Goal: Task Accomplishment & Management: Complete application form

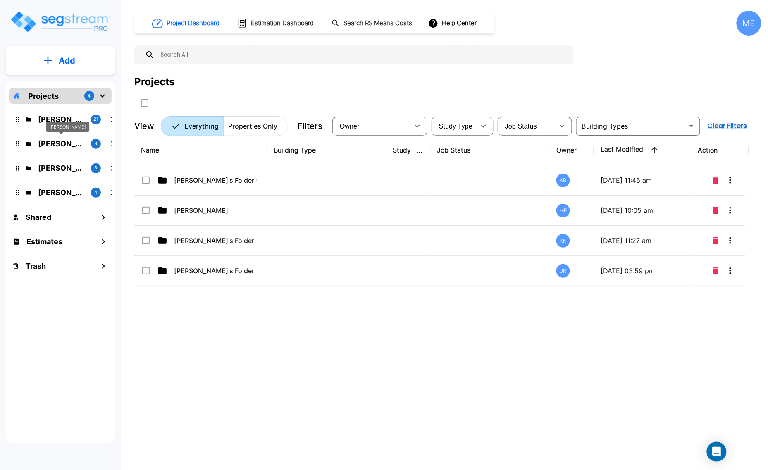
click at [57, 139] on p "M.E. Folder" at bounding box center [61, 143] width 46 height 11
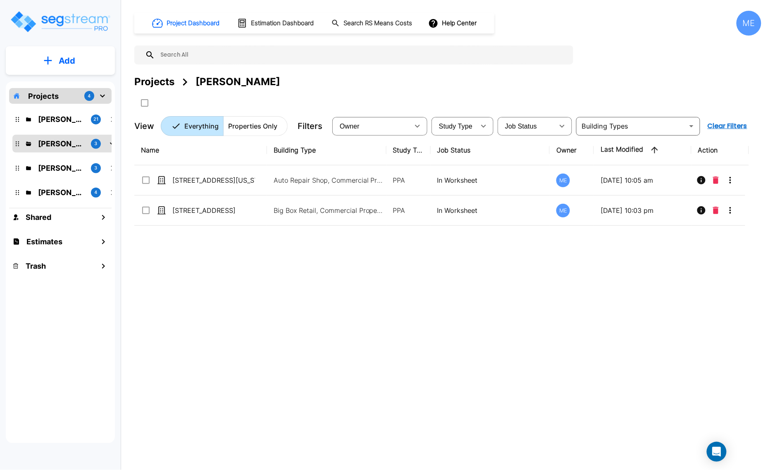
click at [56, 61] on button "Add" at bounding box center [60, 61] width 109 height 24
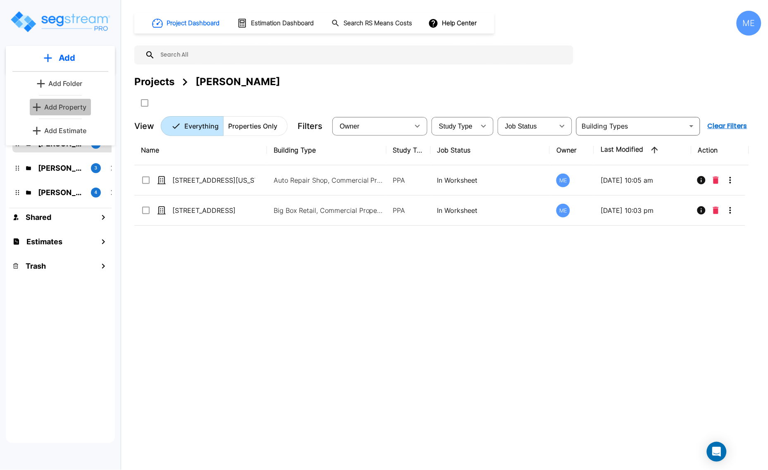
click at [60, 105] on p "Add Property" at bounding box center [65, 107] width 42 height 10
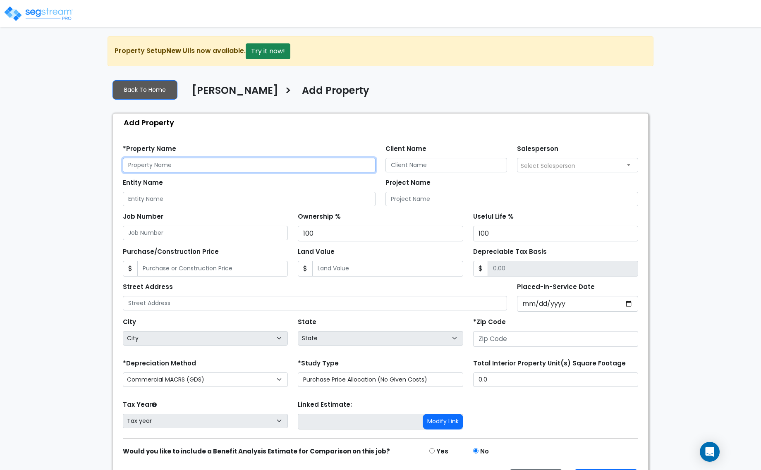
click at [187, 170] on input "text" at bounding box center [249, 165] width 253 height 14
type input "[STREET_ADDRESS][PERSON_NAME][PERSON_NAME]"
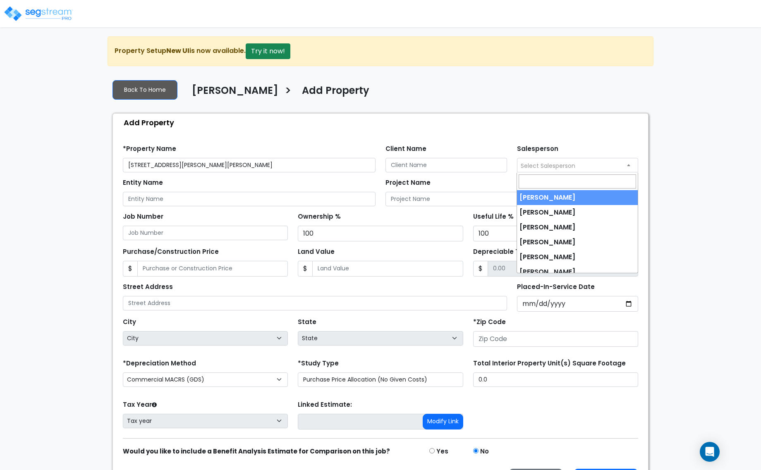
click at [540, 165] on span "Select Salesperson" at bounding box center [547, 166] width 55 height 8
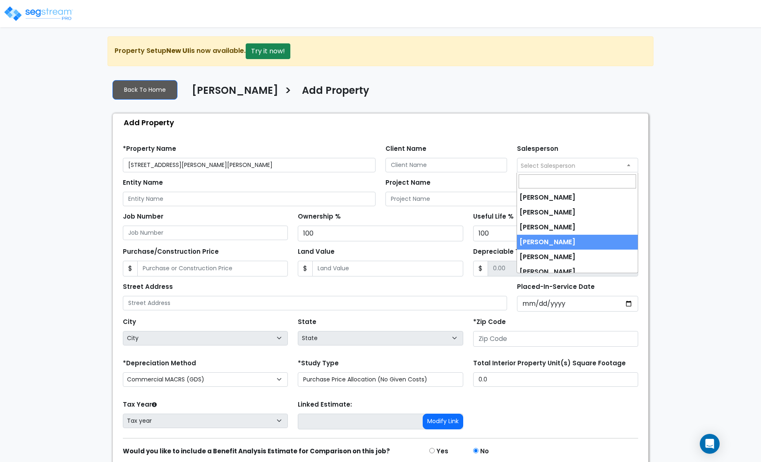
select select "237"
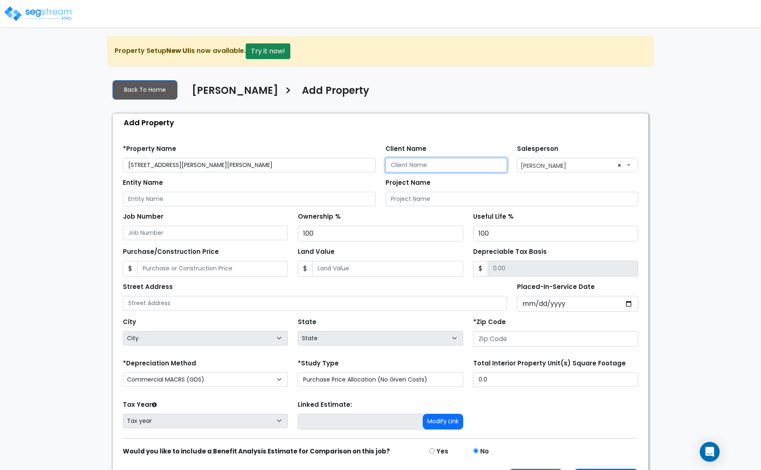
click at [432, 168] on input "Client Name" at bounding box center [446, 165] width 122 height 14
type input "Tsimouris Holdings Silverdale, LLC"
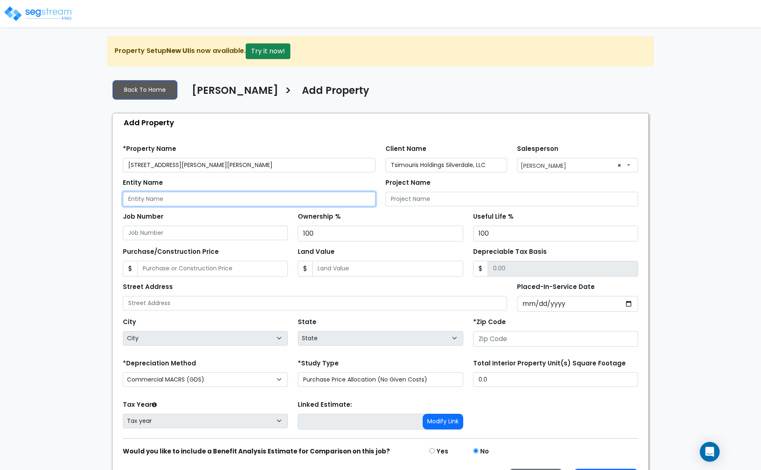
click at [247, 206] on input "Entity Name" at bounding box center [249, 199] width 253 height 14
type input "[STREET_ADDRESS][PERSON_NAME][PERSON_NAME]"
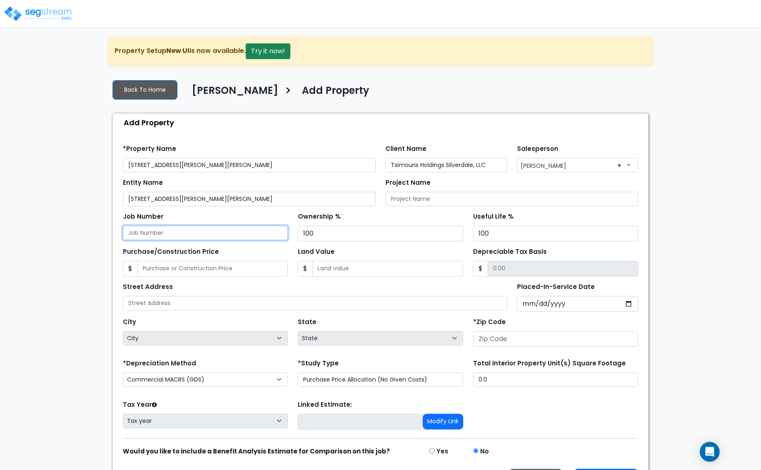
click at [168, 236] on input "Job Number" at bounding box center [205, 233] width 165 height 14
type input "9"
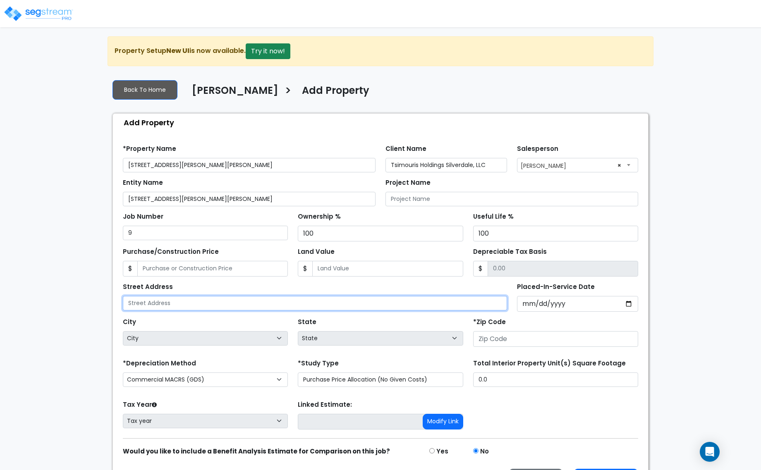
click at [207, 307] on input "text" at bounding box center [315, 303] width 384 height 14
type input "[STREET_ADDRESS][PERSON_NAME][PERSON_NAME]"
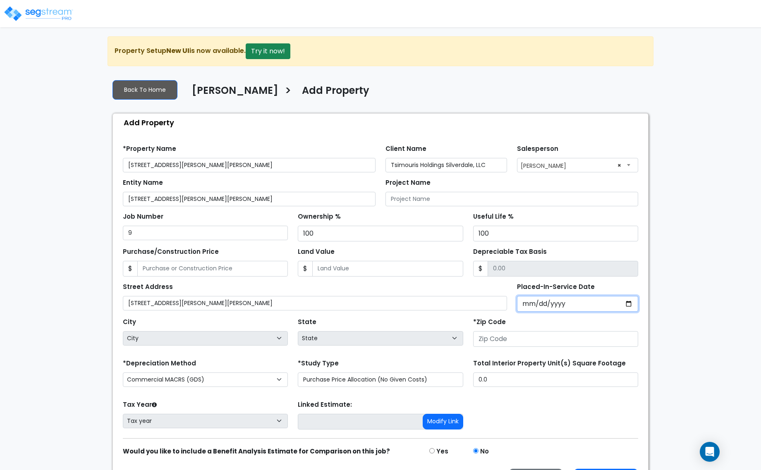
click at [536, 306] on input "Placed-In-Service Date" at bounding box center [578, 304] width 122 height 16
type input "0020-06-04"
select select "20"
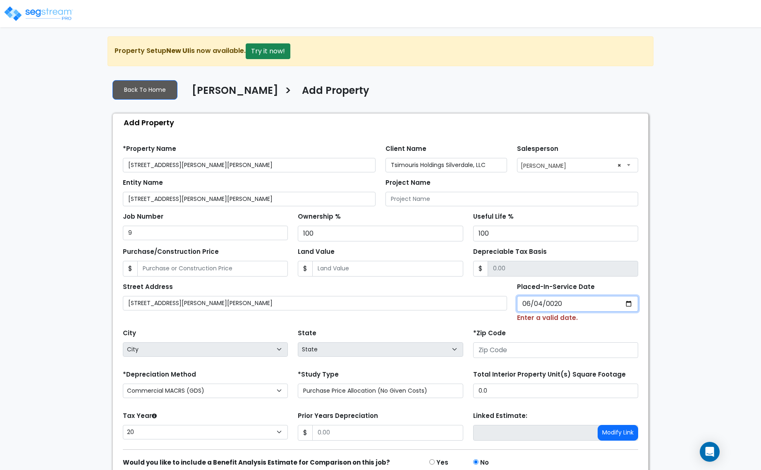
type input "0202-06-04"
select select "202"
type input "2025-06-04"
select select "2025"
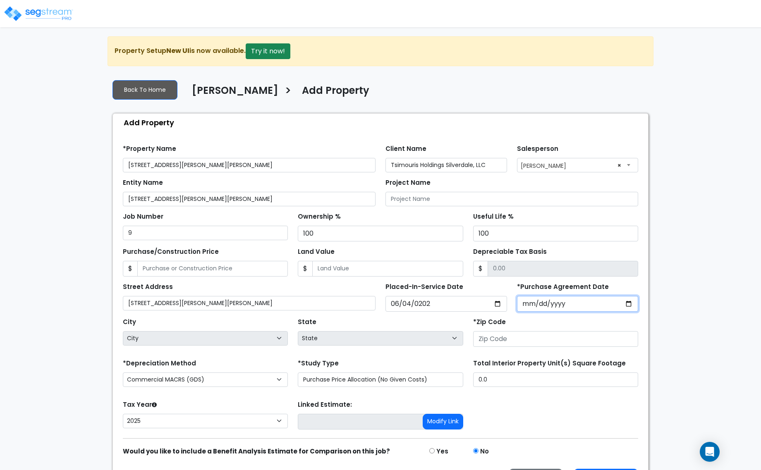
click at [548, 307] on input "*Purchase Agreement Date" at bounding box center [578, 304] width 122 height 16
click at [496, 341] on input "number" at bounding box center [555, 339] width 165 height 16
click at [627, 305] on input "*Purchase Agreement Date" at bounding box center [578, 304] width 122 height 16
click at [630, 305] on input "2025-06-25" at bounding box center [578, 304] width 122 height 16
type input "2025-06-04"
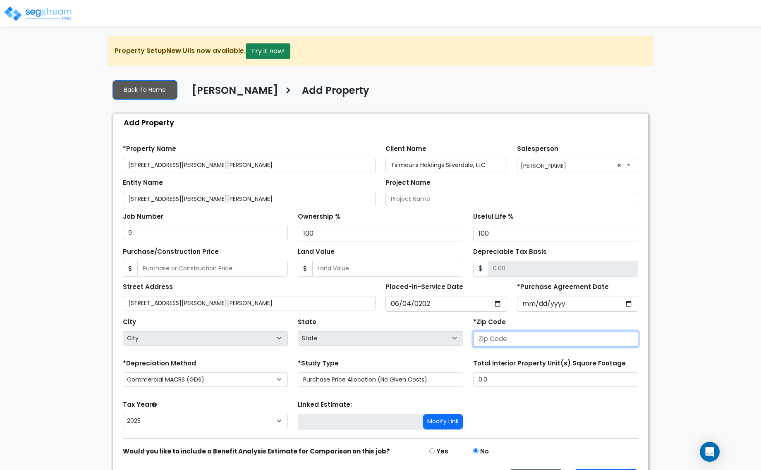
click at [493, 342] on input "number" at bounding box center [555, 339] width 165 height 16
type input "98"
select select "WA"
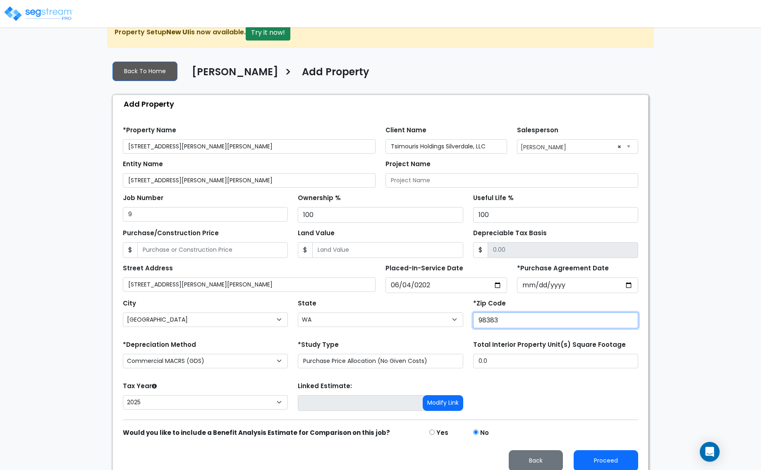
scroll to position [29, 0]
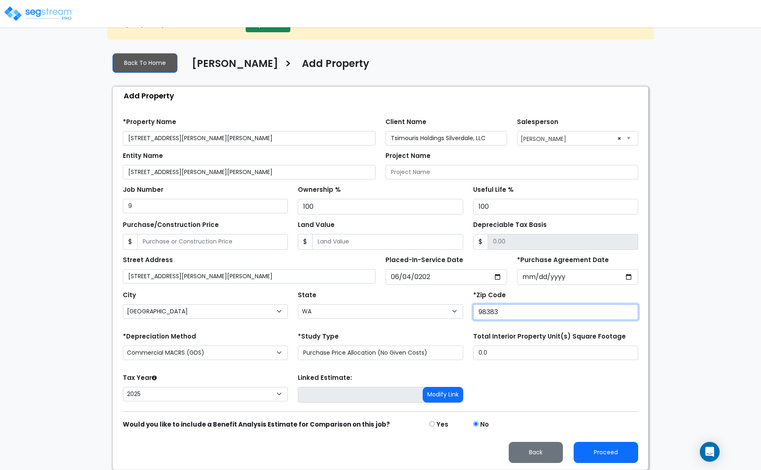
type input "98383"
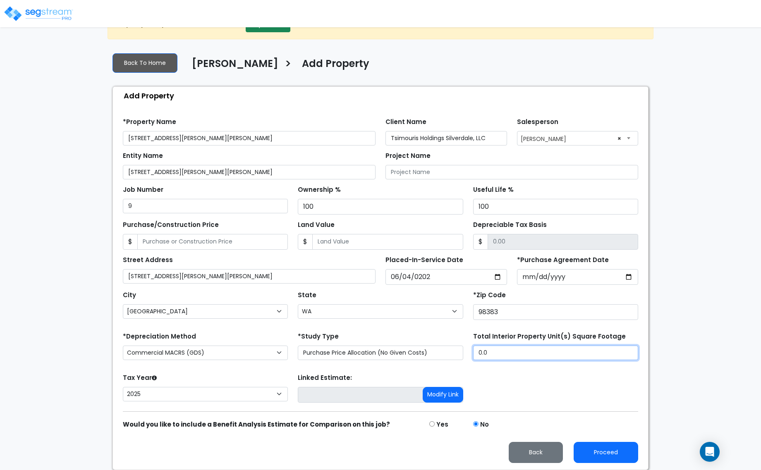
drag, startPoint x: 497, startPoint y: 350, endPoint x: 472, endPoint y: 352, distance: 25.3
click at [472, 352] on div "Total Interior Property Unit(s) Square Footage 0.0" at bounding box center [555, 346] width 175 height 33
type input "9,850"
click at [613, 449] on button "Proceed" at bounding box center [605, 452] width 64 height 21
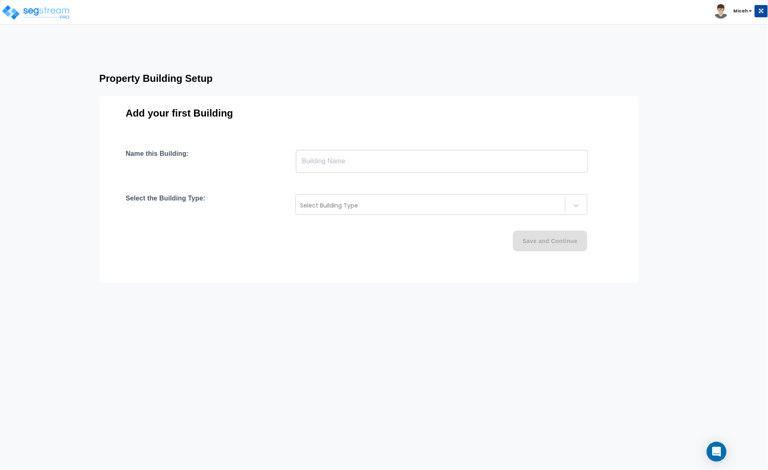
click at [321, 160] on input "text" at bounding box center [442, 161] width 292 height 23
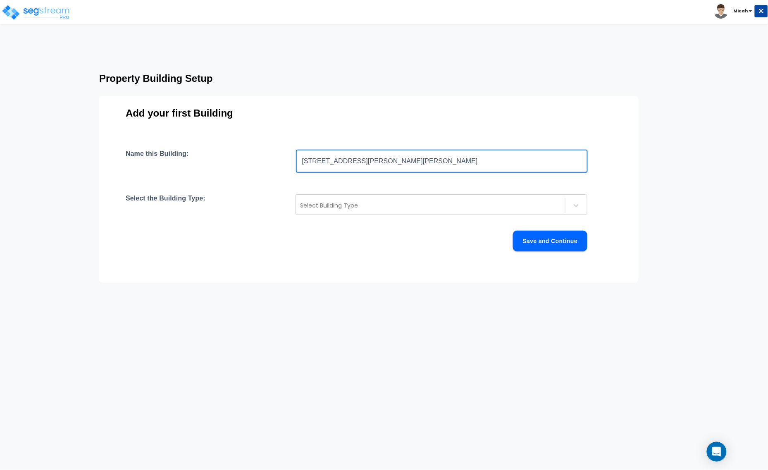
type input "[STREET_ADDRESS][PERSON_NAME][PERSON_NAME]"
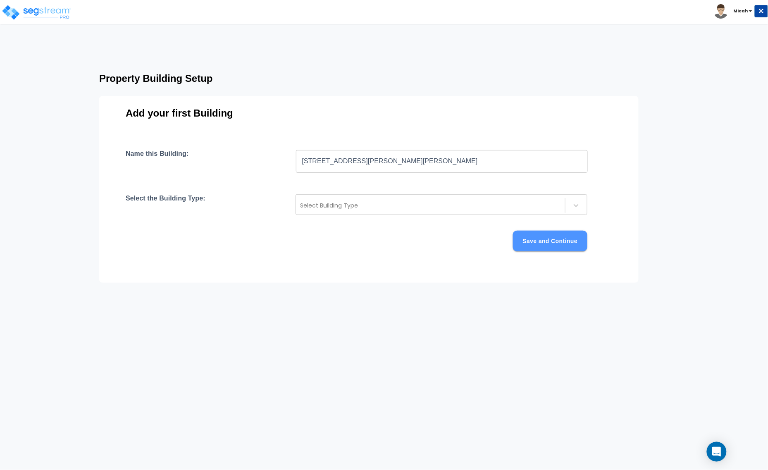
click at [555, 239] on button "Save and Continue" at bounding box center [550, 241] width 74 height 21
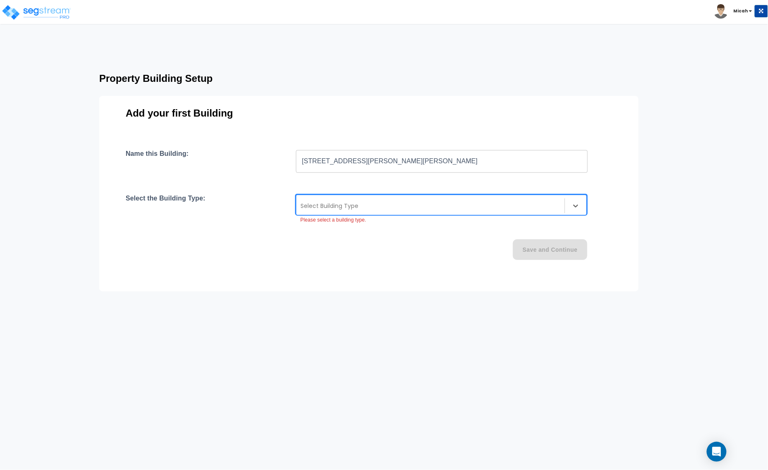
click at [373, 210] on div at bounding box center [430, 206] width 260 height 10
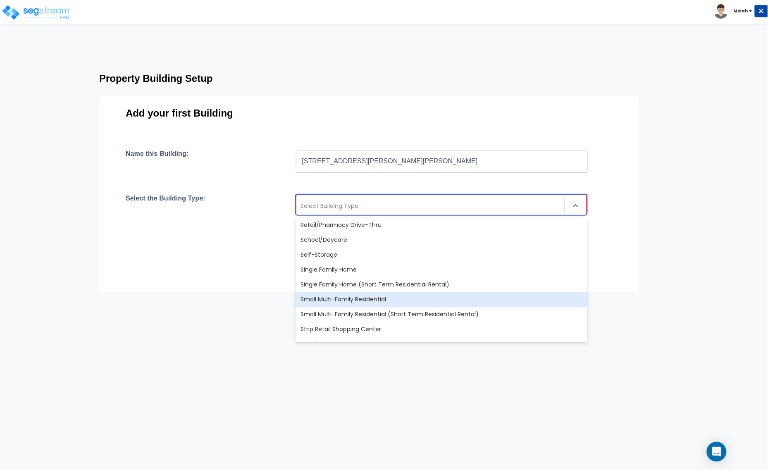
scroll to position [712, 0]
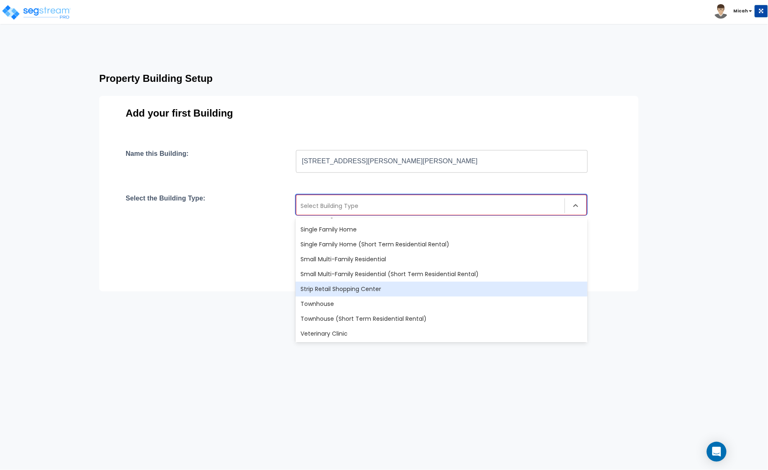
click at [364, 289] on div "Strip Retail Shopping Center" at bounding box center [442, 289] width 292 height 15
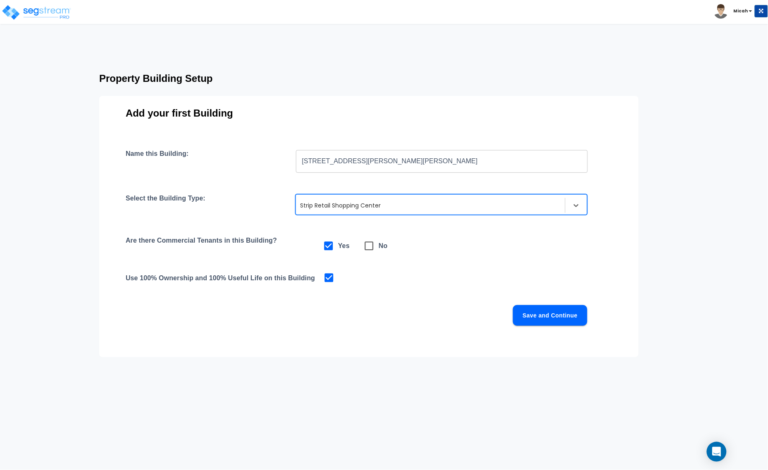
click at [546, 317] on button "Save and Continue" at bounding box center [550, 315] width 74 height 21
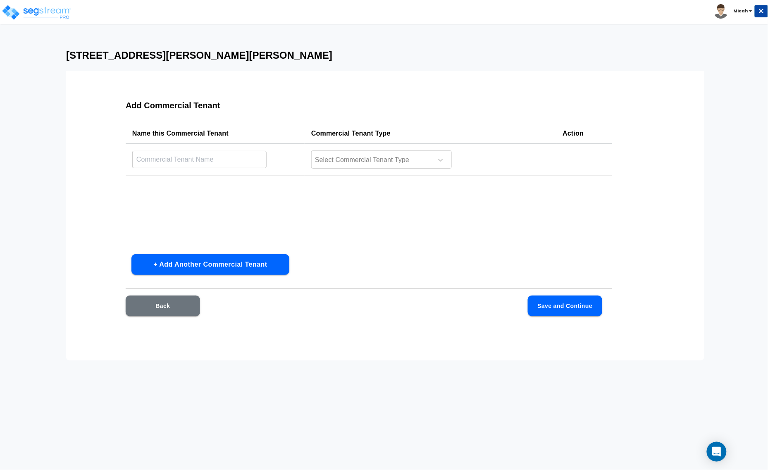
click at [182, 156] on input "text" at bounding box center [199, 159] width 134 height 18
type input "I"
type input "[PERSON_NAME]'s Pizza"
click at [438, 157] on icon at bounding box center [440, 160] width 8 height 8
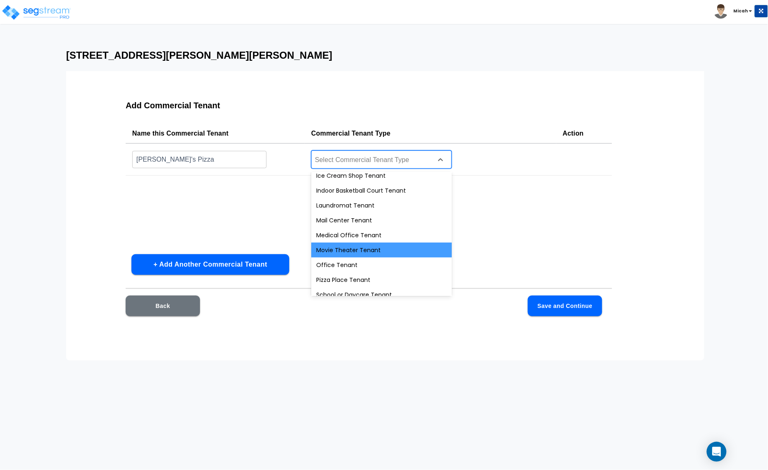
scroll to position [296, 0]
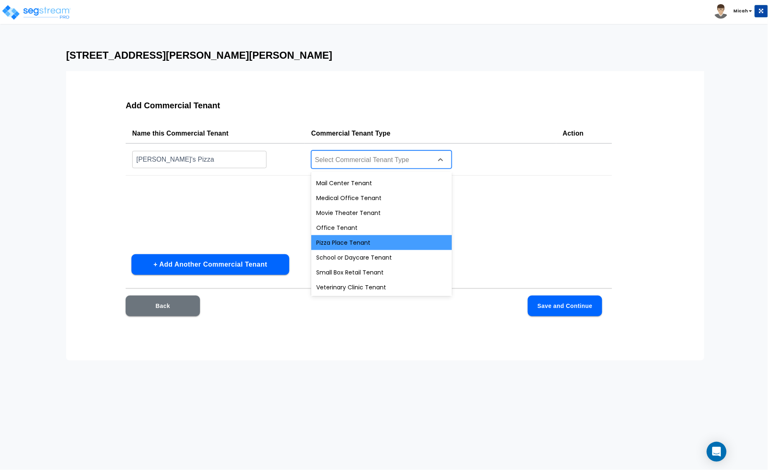
click at [372, 241] on div "Pizza Place Tenant" at bounding box center [381, 242] width 141 height 15
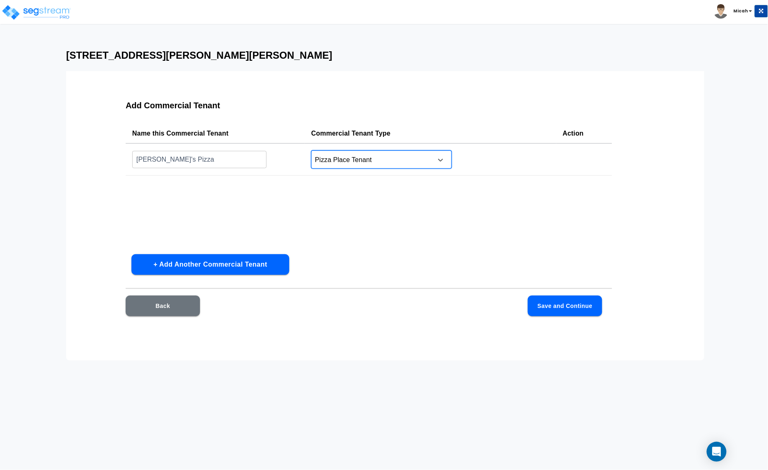
click at [235, 265] on button "+ Add Another Commercial Tenant" at bounding box center [210, 264] width 158 height 21
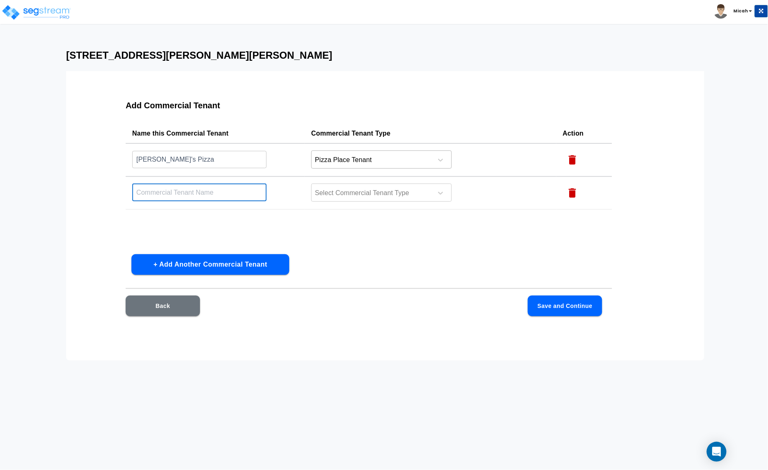
click at [155, 189] on input "text" at bounding box center [199, 193] width 134 height 18
type input "[PERSON_NAME]"
click at [414, 192] on div at bounding box center [370, 193] width 113 height 11
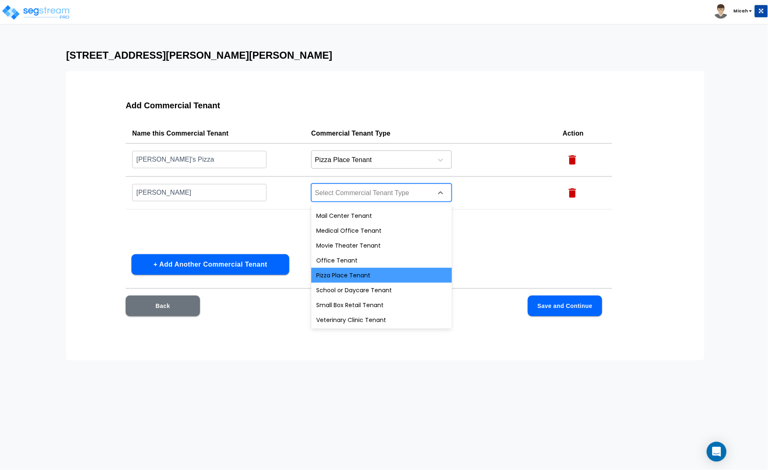
click at [371, 275] on div "Pizza Place Tenant" at bounding box center [381, 275] width 141 height 15
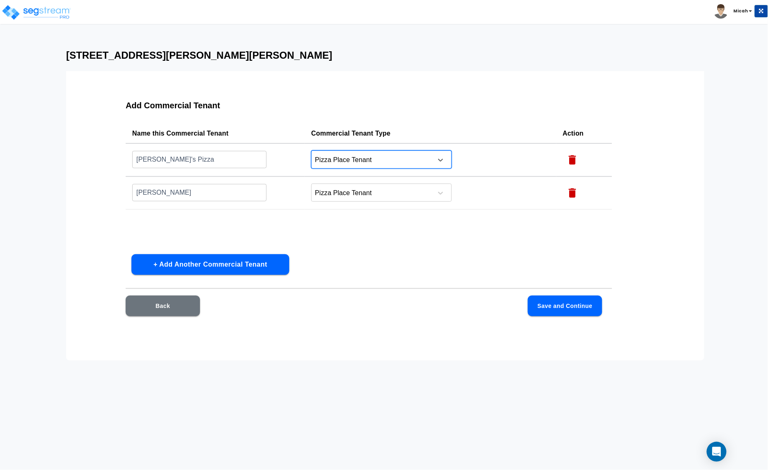
click at [382, 164] on div at bounding box center [370, 160] width 113 height 11
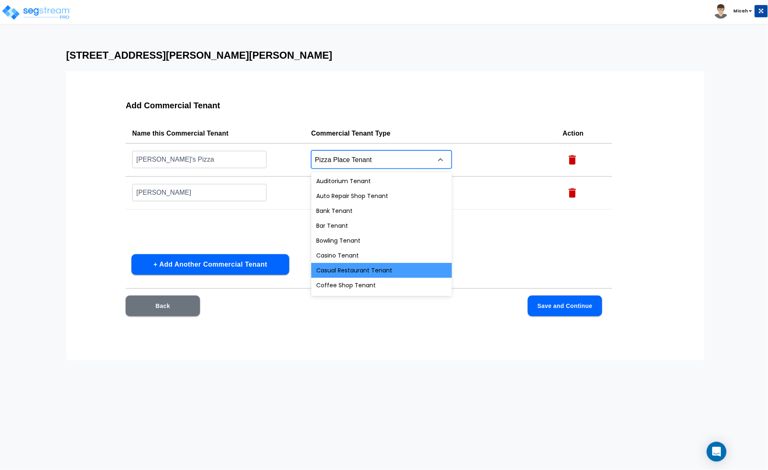
click at [392, 267] on div "Casual Restaurant Tenant" at bounding box center [381, 270] width 141 height 15
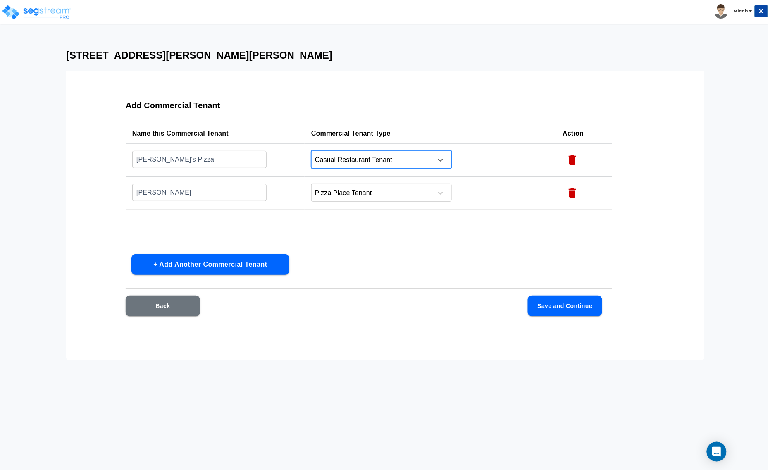
click at [216, 265] on button "+ Add Another Commercial Tenant" at bounding box center [210, 264] width 158 height 21
click at [174, 222] on input "text" at bounding box center [199, 226] width 134 height 18
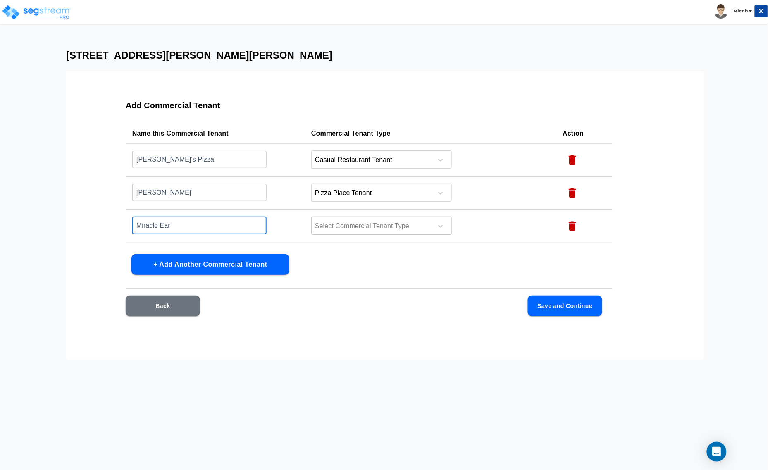
type input "Miracle Ear"
click at [384, 225] on div at bounding box center [370, 226] width 113 height 11
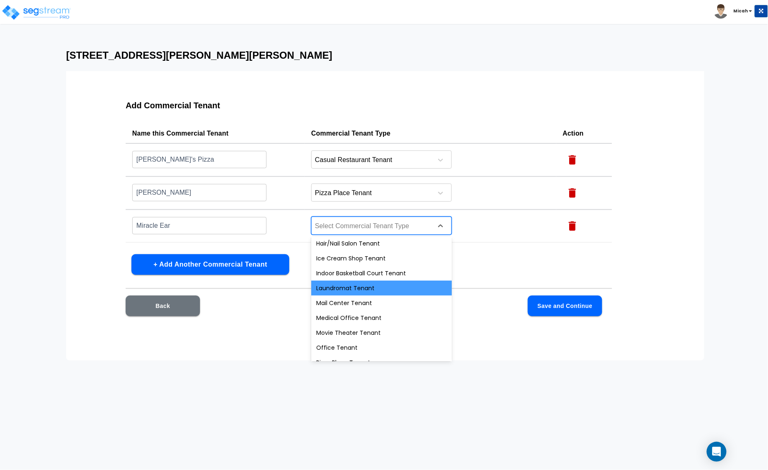
scroll to position [258, 0]
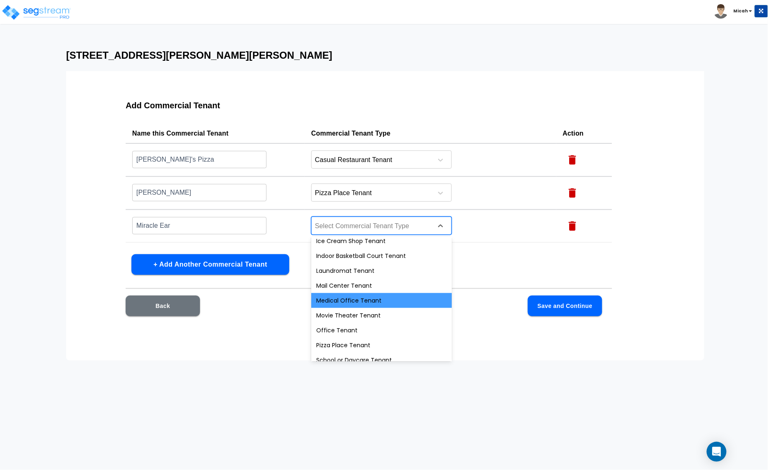
click at [391, 296] on div "Medical Office Tenant" at bounding box center [381, 300] width 141 height 15
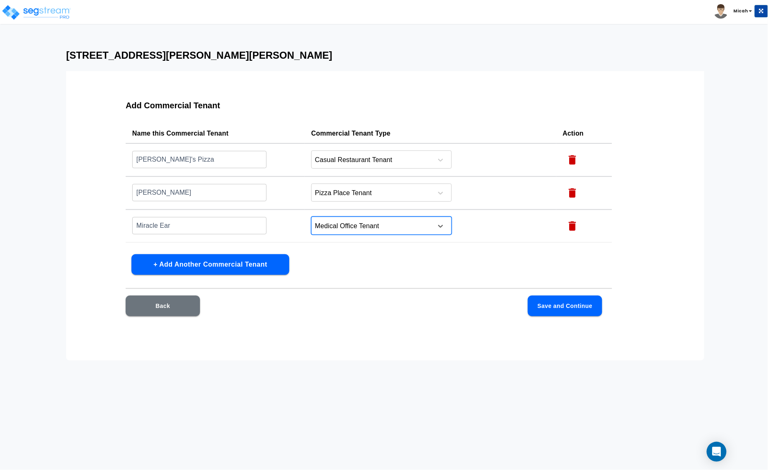
click at [222, 260] on button "+ Add Another Commercial Tenant" at bounding box center [210, 264] width 158 height 21
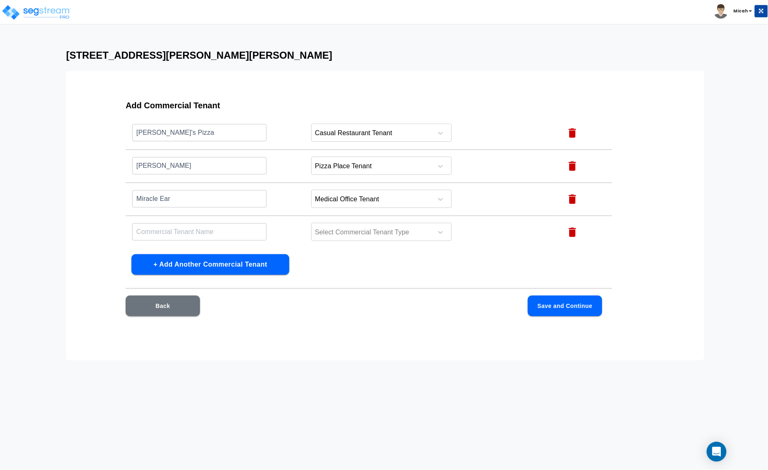
click at [183, 228] on input "text" at bounding box center [199, 232] width 134 height 18
type input "Happy Nails"
click at [375, 232] on div at bounding box center [370, 232] width 113 height 11
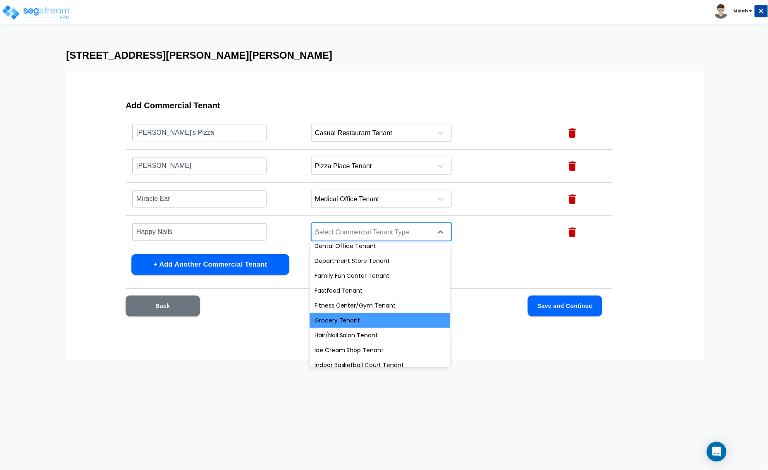
scroll to position [207, 0]
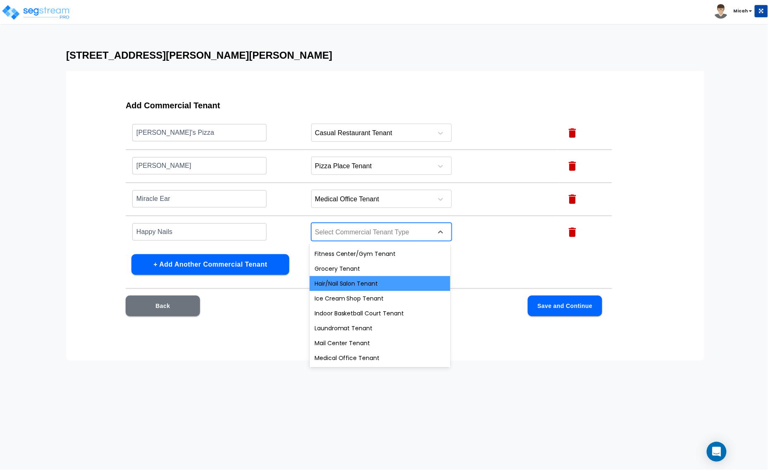
click at [391, 281] on div "Hair/Nail Salon Tenant" at bounding box center [380, 283] width 141 height 15
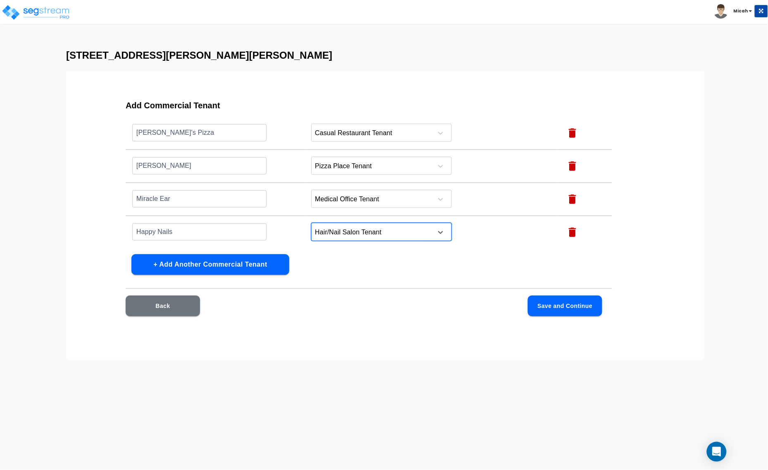
click at [235, 263] on button "+ Add Another Commercial Tenant" at bounding box center [210, 264] width 158 height 21
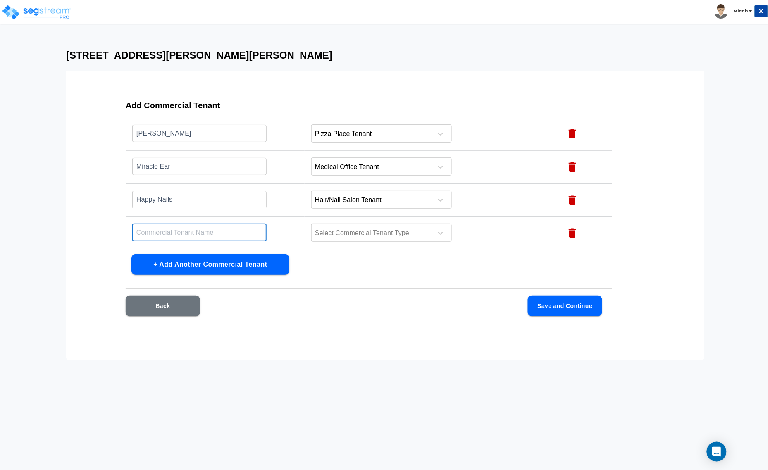
click at [207, 230] on input "text" at bounding box center [199, 233] width 134 height 18
click at [185, 228] on input "Street Sports Jui Jit" at bounding box center [199, 233] width 134 height 18
click at [198, 229] on input "Street Sports Jiu Jit" at bounding box center [199, 233] width 134 height 18
type input "Street Sports Jiu Jitsu"
click at [397, 225] on div "Select Commercial Tenant Type" at bounding box center [381, 233] width 141 height 18
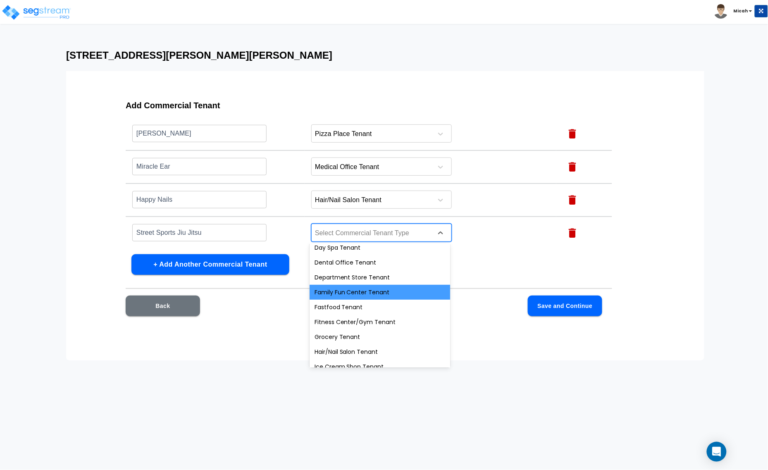
scroll to position [155, 0]
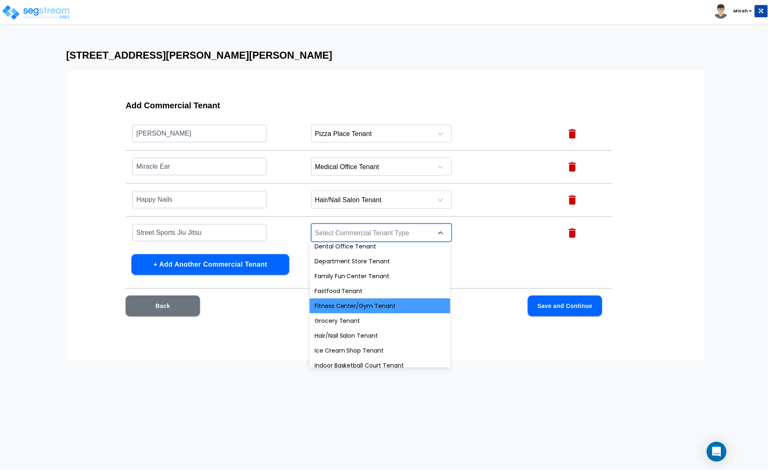
click at [377, 306] on div "Fitness Center/Gym Tenant" at bounding box center [380, 305] width 141 height 15
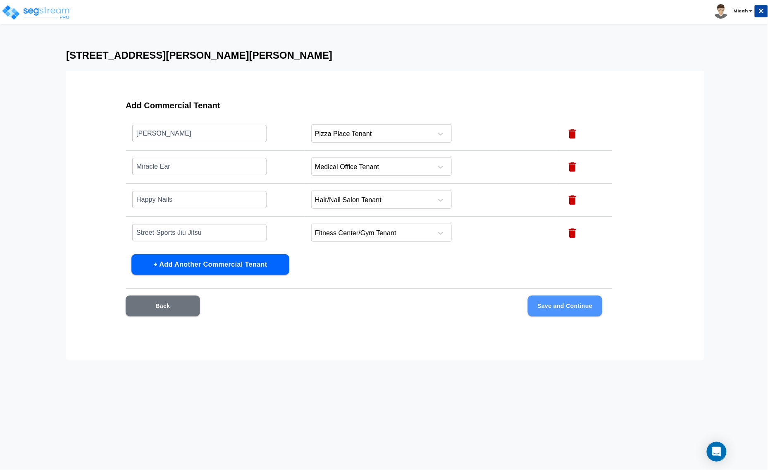
click at [558, 307] on button "Save and Continue" at bounding box center [565, 306] width 74 height 21
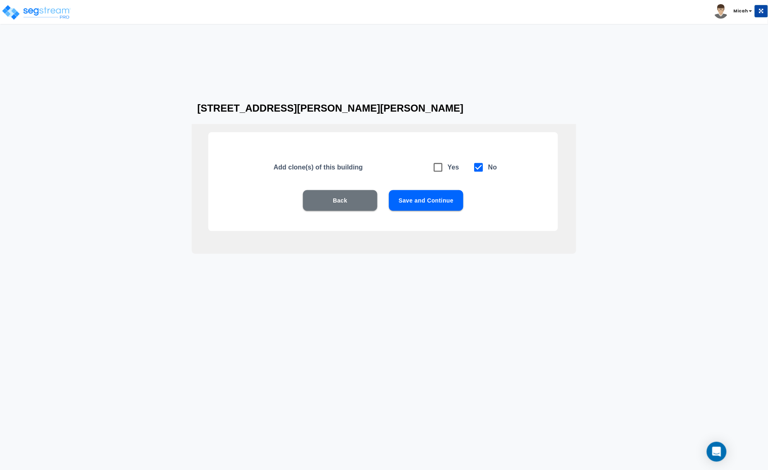
click at [420, 205] on button "Save and Continue" at bounding box center [426, 200] width 74 height 21
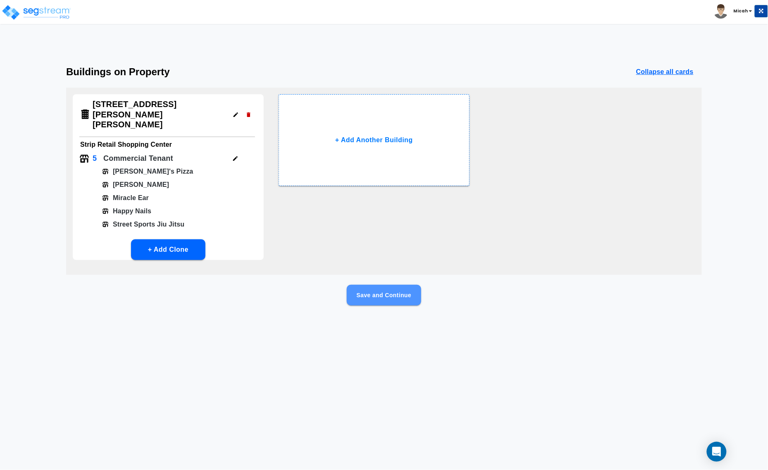
click at [377, 285] on button "Save and Continue" at bounding box center [384, 295] width 74 height 21
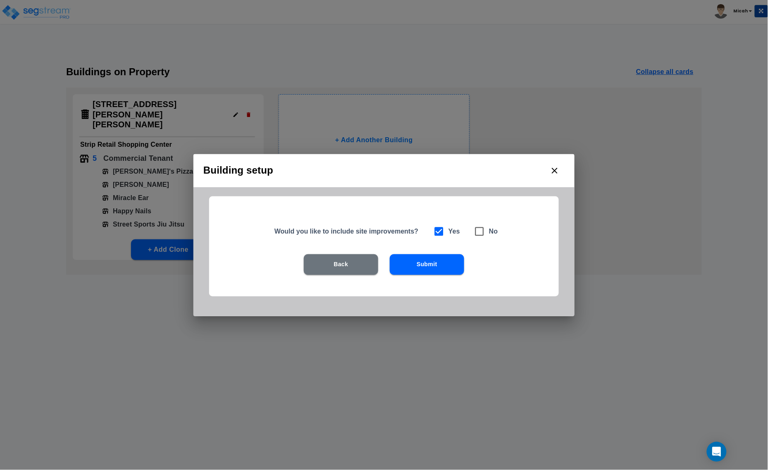
click at [437, 269] on button "Submit" at bounding box center [427, 264] width 74 height 21
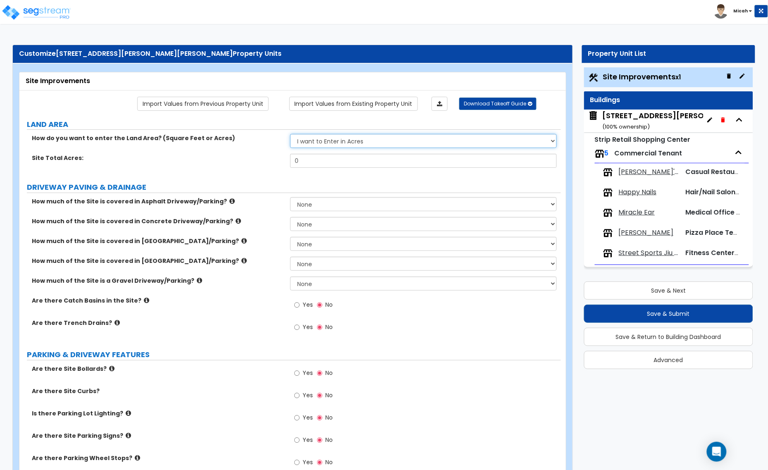
click at [356, 138] on select "I want to Enter in [GEOGRAPHIC_DATA] I want to Enter in Square Feet" at bounding box center [423, 141] width 267 height 14
select select "2"
click at [290, 135] on select "I want to Enter in [GEOGRAPHIC_DATA] I want to Enter in Square Feet" at bounding box center [423, 141] width 267 height 14
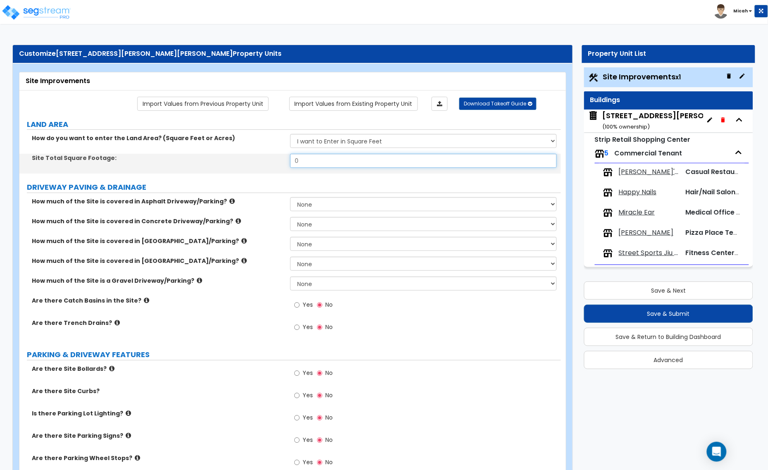
drag, startPoint x: 317, startPoint y: 162, endPoint x: 271, endPoint y: 164, distance: 46.7
click at [272, 164] on div "Site Total Square Footage: 0" at bounding box center [289, 164] width 541 height 20
type input "41,818"
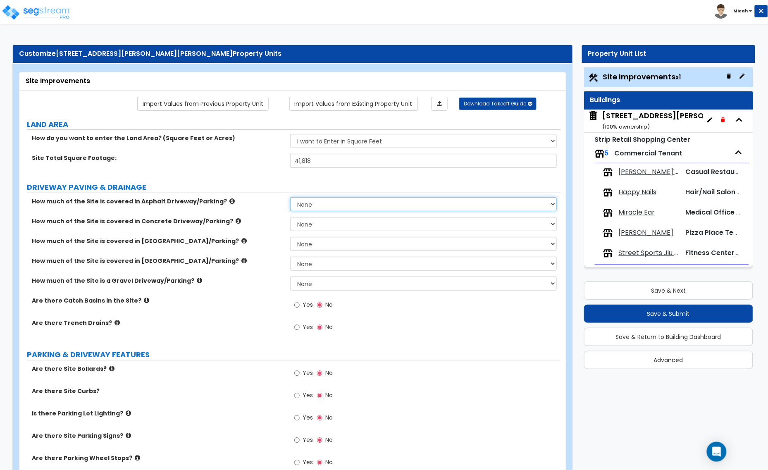
click at [323, 206] on select "None I want to Enter an Approximate Percentage I want to Enter the Square Foota…" at bounding box center [423, 204] width 267 height 14
select select "2"
click at [290, 198] on select "None I want to Enter an Approximate Percentage I want to Enter the Square Foota…" at bounding box center [423, 204] width 267 height 14
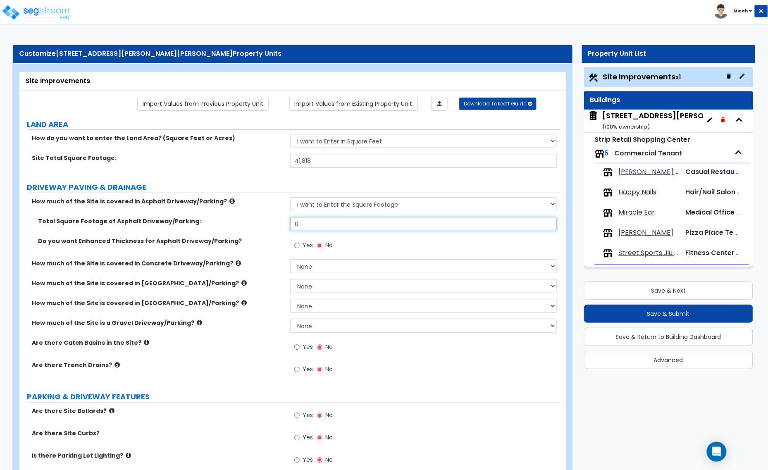
drag, startPoint x: 303, startPoint y: 223, endPoint x: 279, endPoint y: 224, distance: 23.2
click at [279, 224] on div "Total Square Footage of Asphalt Driveway/Parking: 0" at bounding box center [289, 227] width 541 height 20
type input "18,934.6"
click at [297, 348] on input "Yes" at bounding box center [296, 347] width 5 height 9
radio input "true"
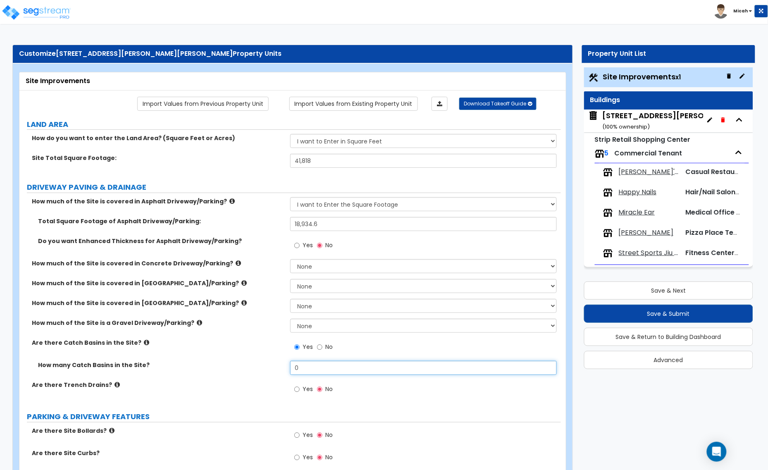
drag, startPoint x: 307, startPoint y: 369, endPoint x: 289, endPoint y: 366, distance: 17.6
click at [290, 366] on input "0" at bounding box center [423, 368] width 267 height 14
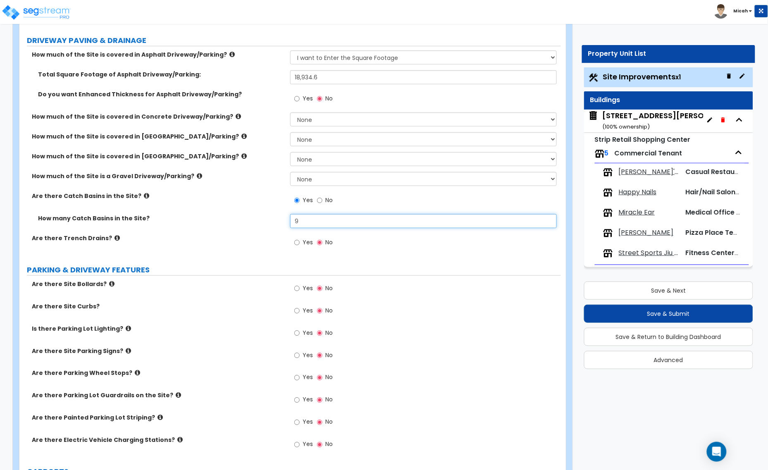
scroll to position [207, 0]
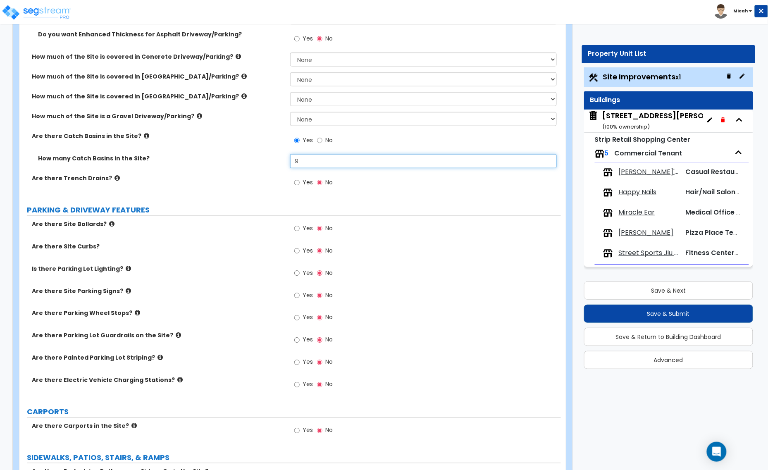
type input "9"
click at [298, 228] on input "Yes" at bounding box center [296, 228] width 5 height 9
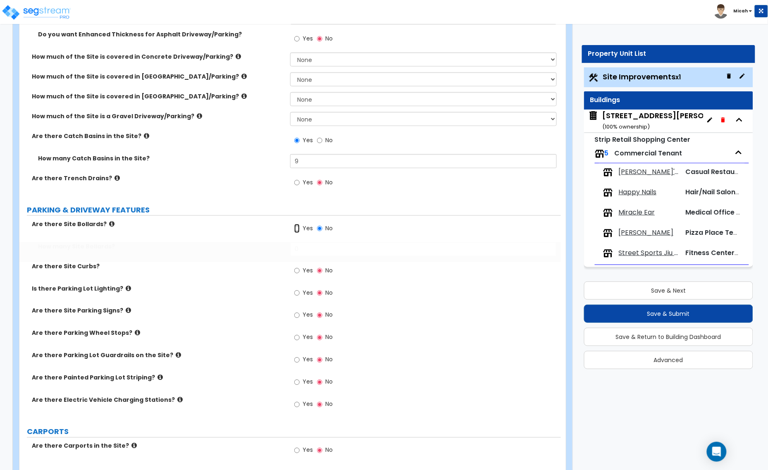
radio input "true"
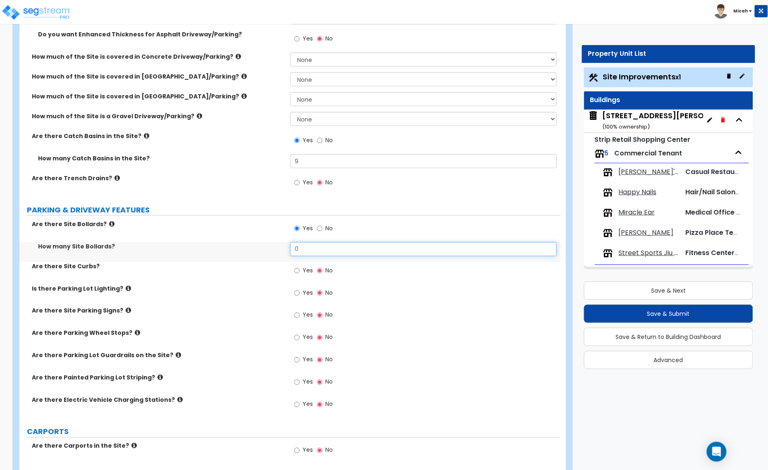
drag, startPoint x: 303, startPoint y: 249, endPoint x: 282, endPoint y: 250, distance: 21.1
click at [284, 250] on div "How many Site Bollards? 0" at bounding box center [289, 252] width 541 height 20
type input "3"
click at [297, 269] on input "Yes" at bounding box center [296, 270] width 5 height 9
radio input "true"
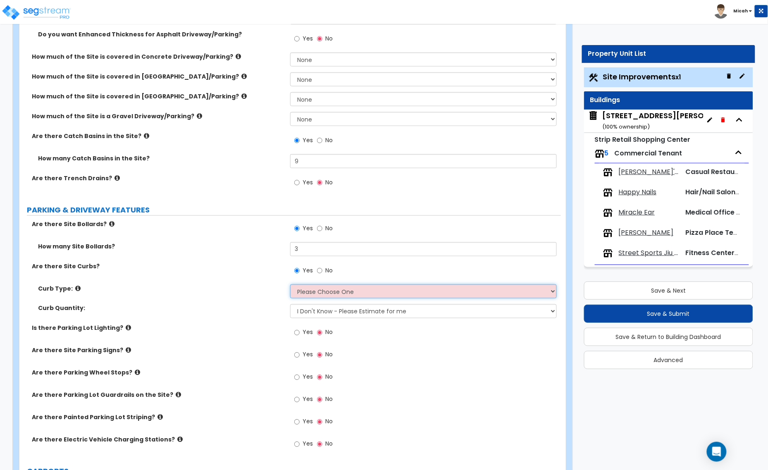
click at [312, 297] on select "Please Choose One Curb (Only) Curb & Gutter Asphalt Berm" at bounding box center [423, 291] width 267 height 14
select select "1"
click at [290, 285] on select "Please Choose One Curb (Only) Curb & Gutter Asphalt Berm" at bounding box center [423, 291] width 267 height 14
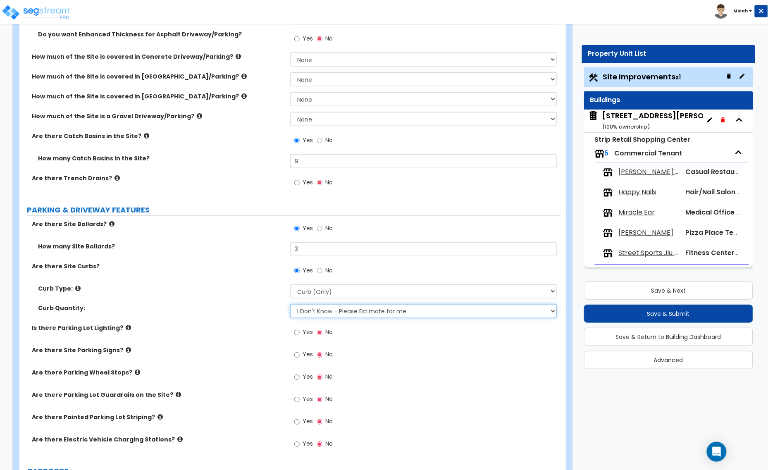
click at [316, 312] on select "I Don't Know - Please Estimate for me I want to Enter the Linear Footage" at bounding box center [423, 311] width 267 height 14
select select "1"
click at [290, 305] on select "I Don't Know - Please Estimate for me I want to Enter the Linear Footage" at bounding box center [423, 311] width 267 height 14
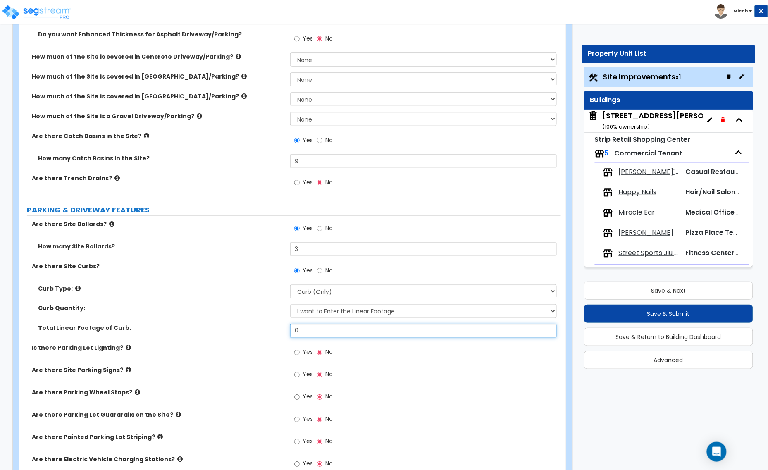
click at [275, 330] on div "Total Linear Footage of Curb: 0" at bounding box center [289, 334] width 541 height 20
type input "936.6"
click at [297, 352] on input "Yes" at bounding box center [296, 352] width 5 height 9
radio input "true"
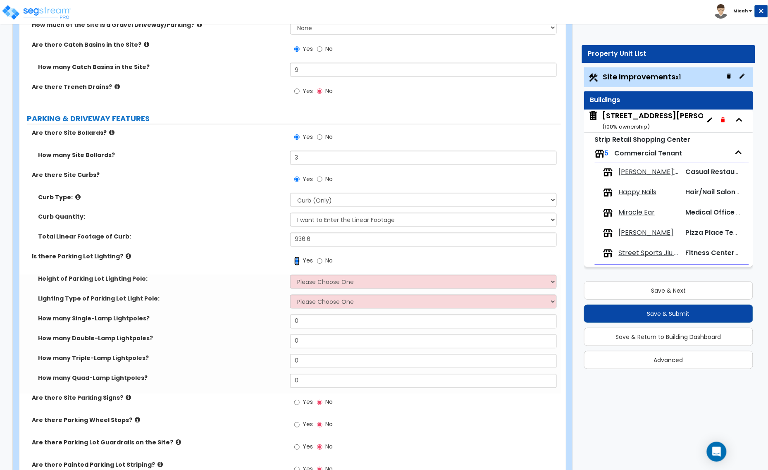
scroll to position [310, 0]
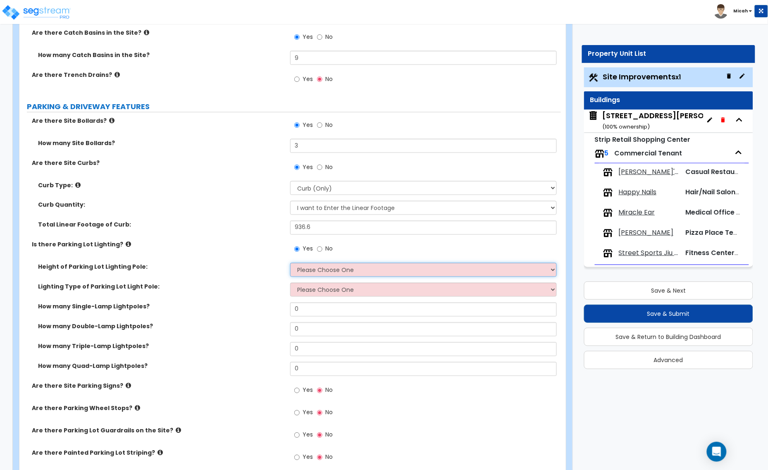
click at [310, 269] on select "Please Choose One 20' high 30' high 40' high" at bounding box center [423, 270] width 267 height 14
select select "1"
click at [290, 263] on select "Please Choose One 20' high 30' high 40' high" at bounding box center [423, 270] width 267 height 14
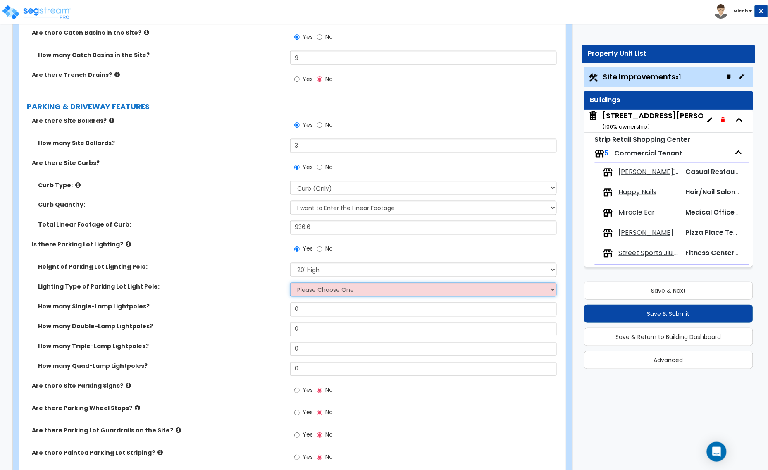
click at [323, 289] on select "Please Choose One LED Metal Halide High Pressure Sodium Please Choose for me" at bounding box center [423, 290] width 267 height 14
select select "1"
click at [290, 283] on select "Please Choose One LED Metal Halide High Pressure Sodium Please Choose for me" at bounding box center [423, 290] width 267 height 14
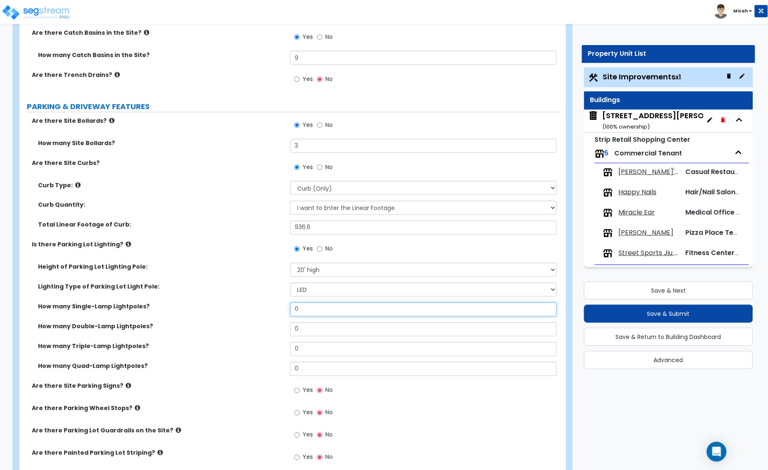
drag, startPoint x: 309, startPoint y: 312, endPoint x: 280, endPoint y: 313, distance: 28.5
click at [282, 313] on div "How many Single-Lamp Lightpoles? 0" at bounding box center [289, 313] width 541 height 20
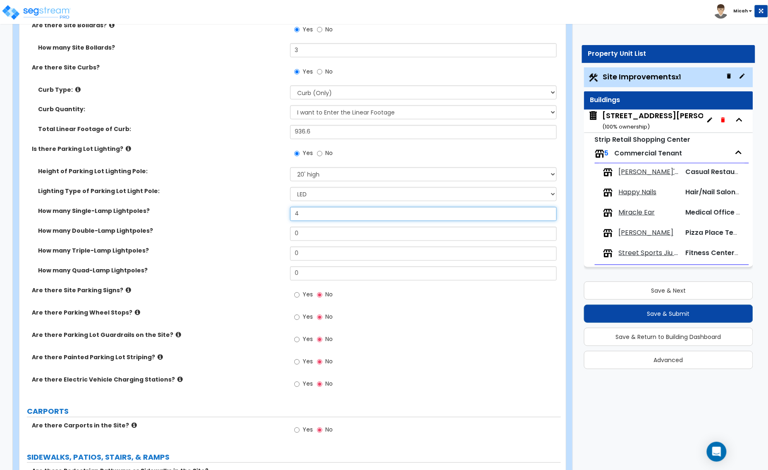
scroll to position [413, 0]
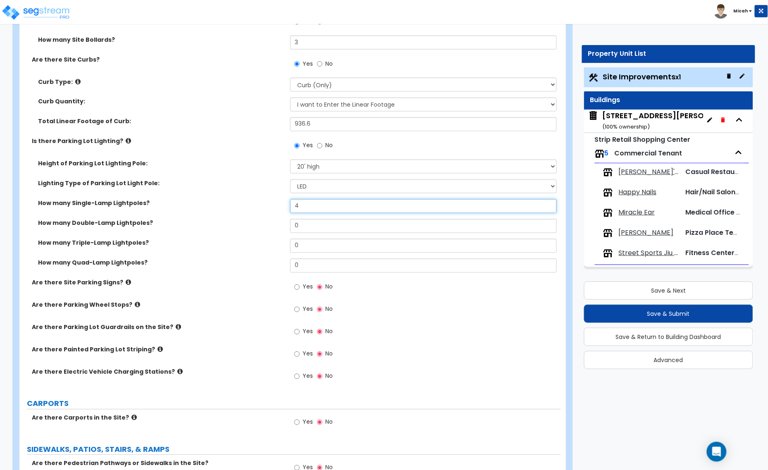
type input "4"
click at [298, 288] on input "Yes" at bounding box center [296, 287] width 5 height 9
radio input "true"
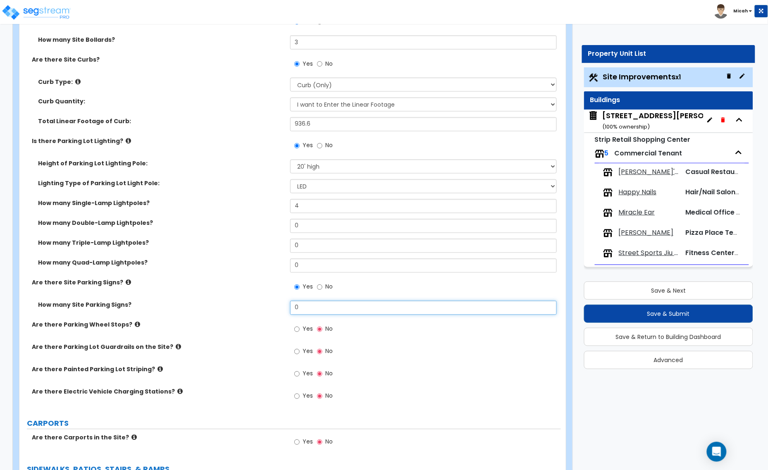
drag, startPoint x: 289, startPoint y: 310, endPoint x: 284, endPoint y: 311, distance: 5.9
click at [284, 311] on div "How many Site Parking Signs? 0" at bounding box center [289, 311] width 541 height 20
type input "4"
click at [299, 330] on input "Yes" at bounding box center [296, 329] width 5 height 9
radio input "true"
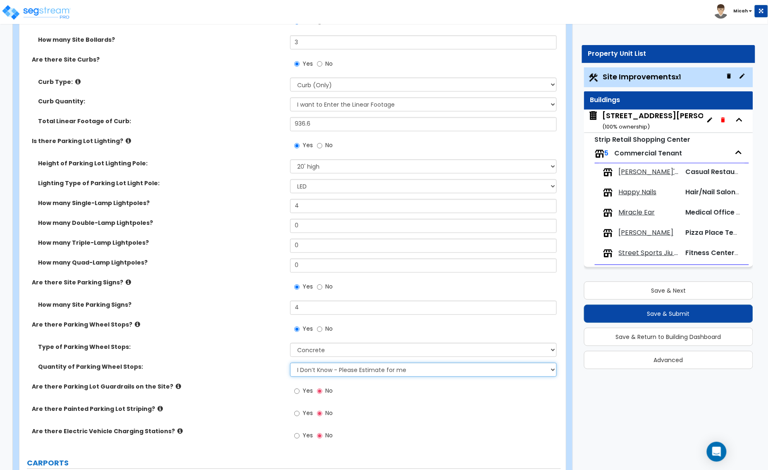
click at [315, 372] on select "I Don’t Know - Please Estimate for me I Want to Enter the Number of Wheel Stops" at bounding box center [423, 370] width 267 height 14
select select "1"
click at [290, 363] on select "I Don’t Know - Please Estimate for me I Want to Enter the Number of Wheel Stops" at bounding box center [423, 370] width 267 height 14
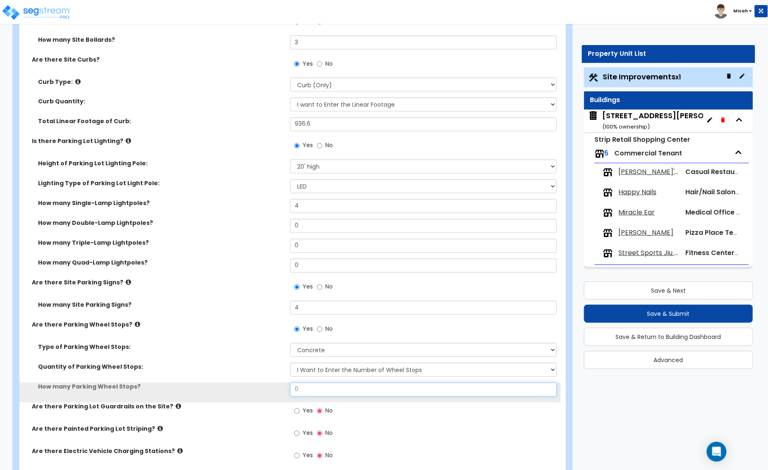
drag, startPoint x: 283, startPoint y: 397, endPoint x: 274, endPoint y: 397, distance: 9.1
click at [274, 397] on div "How many Parking Wheel Stops? 0" at bounding box center [289, 393] width 541 height 20
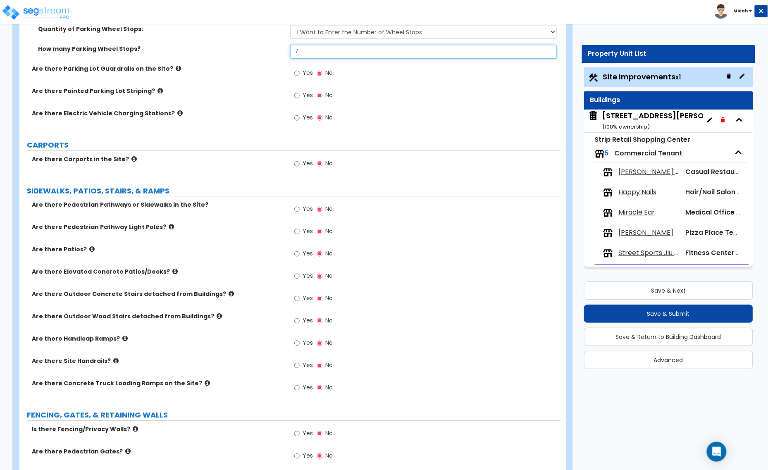
scroll to position [775, 0]
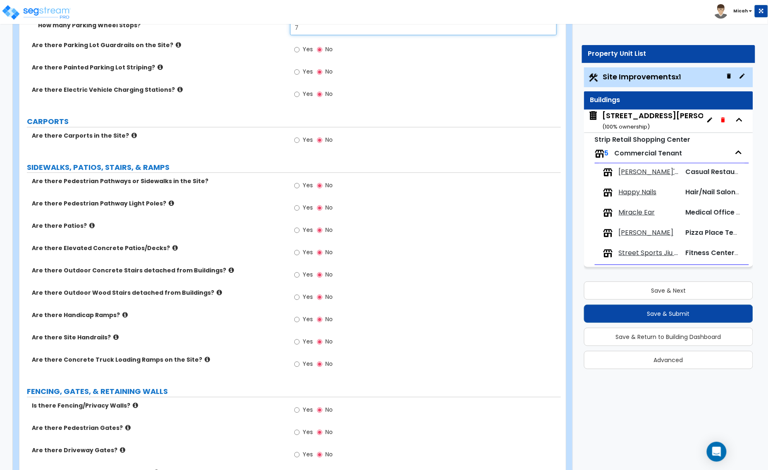
type input "7"
click at [113, 338] on icon at bounding box center [115, 337] width 5 height 6
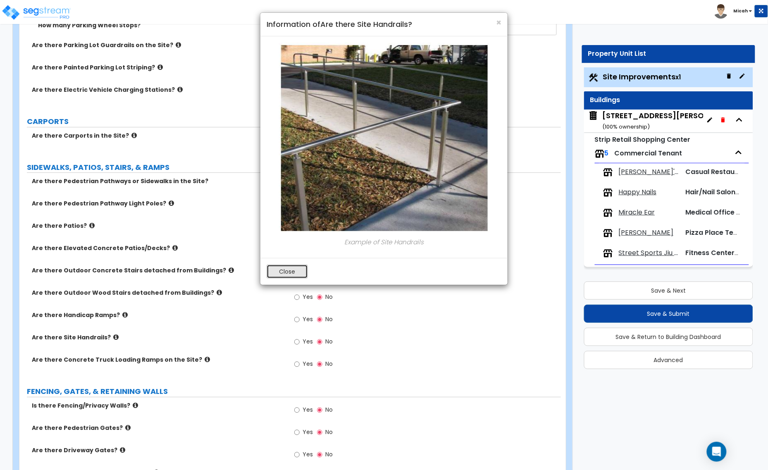
click at [297, 275] on button "Close" at bounding box center [287, 272] width 41 height 14
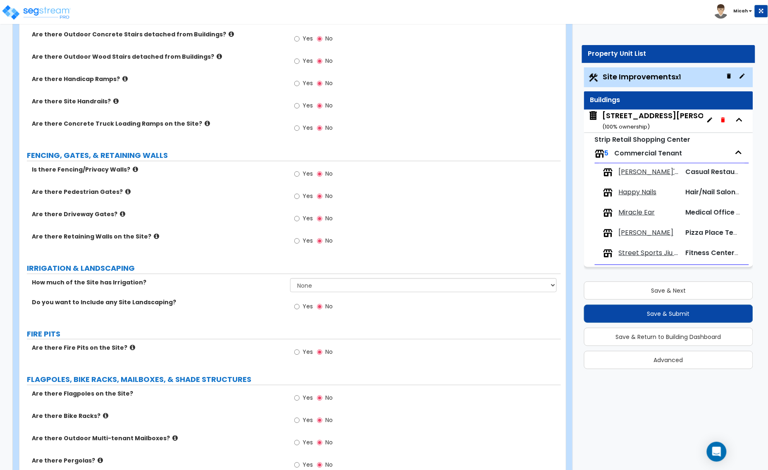
scroll to position [1033, 0]
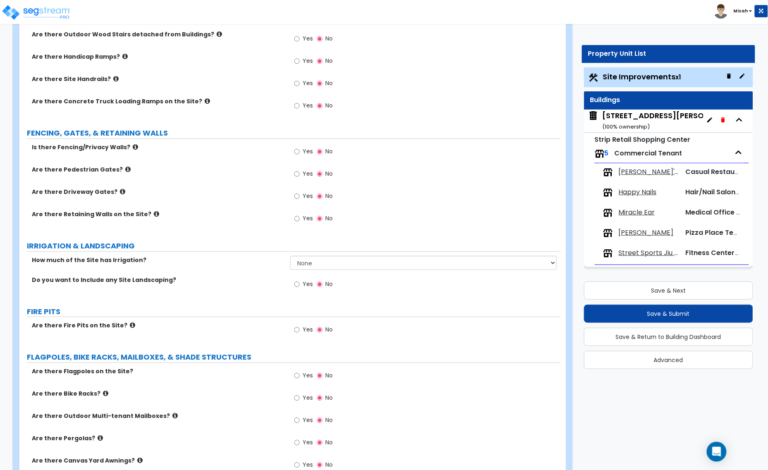
click at [127, 147] on label "Is there Fencing/Privacy Walls?" at bounding box center [158, 147] width 252 height 8
click at [133, 147] on icon at bounding box center [135, 147] width 5 height 6
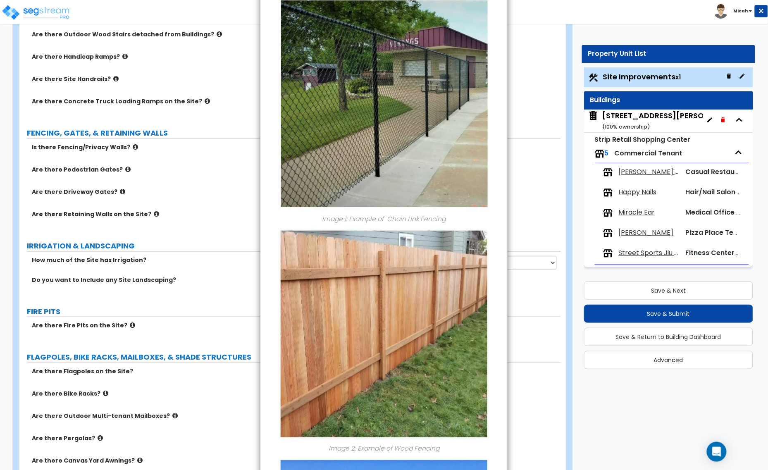
scroll to position [0, 0]
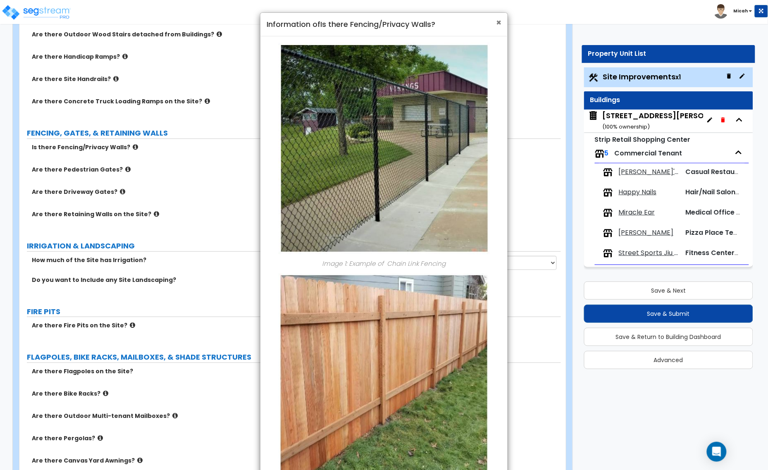
click at [496, 20] on span "×" at bounding box center [498, 23] width 5 height 12
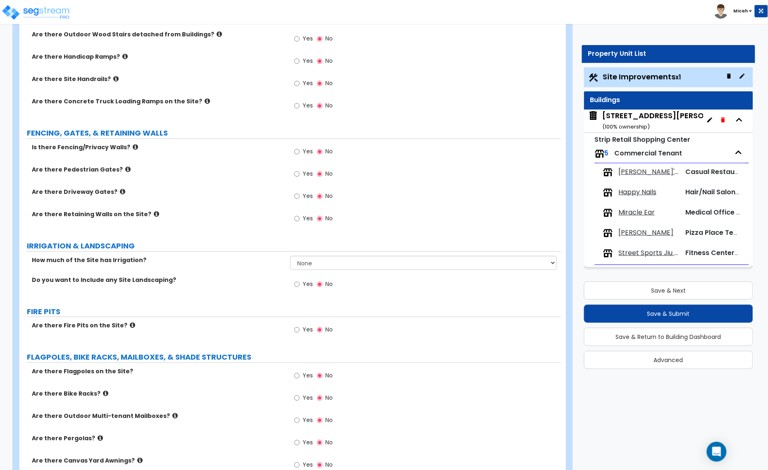
click at [154, 214] on icon at bounding box center [156, 214] width 5 height 6
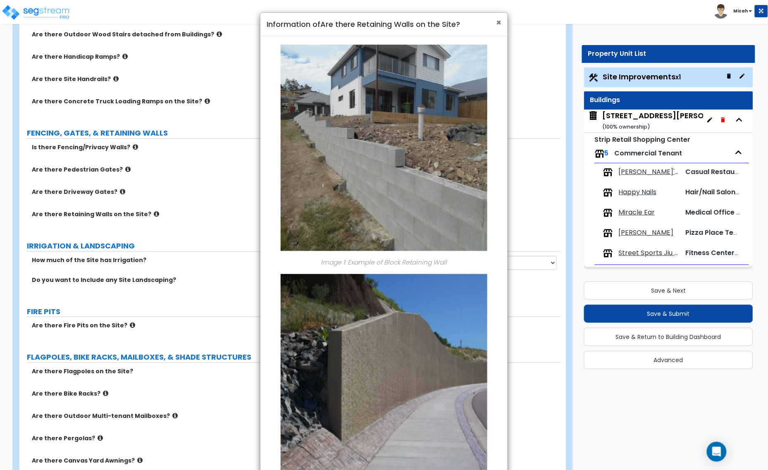
click at [499, 24] on span "×" at bounding box center [498, 23] width 5 height 12
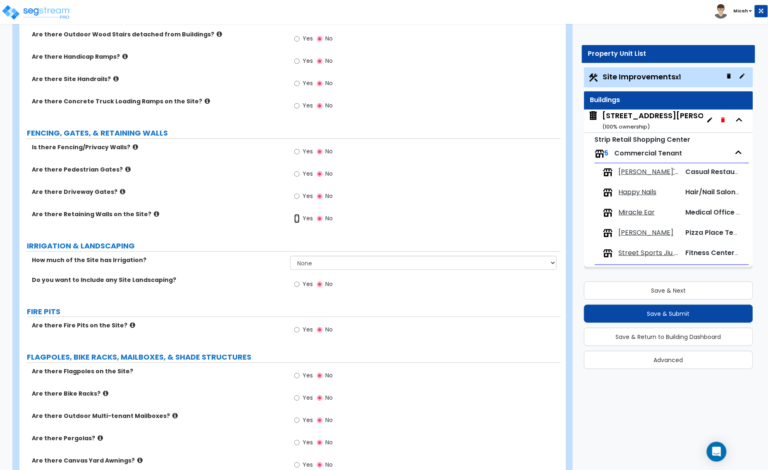
click at [296, 218] on input "Yes" at bounding box center [296, 218] width 5 height 9
radio input "true"
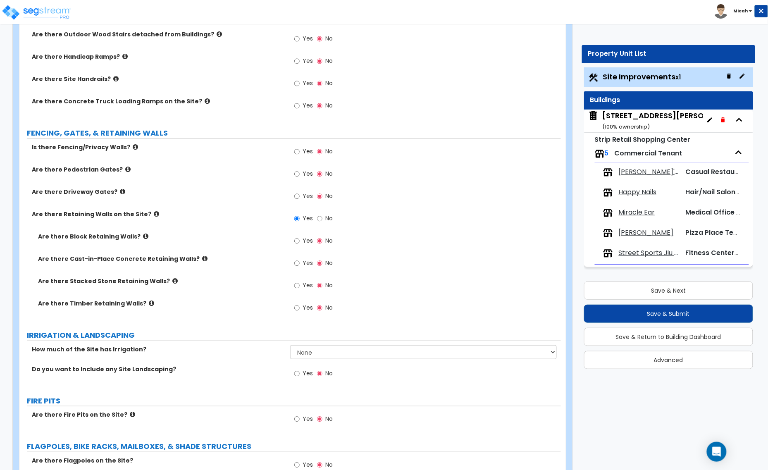
click at [143, 236] on icon at bounding box center [145, 236] width 5 height 6
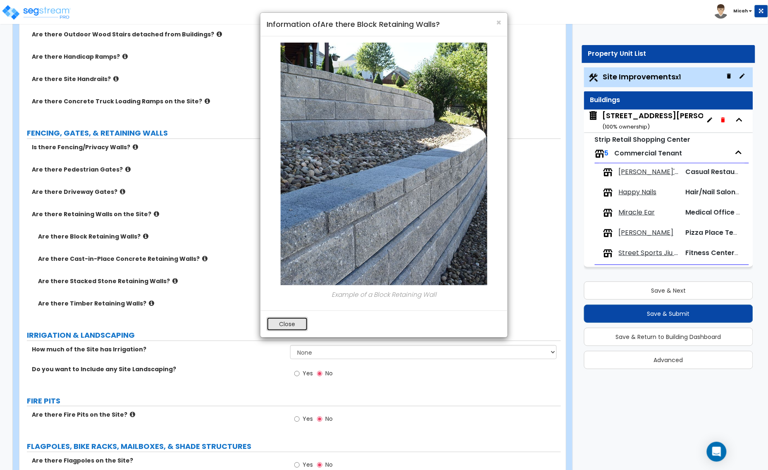
click at [281, 325] on button "Close" at bounding box center [287, 324] width 41 height 14
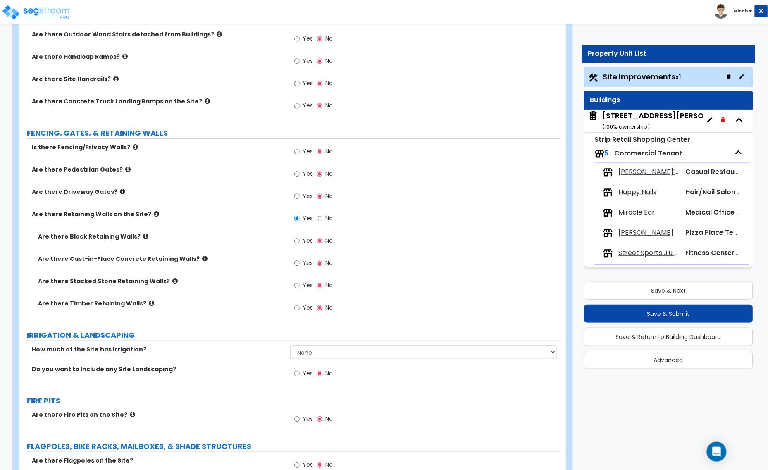
click at [172, 281] on icon at bounding box center [174, 281] width 5 height 6
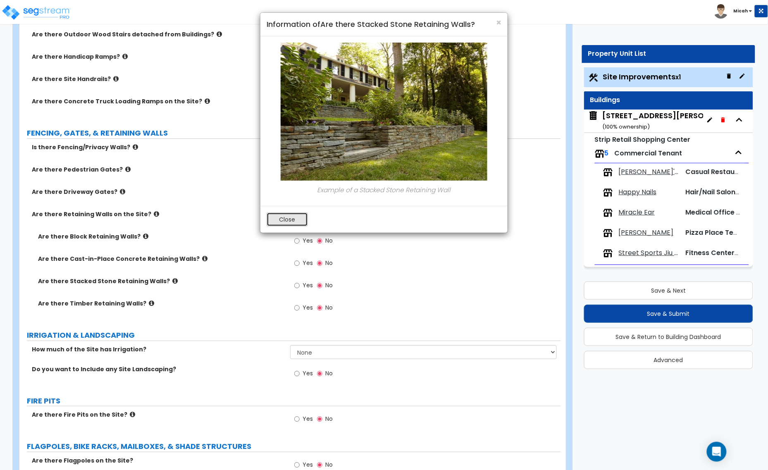
click at [279, 220] on button "Close" at bounding box center [287, 219] width 41 height 14
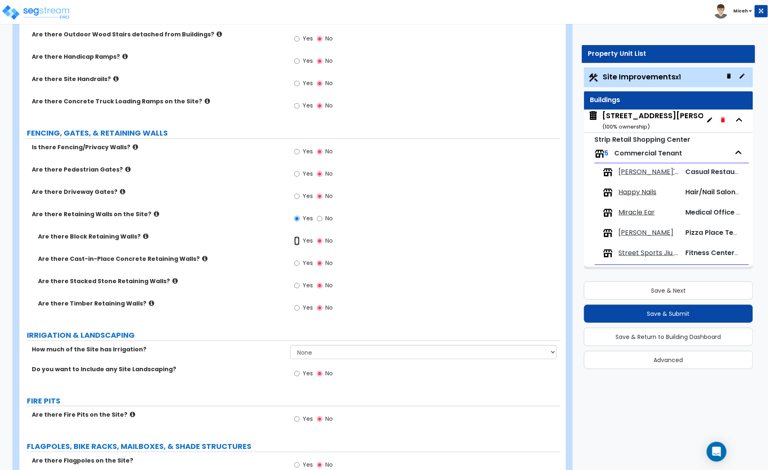
click at [298, 242] on input "Yes" at bounding box center [296, 240] width 5 height 9
radio input "true"
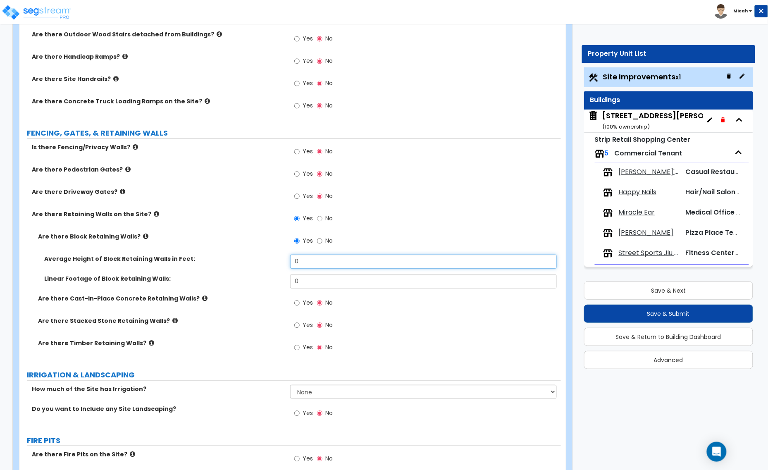
drag, startPoint x: 312, startPoint y: 265, endPoint x: 272, endPoint y: 269, distance: 40.8
click at [272, 269] on div "Average Height of Block Retaining Walls in Feet: 0" at bounding box center [289, 265] width 541 height 20
type input "6"
drag, startPoint x: 290, startPoint y: 282, endPoint x: 283, endPoint y: 282, distance: 7.0
click at [283, 282] on div "Linear Footage of Block Retaining Walls: 0" at bounding box center [289, 284] width 541 height 20
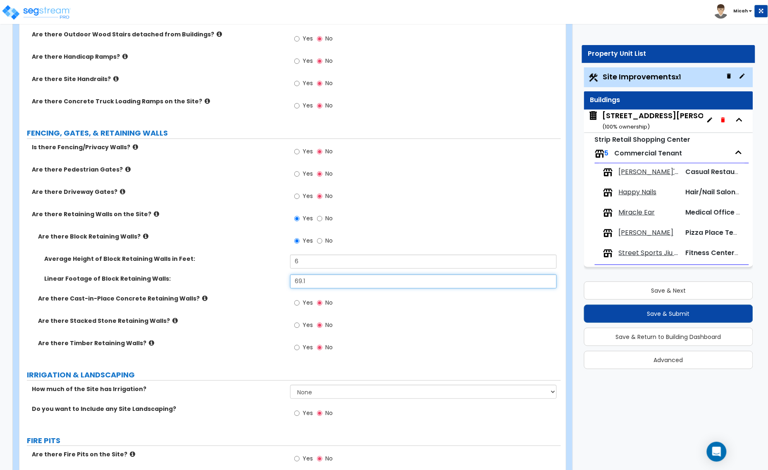
type input "69.1"
click at [172, 321] on icon at bounding box center [174, 320] width 5 height 6
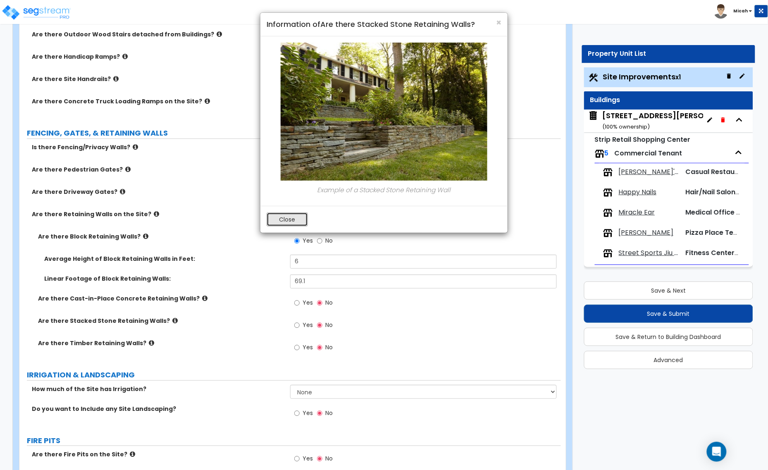
drag, startPoint x: 284, startPoint y: 216, endPoint x: 281, endPoint y: 219, distance: 4.4
click at [284, 217] on button "Close" at bounding box center [287, 219] width 41 height 14
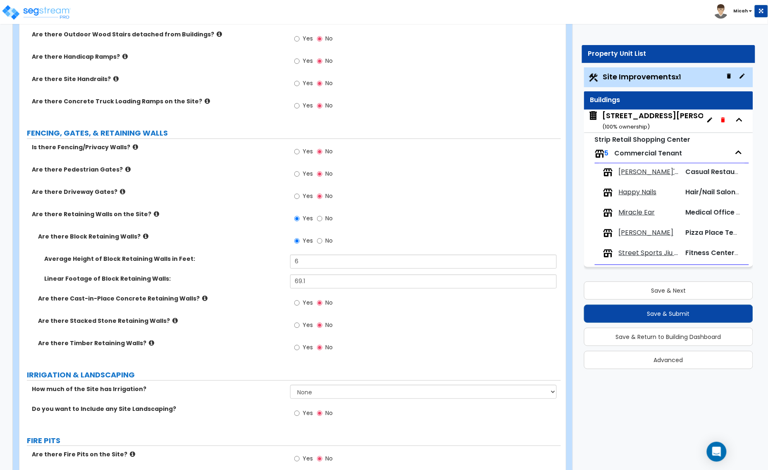
click at [149, 341] on icon at bounding box center [151, 343] width 5 height 6
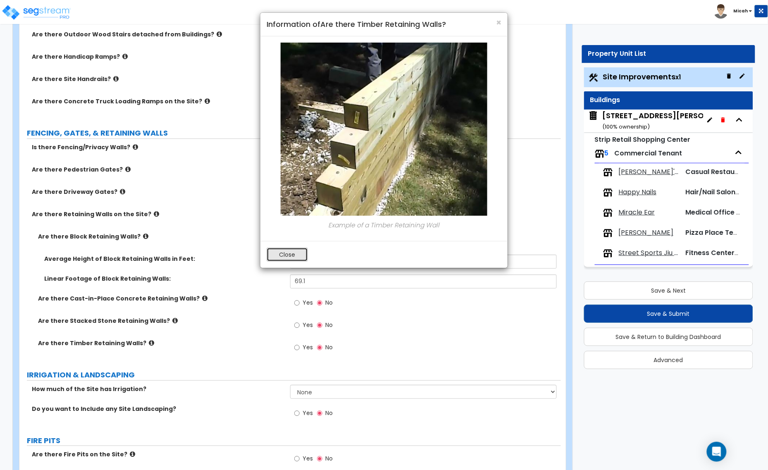
click at [294, 252] on button "Close" at bounding box center [287, 255] width 41 height 14
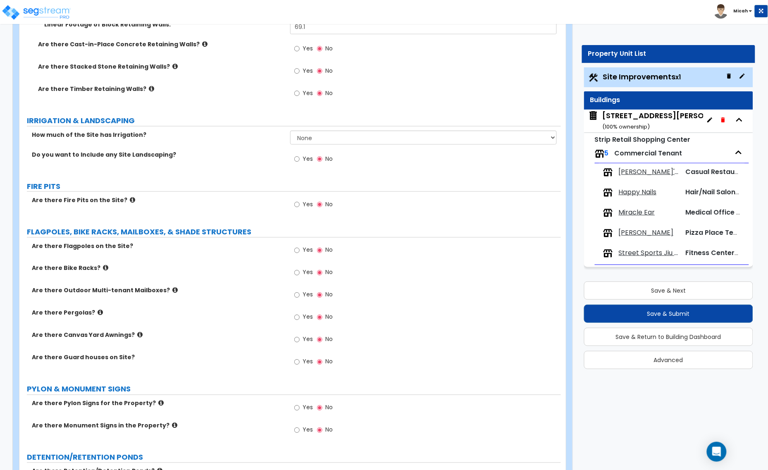
scroll to position [1292, 0]
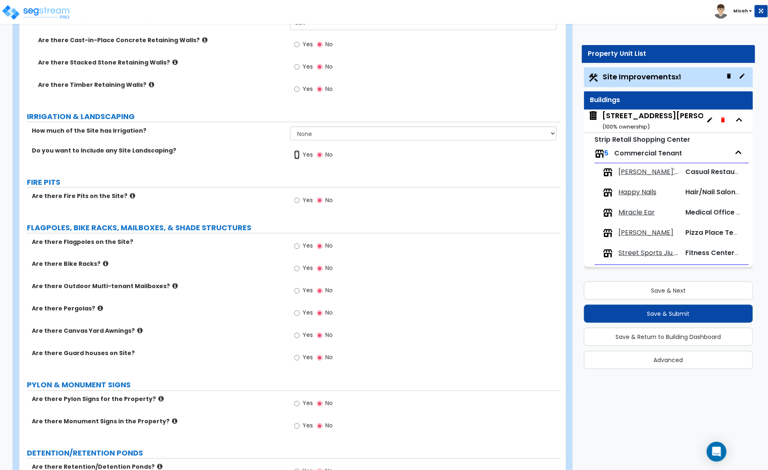
click at [296, 156] on input "Yes" at bounding box center [296, 154] width 5 height 9
radio input "true"
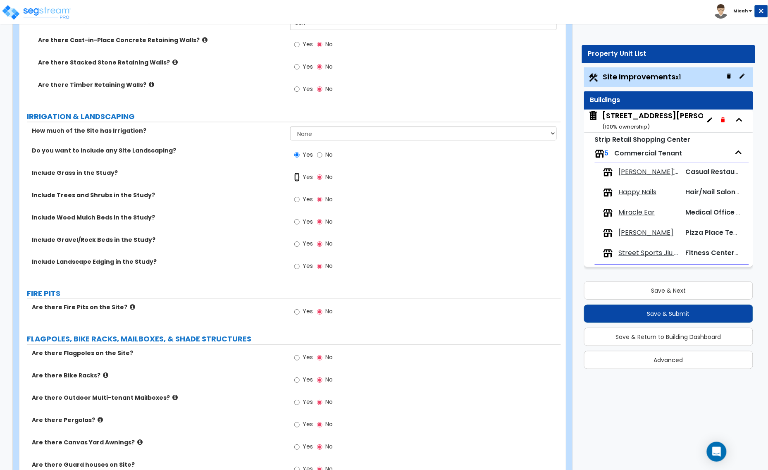
click at [298, 176] on input "Yes" at bounding box center [296, 177] width 5 height 9
radio input "true"
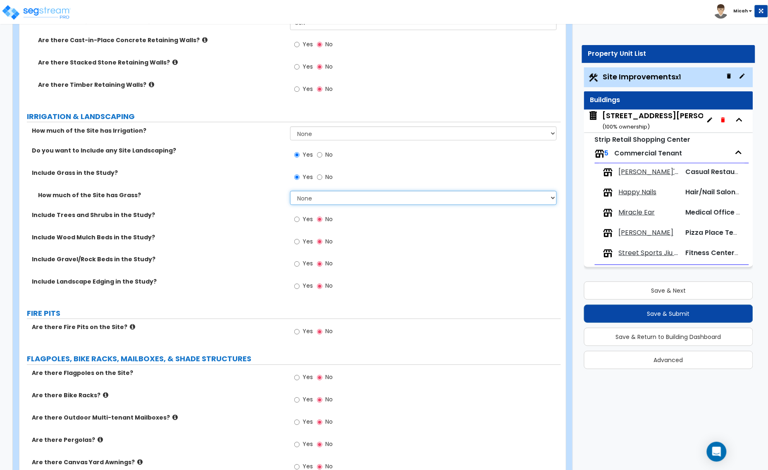
click at [305, 197] on select "None I want to Enter an Approximate Percentage I want to Enter the Square Foota…" at bounding box center [423, 198] width 267 height 14
select select "2"
click at [290, 191] on select "None I want to Enter an Approximate Percentage I want to Enter the Square Foota…" at bounding box center [423, 198] width 267 height 14
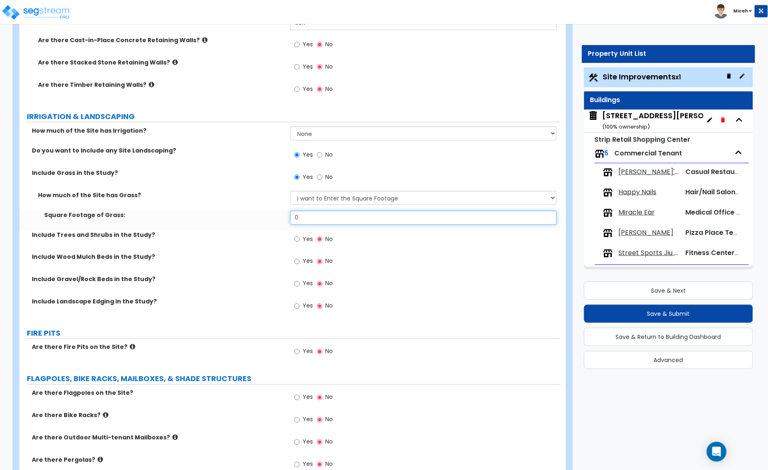
drag, startPoint x: 302, startPoint y: 220, endPoint x: 271, endPoint y: 216, distance: 31.2
click at [273, 217] on div "Square Footage of Grass: 0" at bounding box center [289, 221] width 541 height 20
click at [317, 228] on div "Square Footage of Grass: 0" at bounding box center [289, 221] width 541 height 20
drag, startPoint x: 303, startPoint y: 218, endPoint x: 267, endPoint y: 218, distance: 36.4
click at [267, 218] on div "Square Footage of Grass: 0" at bounding box center [289, 221] width 541 height 20
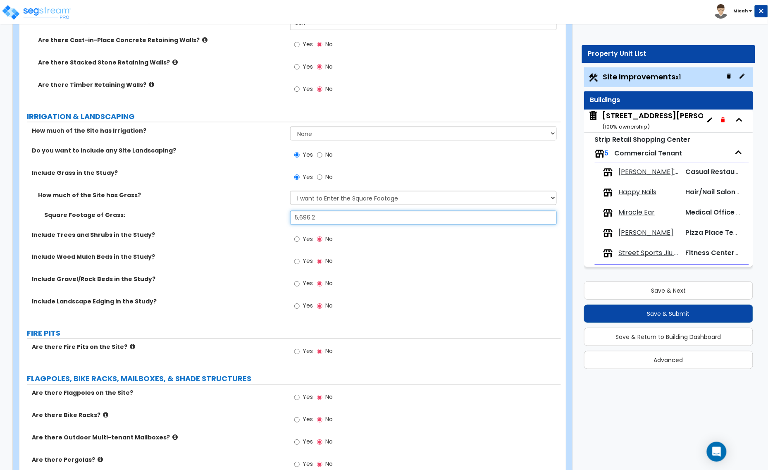
type input "5,696.2"
click at [296, 238] on input "Yes" at bounding box center [296, 239] width 5 height 9
radio input "true"
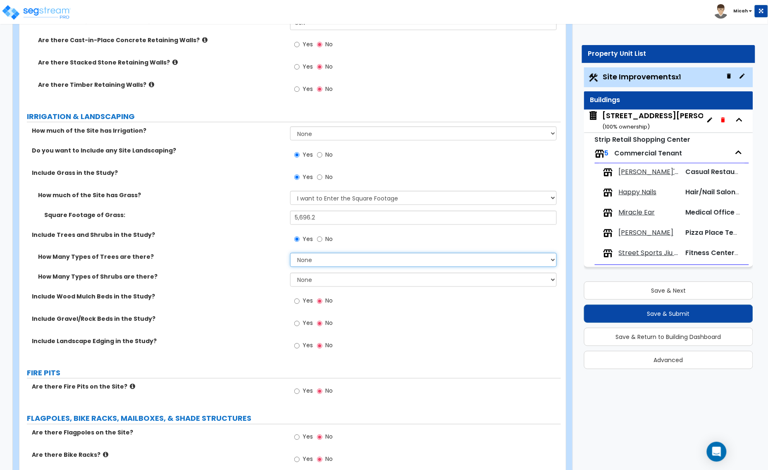
click at [304, 261] on select "None 1 2 3" at bounding box center [423, 260] width 267 height 14
select select "3"
click at [290, 253] on select "None 1 2 3" at bounding box center [423, 260] width 267 height 14
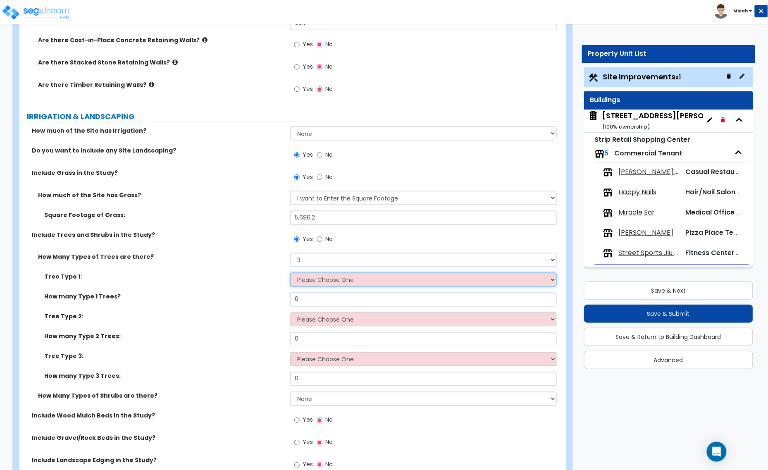
click at [302, 284] on select "Please Choose One Honey Locust Planetree Poplar Elm Hawthorn Linden Maple Red M…" at bounding box center [423, 280] width 267 height 14
select select "7"
click at [290, 273] on select "Please Choose One Honey Locust Planetree Poplar Elm Hawthorn Linden Maple Red M…" at bounding box center [423, 280] width 267 height 14
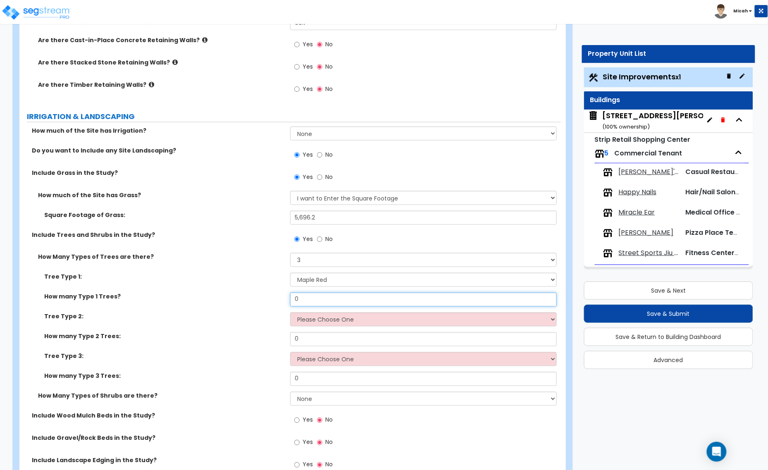
click at [294, 300] on input "0" at bounding box center [423, 300] width 267 height 14
type input "2"
click at [313, 321] on select "Please Choose One Honey Locust Planetree Poplar Elm Hawthorn Linden Maple Red M…" at bounding box center [423, 319] width 267 height 14
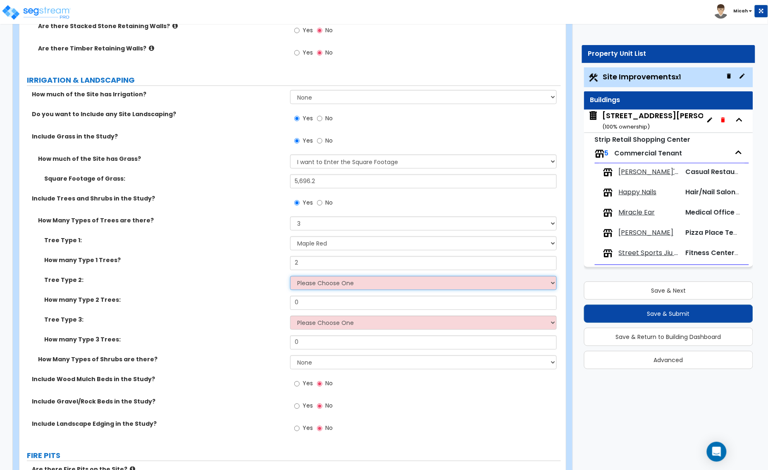
scroll to position [1343, 0]
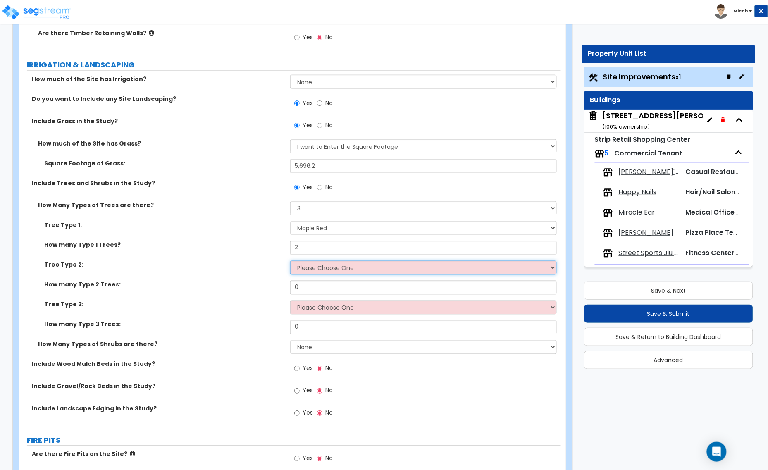
click at [344, 267] on select "Please Choose One Honey Locust Planetree Poplar Elm Hawthorn Linden Maple Red M…" at bounding box center [423, 268] width 267 height 14
select select "1"
click at [290, 261] on select "Please Choose One Honey Locust Planetree Poplar Elm Hawthorn Linden Maple Red M…" at bounding box center [423, 268] width 267 height 14
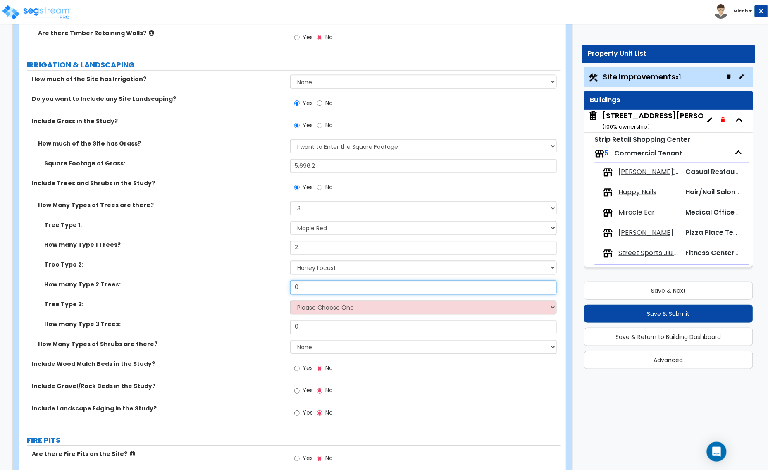
click at [290, 283] on input "0" at bounding box center [423, 288] width 267 height 14
type input "2"
click at [327, 308] on select "Please Choose One Honey Locust Planetree Poplar Elm Hawthorn Linden Maple Red M…" at bounding box center [423, 307] width 267 height 14
select select "10"
click at [290, 301] on select "Please Choose One Honey Locust Planetree Poplar Elm Hawthorn Linden Maple Red M…" at bounding box center [423, 307] width 267 height 14
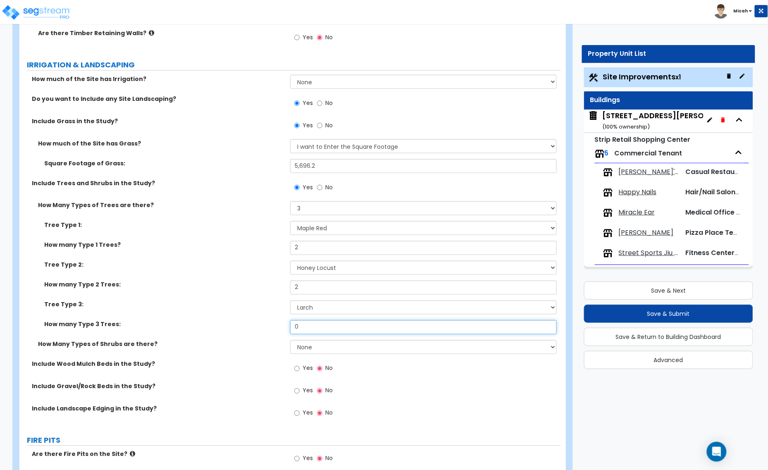
drag, startPoint x: 302, startPoint y: 331, endPoint x: 288, endPoint y: 332, distance: 13.7
click at [290, 331] on input "0" at bounding box center [423, 327] width 267 height 14
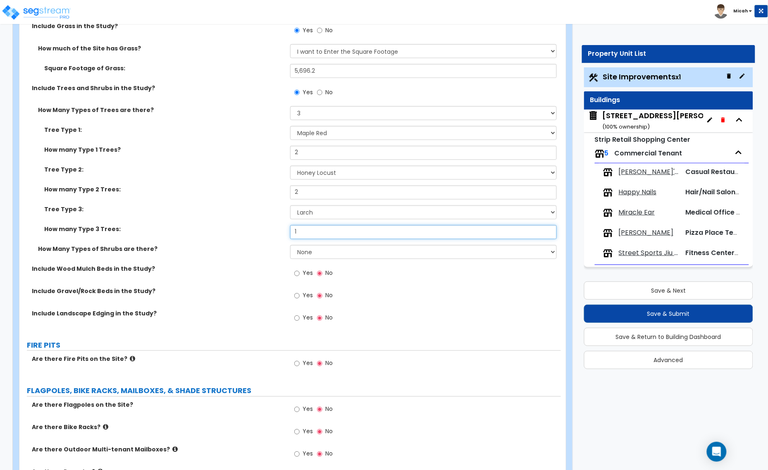
scroll to position [1447, 0]
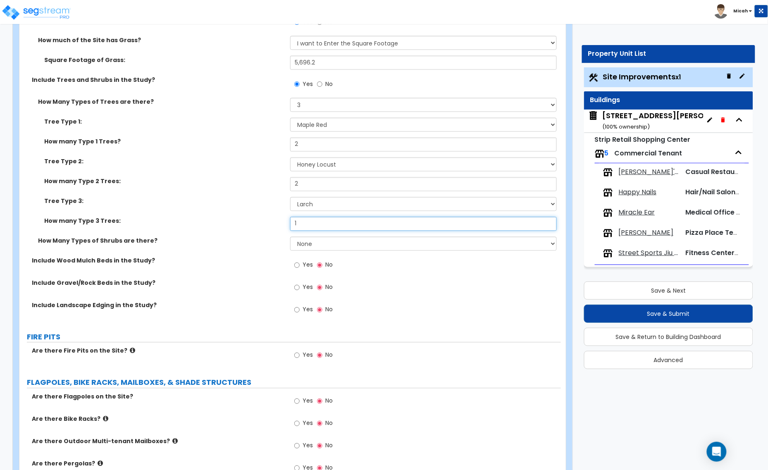
type input "1"
click at [320, 247] on select "None 1 2 3" at bounding box center [423, 244] width 267 height 14
select select "3"
click at [290, 237] on select "None 1 2 3" at bounding box center [423, 244] width 267 height 14
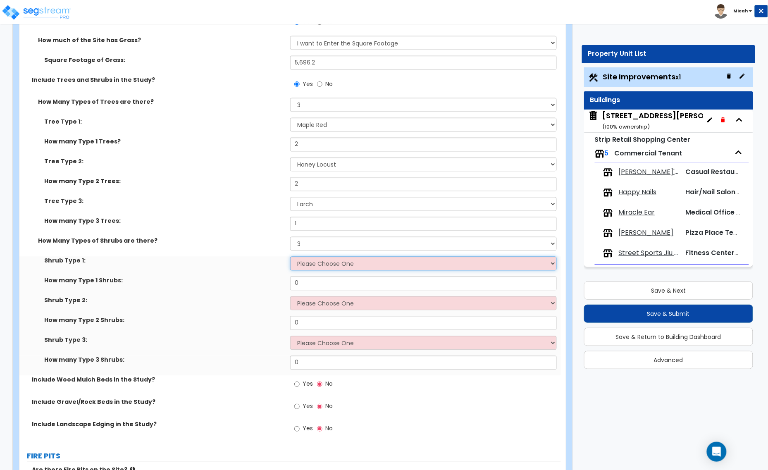
click at [312, 267] on select "Please Choose One Arborvitae Azalea Yew Boxwood Juniper [PERSON_NAME] Cotoneast…" at bounding box center [423, 264] width 267 height 14
select select "4"
click at [290, 257] on select "Please Choose One Arborvitae Azalea Yew Boxwood Juniper [PERSON_NAME] Cotoneast…" at bounding box center [423, 264] width 267 height 14
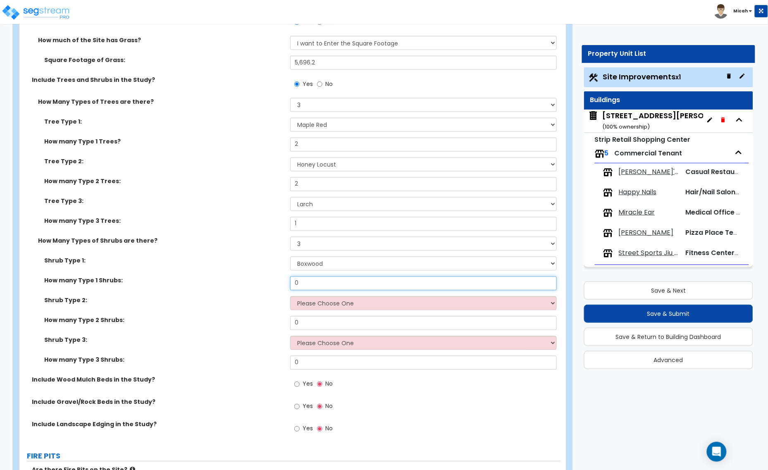
click at [282, 284] on div "How many Type 1 Shrubs: 0" at bounding box center [289, 287] width 541 height 20
type input "1"
click at [311, 306] on select "Please Choose One Arborvitae Azalea Yew Boxwood Juniper [PERSON_NAME] Cotoneast…" at bounding box center [423, 303] width 267 height 14
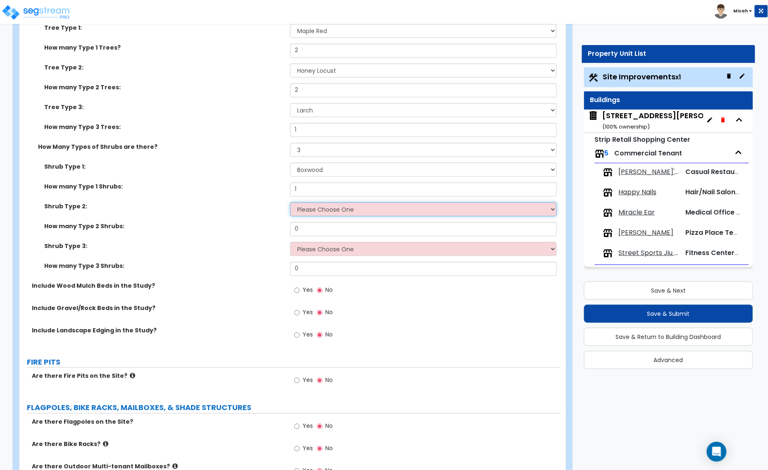
scroll to position [1550, 0]
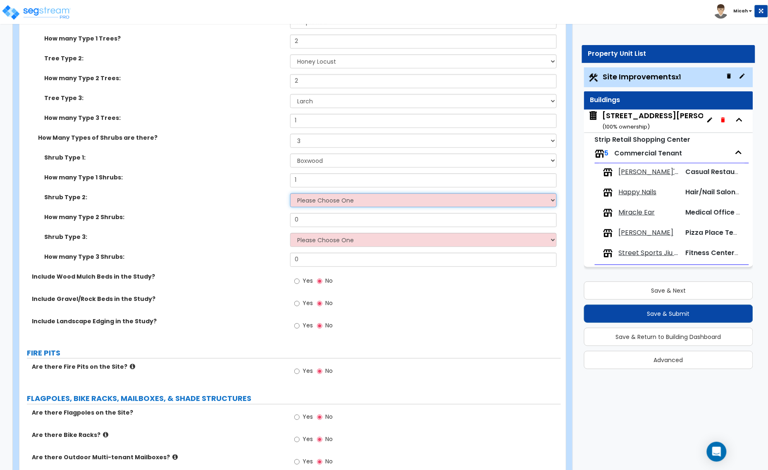
click at [313, 200] on select "Please Choose One Arborvitae Azalea Yew Boxwood Juniper [PERSON_NAME] Cotoneast…" at bounding box center [423, 200] width 267 height 14
select select "5"
click at [290, 193] on select "Please Choose One Arborvitae Azalea Yew Boxwood Juniper [PERSON_NAME] Cotoneast…" at bounding box center [423, 200] width 267 height 14
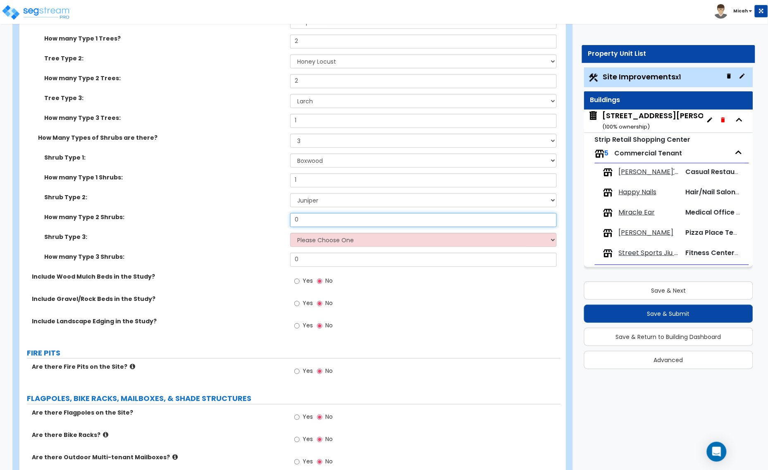
click at [274, 220] on div "How many Type 2 Shrubs: 0" at bounding box center [289, 223] width 541 height 20
type input "5"
click at [323, 240] on select "Please Choose One Arborvitae Azalea Yew Boxwood Juniper [PERSON_NAME] Cotoneast…" at bounding box center [423, 240] width 267 height 14
select select "3"
click at [290, 233] on select "Please Choose One Arborvitae Azalea Yew Boxwood Juniper [PERSON_NAME] Cotoneast…" at bounding box center [423, 240] width 267 height 14
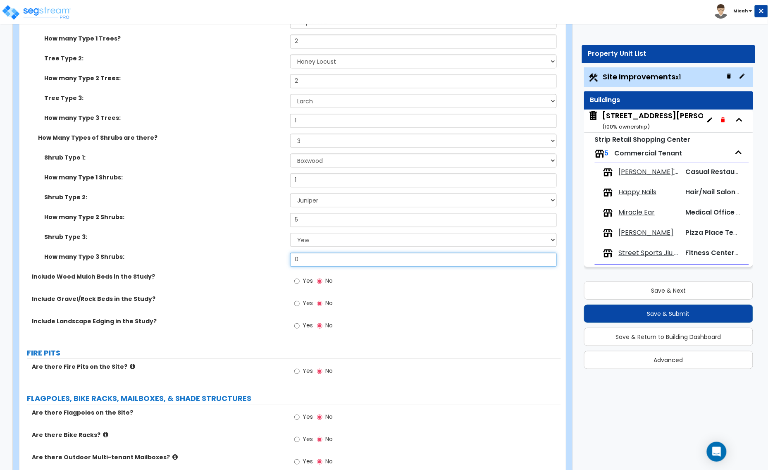
drag, startPoint x: 302, startPoint y: 262, endPoint x: 263, endPoint y: 258, distance: 38.7
click at [264, 259] on div "How many Type 3 Shrubs: 0" at bounding box center [289, 263] width 541 height 20
type input "3"
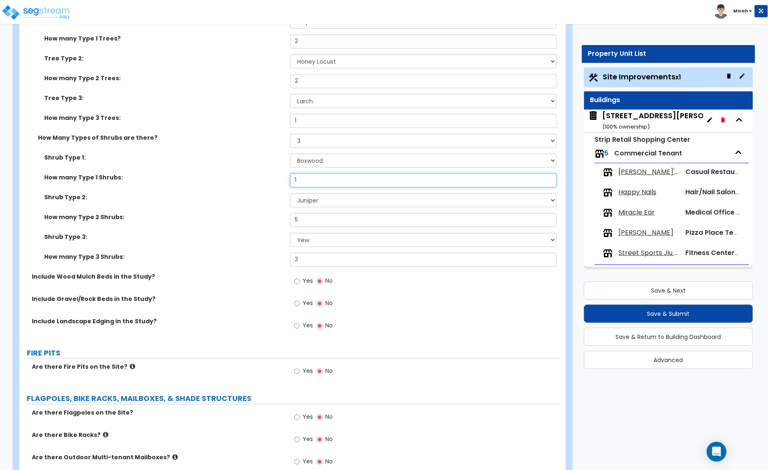
drag, startPoint x: 302, startPoint y: 178, endPoint x: 282, endPoint y: 180, distance: 19.5
click at [287, 180] on div "How many Type 1 Shrubs: 1" at bounding box center [289, 183] width 541 height 20
type input "54"
click at [298, 280] on input "Yes" at bounding box center [296, 281] width 5 height 9
radio input "true"
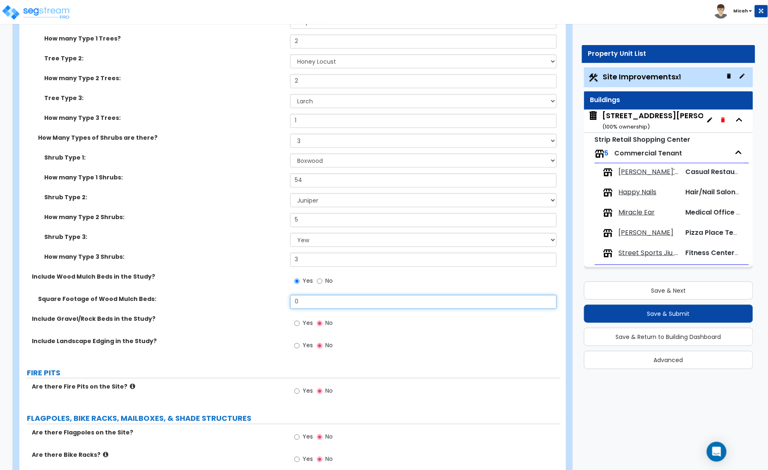
drag, startPoint x: 286, startPoint y: 304, endPoint x: 258, endPoint y: 304, distance: 27.7
click at [265, 304] on div "Square Footage of Wood Mulch Beds: 0" at bounding box center [289, 305] width 541 height 20
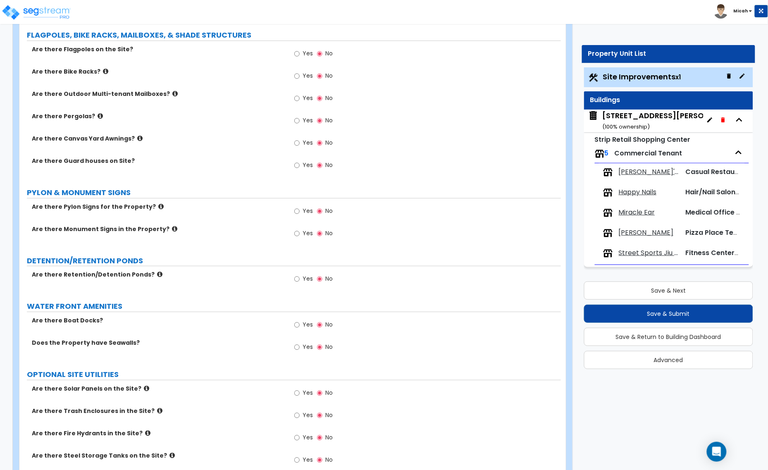
scroll to position [1963, 0]
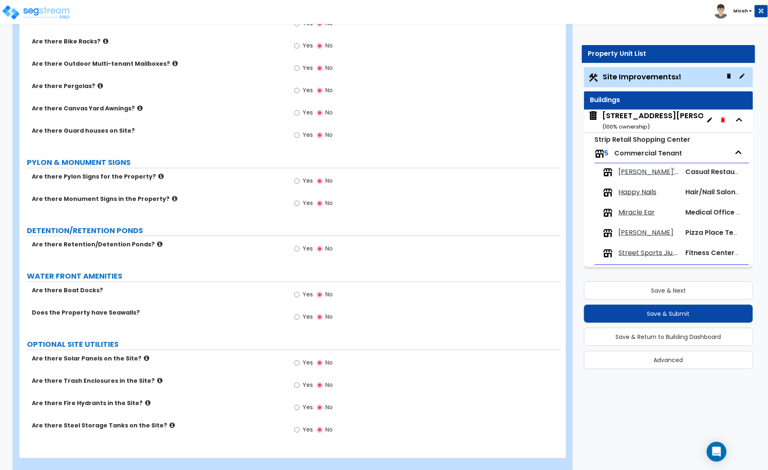
type input "2,247.2"
click at [158, 175] on icon at bounding box center [160, 176] width 5 height 6
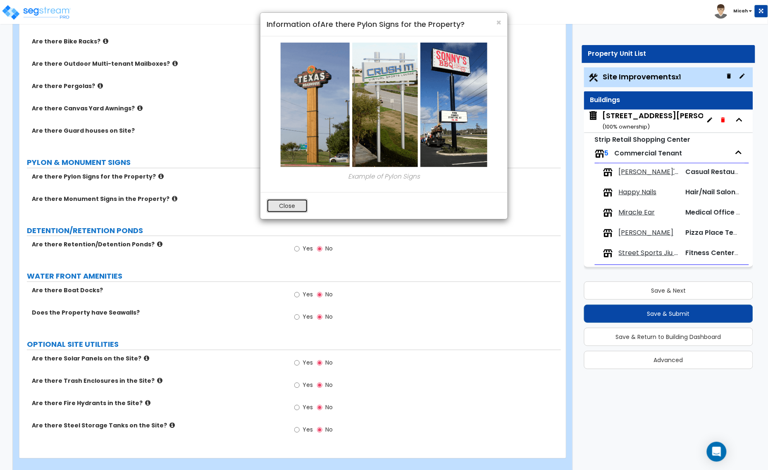
click at [289, 205] on button "Close" at bounding box center [287, 206] width 41 height 14
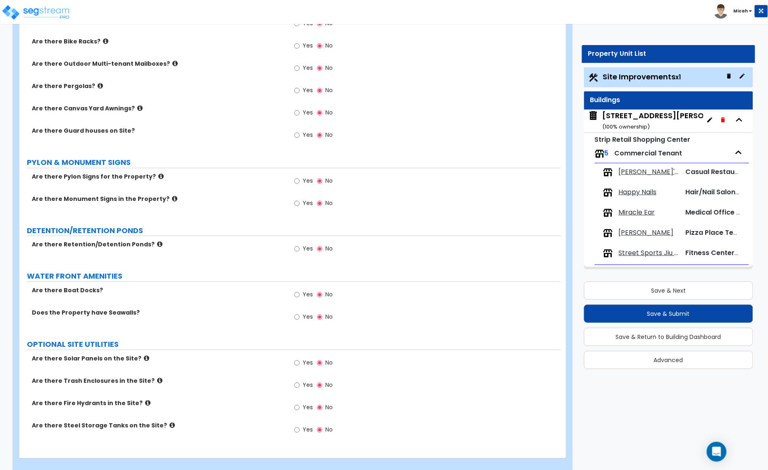
scroll to position [1976, 0]
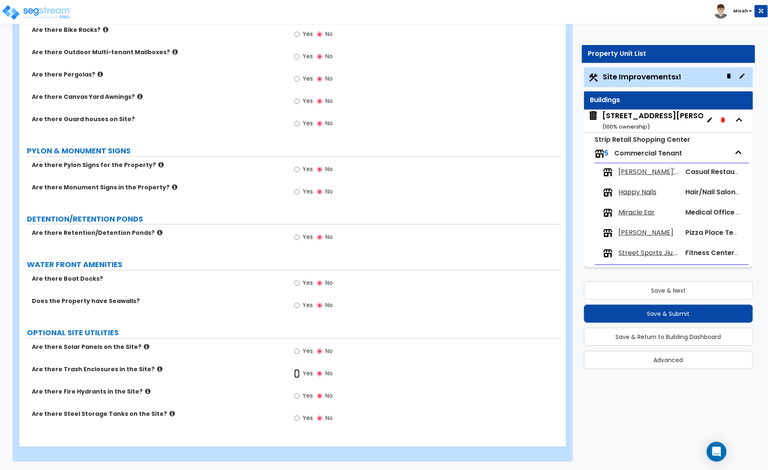
click at [296, 374] on input "Yes" at bounding box center [296, 373] width 5 height 9
radio input "true"
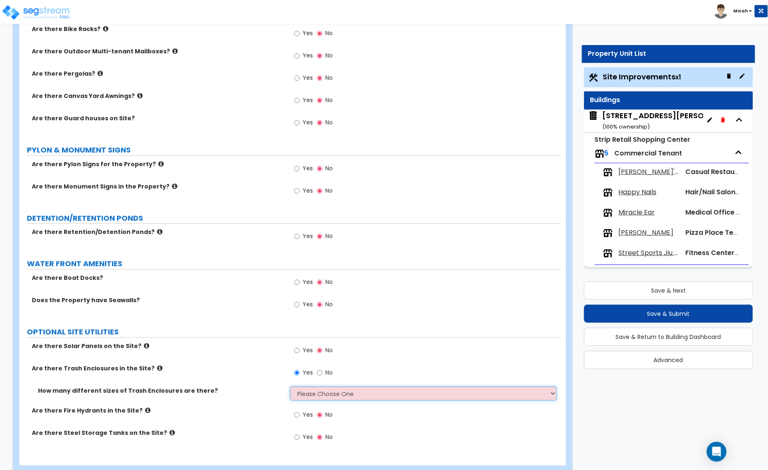
click at [310, 393] on select "Please Choose One 1 2 3" at bounding box center [423, 393] width 267 height 14
select select "1"
click at [290, 387] on select "Please Choose One 1 2 3" at bounding box center [423, 393] width 267 height 14
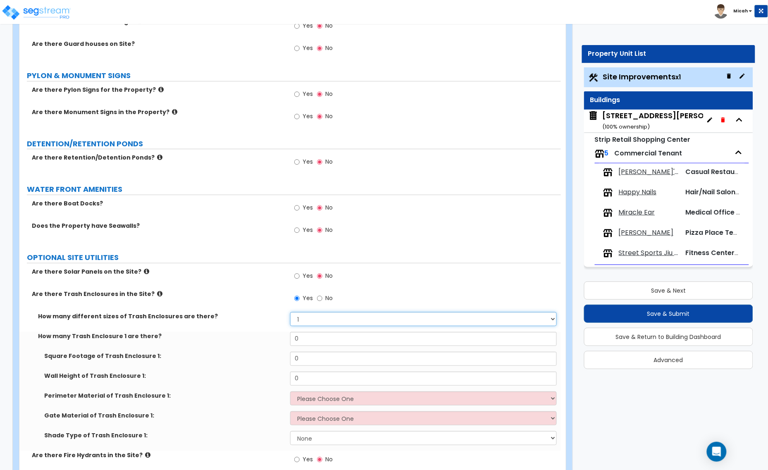
scroll to position [2079, 0]
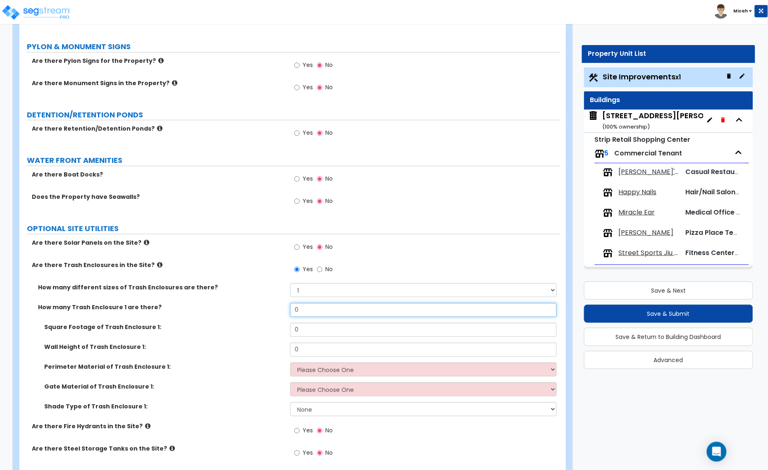
drag, startPoint x: 303, startPoint y: 310, endPoint x: 263, endPoint y: 312, distance: 39.7
click at [263, 312] on div "How many Trash Enclosure 1 are there? 0" at bounding box center [289, 313] width 541 height 20
type input "1"
drag, startPoint x: 306, startPoint y: 328, endPoint x: 280, endPoint y: 329, distance: 26.1
click at [280, 329] on div "Square Footage of Trash Enclosure 1: 0" at bounding box center [289, 333] width 541 height 20
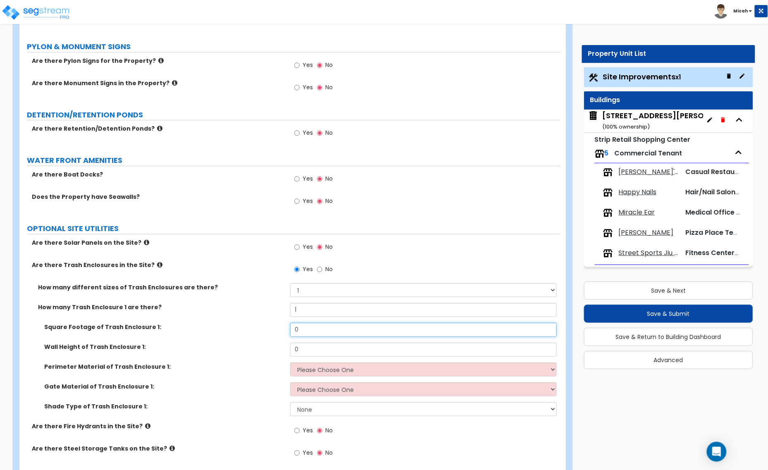
click at [315, 331] on input "0" at bounding box center [423, 330] width 267 height 14
drag, startPoint x: 315, startPoint y: 331, endPoint x: 274, endPoint y: 335, distance: 41.9
click at [274, 335] on div "Square Footage of Trash Enclosure 1: 0" at bounding box center [289, 333] width 541 height 20
type input "146.1"
drag, startPoint x: 305, startPoint y: 350, endPoint x: 278, endPoint y: 350, distance: 26.5
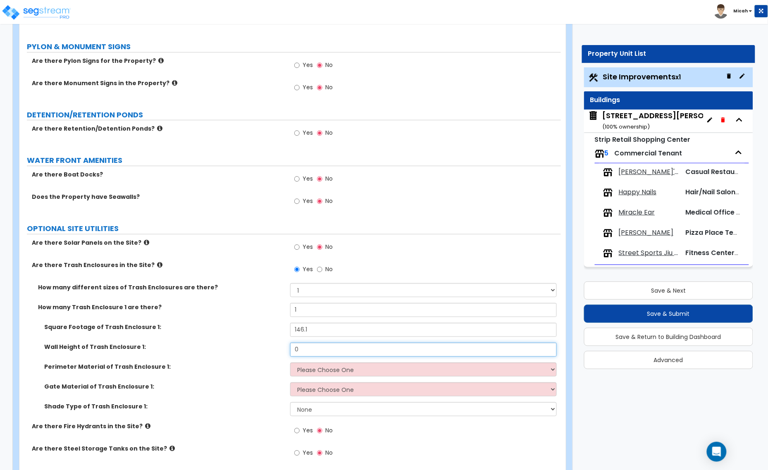
click at [278, 350] on div "Wall Height of Trash Enclosure 1: 0" at bounding box center [289, 353] width 541 height 20
type input "6"
click at [307, 372] on select "Please Choose One Chain Link Wood Metal CMU" at bounding box center [423, 369] width 267 height 14
select select "4"
click at [290, 363] on select "Please Choose One Chain Link Wood Metal CMU" at bounding box center [423, 369] width 267 height 14
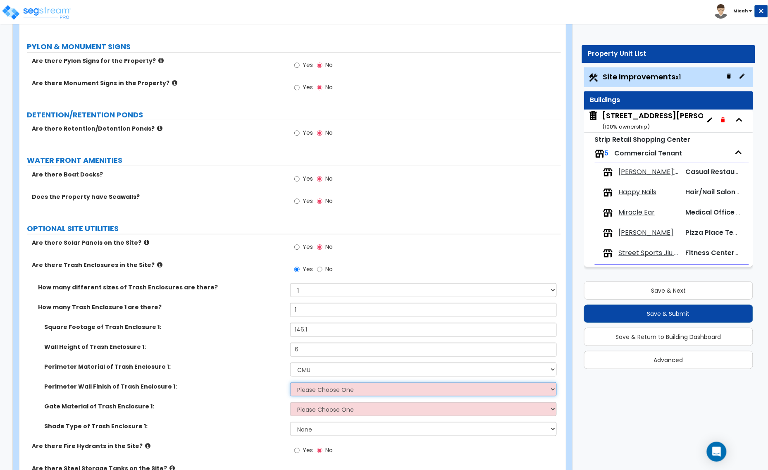
click at [313, 393] on select "Please Choose One Stone Veneer Brick Veneer Stucco Paint" at bounding box center [423, 389] width 267 height 14
select select "4"
click at [290, 383] on select "Please Choose One Stone Veneer Brick Veneer Stucco Paint" at bounding box center [423, 389] width 267 height 14
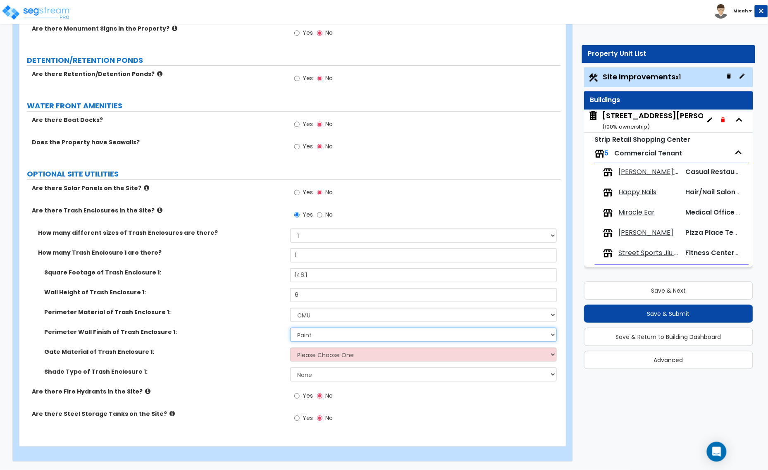
scroll to position [2135, 0]
click at [298, 395] on input "Yes" at bounding box center [296, 395] width 5 height 9
radio input "true"
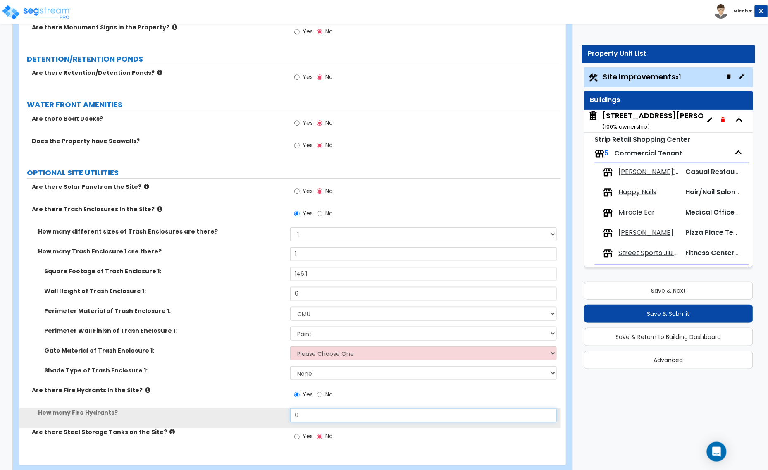
drag, startPoint x: 309, startPoint y: 410, endPoint x: 287, endPoint y: 413, distance: 21.6
click at [287, 413] on div "How many Fire Hydrants? 0" at bounding box center [289, 418] width 541 height 20
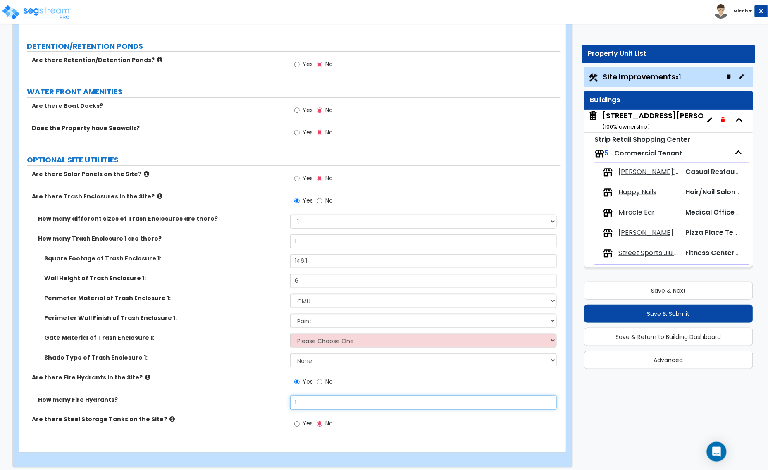
scroll to position [2154, 0]
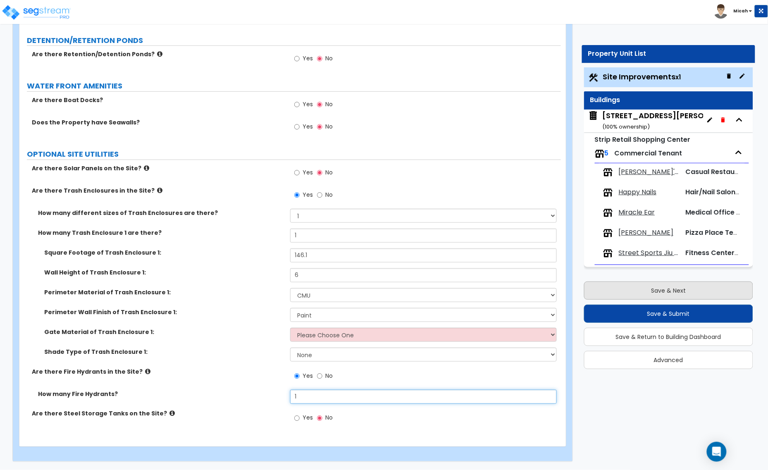
type input "1"
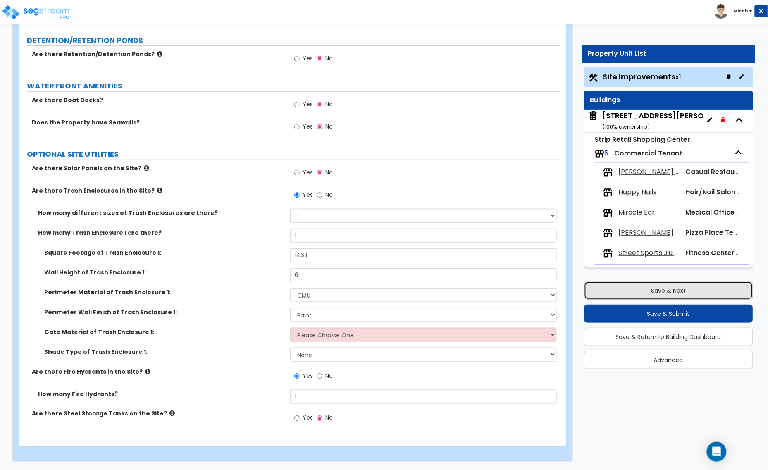
click at [641, 290] on button "Save & Next" at bounding box center [668, 290] width 169 height 18
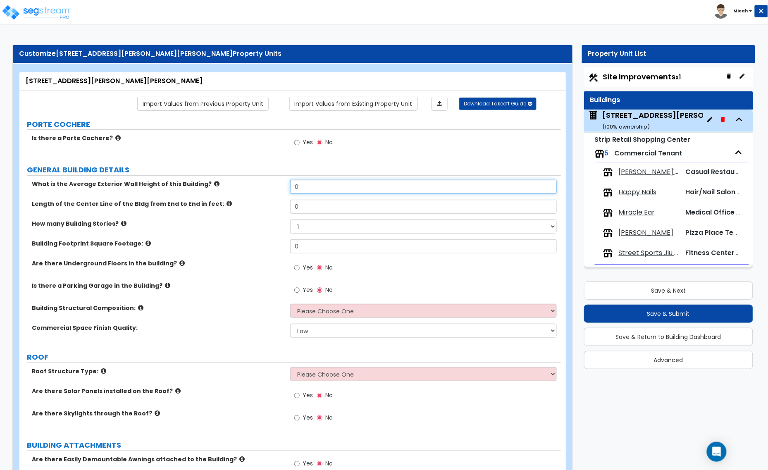
drag, startPoint x: 315, startPoint y: 186, endPoint x: 255, endPoint y: 186, distance: 59.5
click at [255, 186] on div "What is the Average Exterior Wall Height of this Building? 0" at bounding box center [289, 190] width 541 height 20
type input "18"
click at [292, 207] on input "0" at bounding box center [423, 207] width 267 height 14
type input "204"
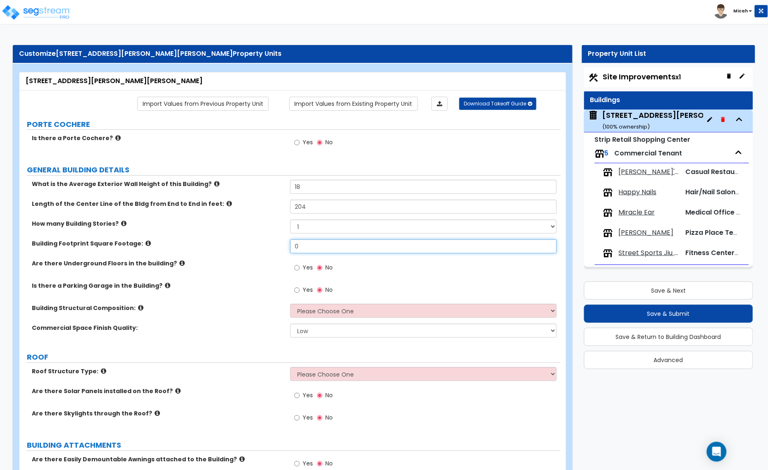
click at [274, 249] on div "Building Footprint Square Footage: 0" at bounding box center [289, 249] width 541 height 20
drag, startPoint x: 303, startPoint y: 243, endPoint x: 290, endPoint y: 247, distance: 13.5
click at [290, 247] on input "0" at bounding box center [423, 246] width 267 height 14
type input "9,850"
click at [179, 265] on icon at bounding box center [181, 263] width 5 height 6
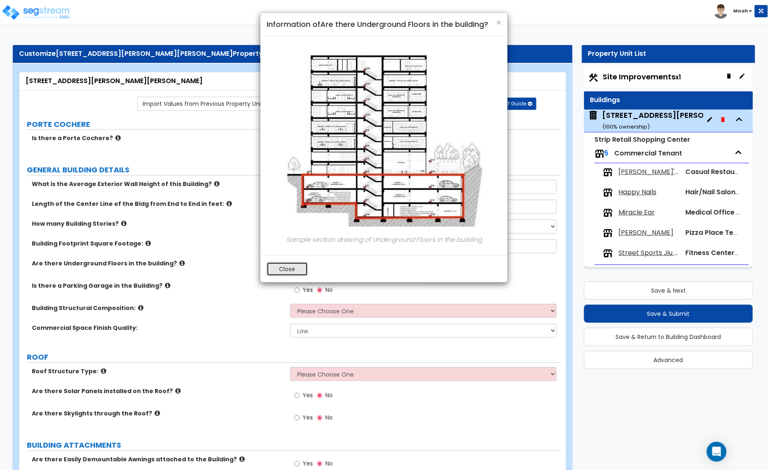
click at [273, 269] on button "Close" at bounding box center [287, 269] width 41 height 14
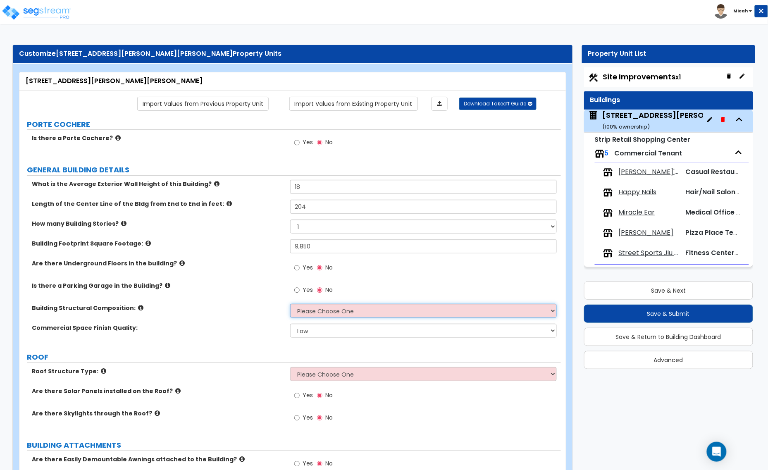
click at [303, 312] on select "Please Choose One Tilt-up Wall Construction Reinforced Concrete Structural Stee…" at bounding box center [423, 311] width 267 height 14
select select "6"
click at [290, 304] on select "Please Choose One Tilt-up Wall Construction Reinforced Concrete Structural Stee…" at bounding box center [423, 311] width 267 height 14
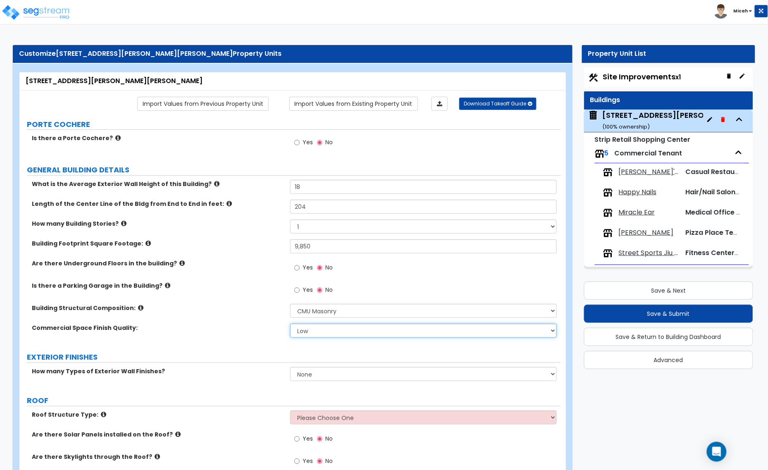
click at [321, 333] on select "Low Average High" at bounding box center [423, 331] width 267 height 14
select select "1"
click at [290, 324] on select "Low Average High" at bounding box center [423, 331] width 267 height 14
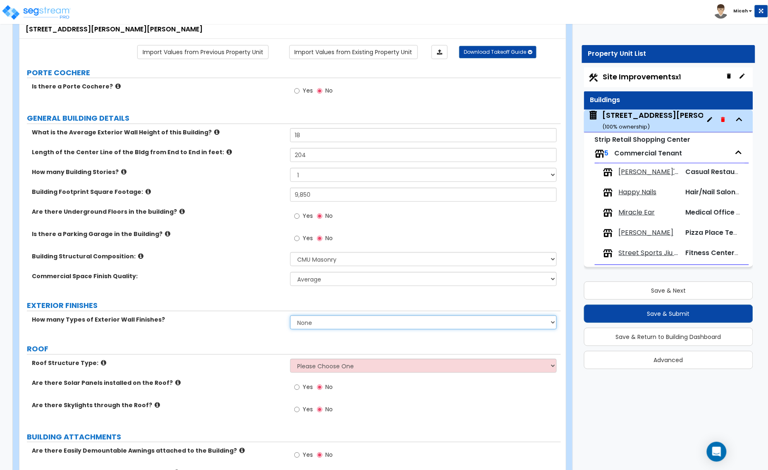
click at [309, 324] on select "None 1 2 3" at bounding box center [423, 322] width 267 height 14
select select "2"
click at [290, 316] on select "None 1 2 3" at bounding box center [423, 322] width 267 height 14
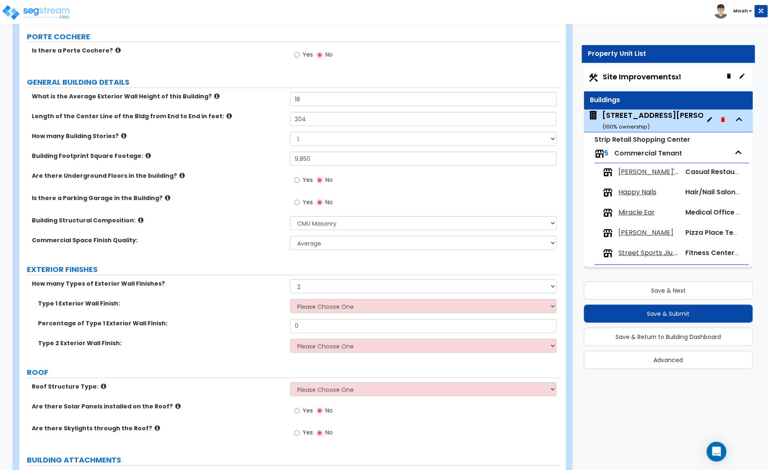
scroll to position [155, 0]
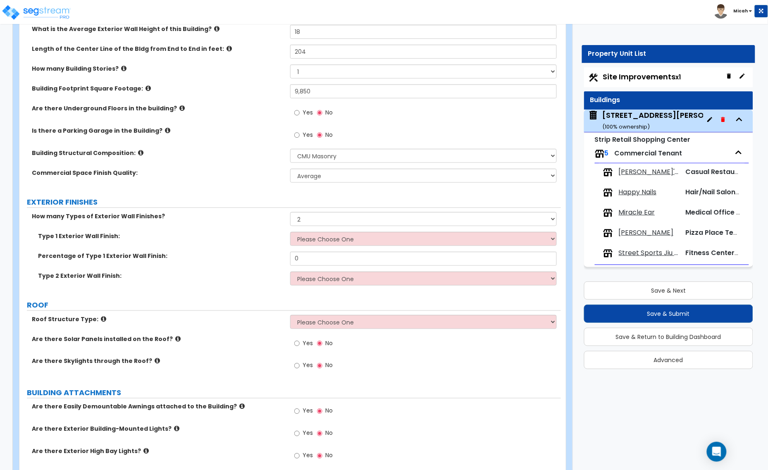
click at [324, 247] on div "Type 1 Exterior Wall Finish: Please Choose One No Finish/Shared Wall No Wall Br…" at bounding box center [289, 242] width 541 height 20
click at [325, 244] on select "Please Choose One No Finish/Shared Wall No Wall Brick Veneer Stone Veneer Wood …" at bounding box center [423, 239] width 267 height 14
select select "10"
click at [290, 232] on select "Please Choose One No Finish/Shared Wall No Wall Brick Veneer Stone Veneer Wood …" at bounding box center [423, 239] width 267 height 14
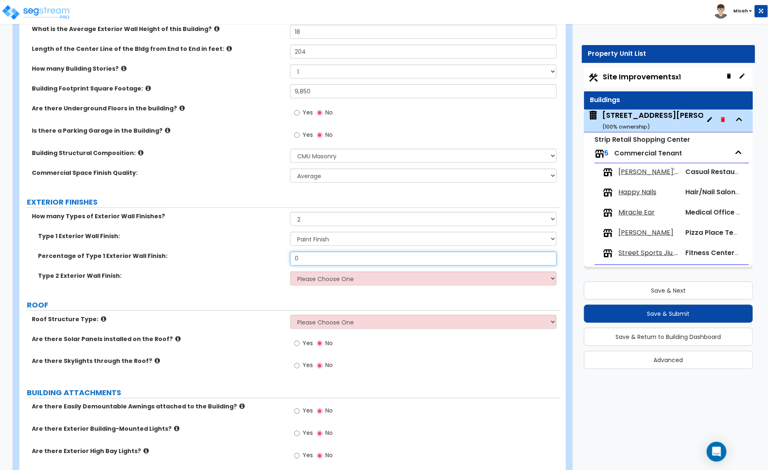
drag, startPoint x: 309, startPoint y: 259, endPoint x: 265, endPoint y: 257, distance: 43.9
click at [269, 258] on div "Percentage of Type 1 Exterior Wall Finish: 0" at bounding box center [289, 262] width 541 height 20
type input "7,478.5"
click at [320, 280] on select "Please Choose One No Finish/Shared Wall No Wall Brick Veneer Stone Veneer Wood …" at bounding box center [423, 279] width 267 height 14
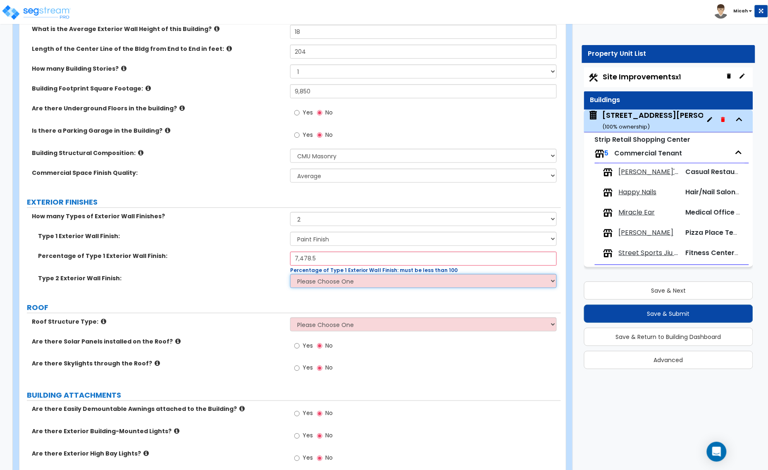
select select "6"
click at [290, 274] on select "Please Choose One No Finish/Shared Wall No Wall Brick Veneer Stone Veneer Wood …" at bounding box center [423, 281] width 267 height 14
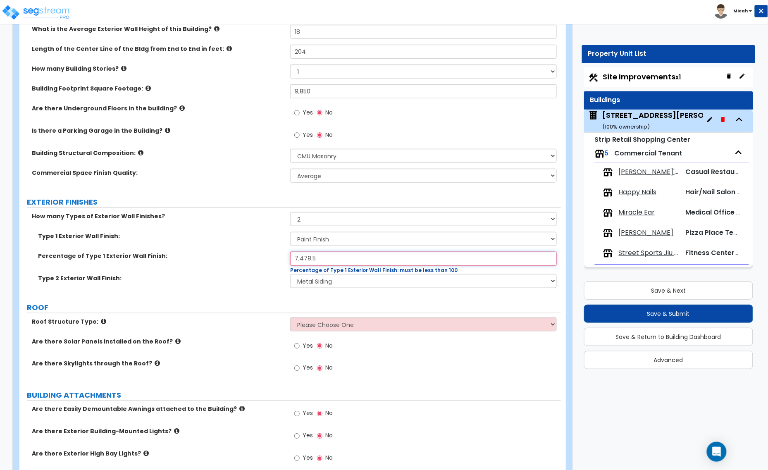
click at [329, 257] on input "7,478.5" at bounding box center [423, 259] width 267 height 14
click at [247, 253] on div "Percentage of Type 1 Exterior Wall Finish: 7,478.5 Percentage of Type 1 Exterio…" at bounding box center [289, 263] width 541 height 22
type input "72.5"
click at [241, 279] on label "Type 2 Exterior Wall Finish:" at bounding box center [161, 278] width 246 height 8
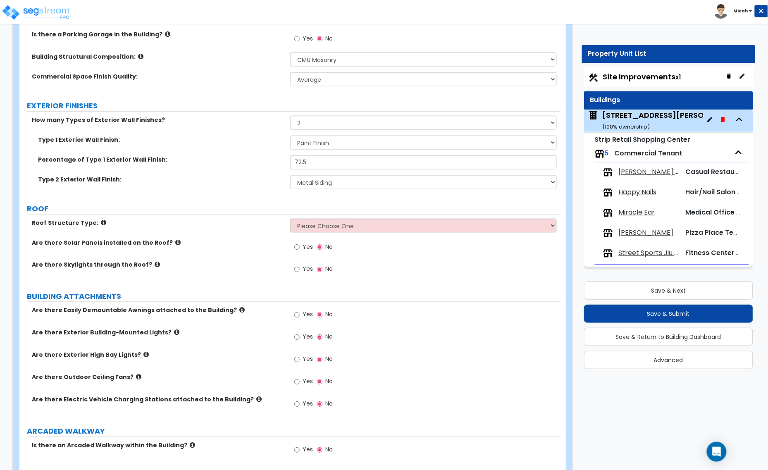
scroll to position [258, 0]
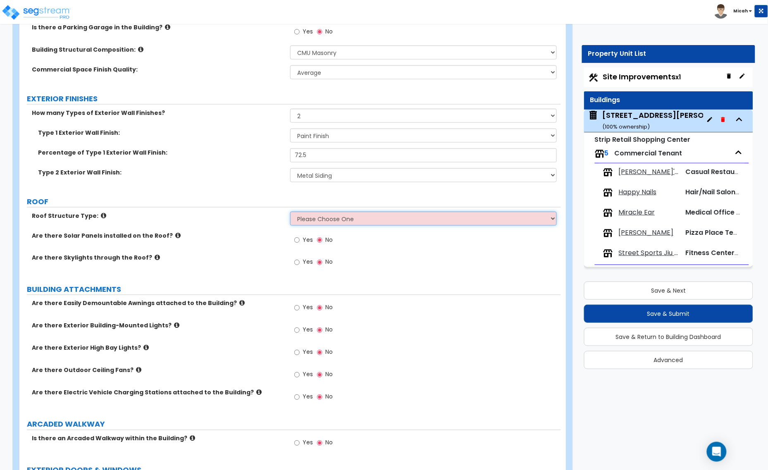
click at [309, 223] on select "Please Choose One [PERSON_NAME] Roof Flat Roof Hybrid [PERSON_NAME] & Flat Roof" at bounding box center [423, 219] width 267 height 14
select select "2"
click at [290, 212] on select "Please Choose One [PERSON_NAME] Roof Flat Roof Hybrid [PERSON_NAME] & Flat Roof" at bounding box center [423, 219] width 267 height 14
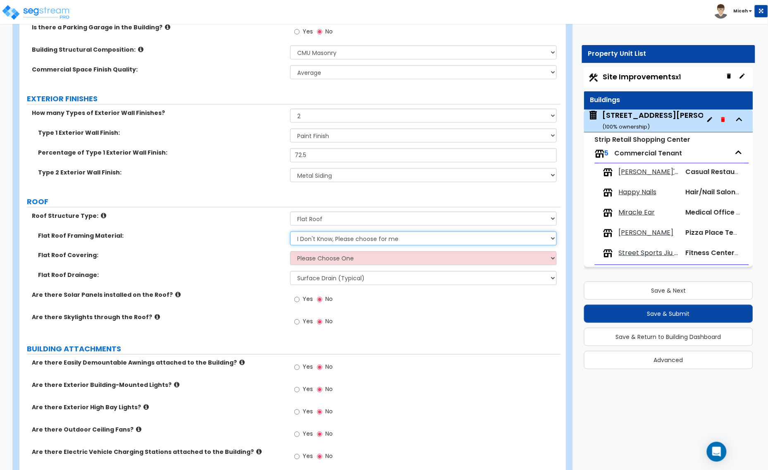
click at [334, 243] on select "I Don't Know, Please choose for me Metal Wood" at bounding box center [423, 238] width 267 height 14
select select "1"
click at [290, 232] on select "I Don't Know, Please choose for me Metal Wood" at bounding box center [423, 238] width 267 height 14
click at [329, 265] on select "Please Choose One Rolled Asphalt PVC Membrane Plastic (EPDM) Membrane Asphalt F…" at bounding box center [423, 258] width 267 height 14
select select "1"
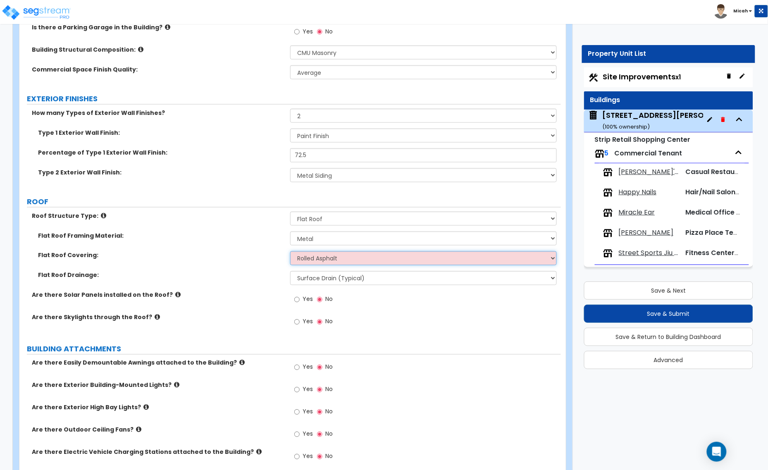
click at [290, 252] on select "Please Choose One Rolled Asphalt PVC Membrane Plastic (EPDM) Membrane Asphalt F…" at bounding box center [423, 258] width 267 height 14
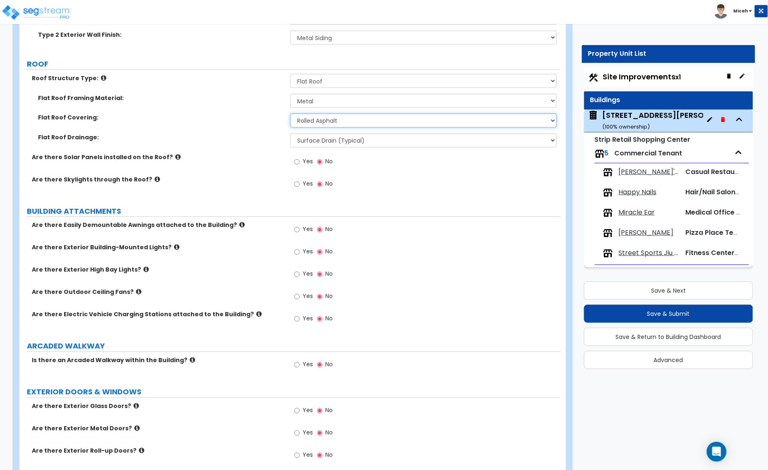
scroll to position [413, 0]
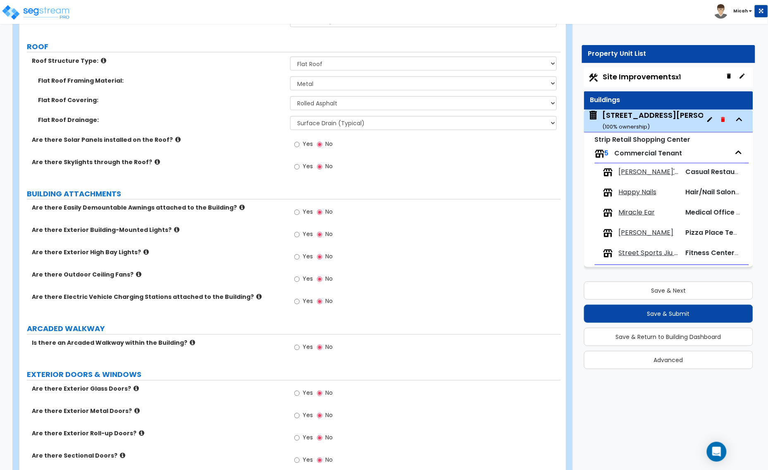
click at [174, 233] on icon at bounding box center [176, 230] width 5 height 6
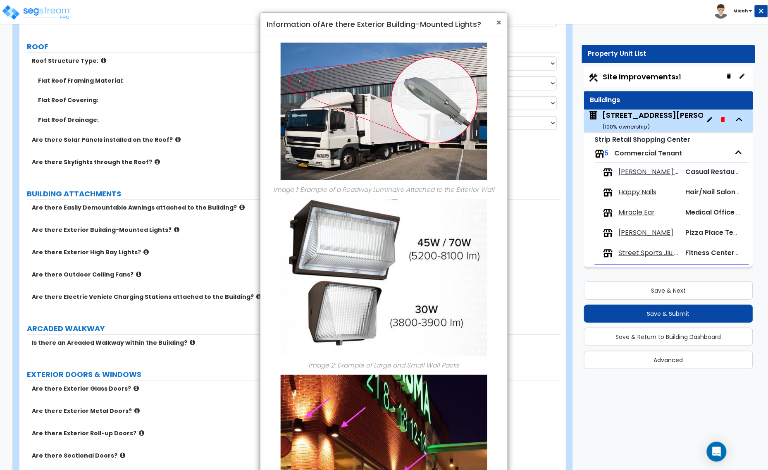
click at [501, 19] on span "×" at bounding box center [498, 23] width 5 height 12
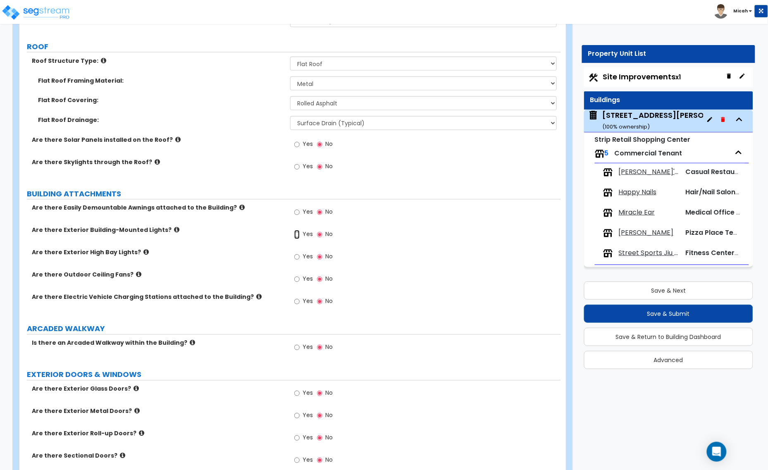
click at [299, 234] on input "Yes" at bounding box center [296, 234] width 5 height 9
radio input "true"
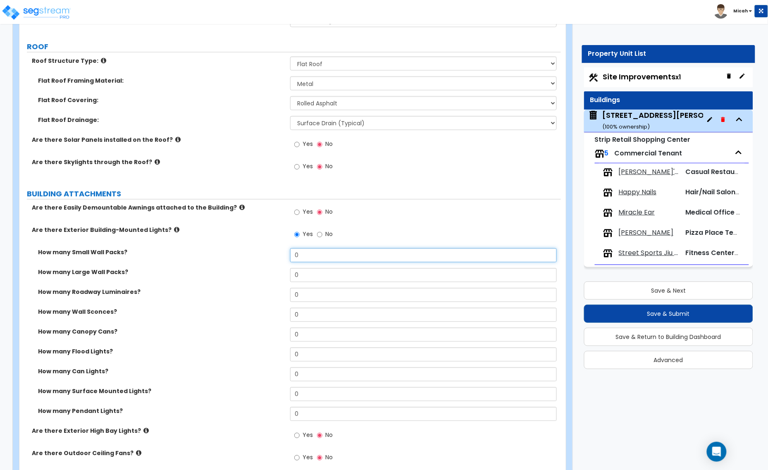
drag, startPoint x: 286, startPoint y: 258, endPoint x: 269, endPoint y: 258, distance: 16.5
click at [269, 258] on div "How many Small Wall Packs? 0" at bounding box center [289, 258] width 541 height 20
type input "3"
drag, startPoint x: 311, startPoint y: 312, endPoint x: 265, endPoint y: 314, distance: 46.8
click at [265, 314] on div "How many Wall Sconces? 0" at bounding box center [289, 318] width 541 height 20
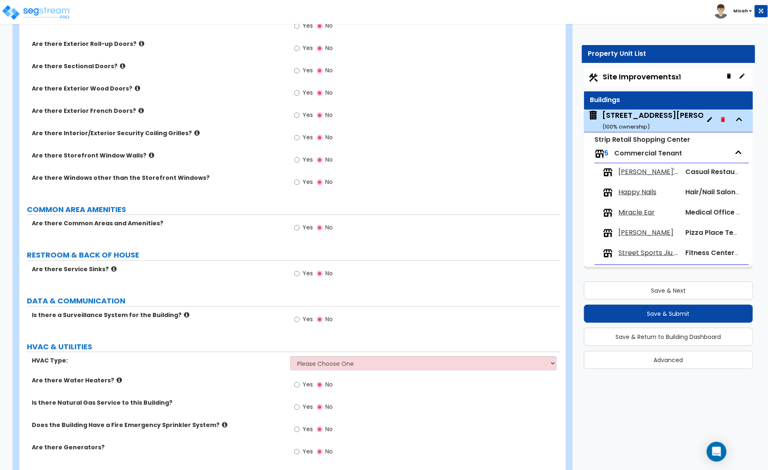
scroll to position [1017, 0]
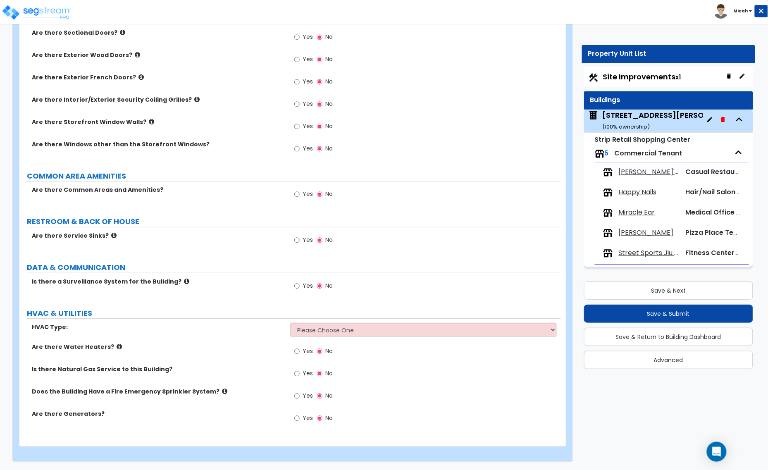
type input "12"
click at [318, 333] on select "Please Choose One Rooftop Unit Furnace-Condenser Forced Air Split Heating/Cooli…" at bounding box center [423, 330] width 267 height 14
select select "1"
click at [290, 323] on select "Please Choose One Rooftop Unit Furnace-Condenser Forced Air Split Heating/Cooli…" at bounding box center [423, 330] width 267 height 14
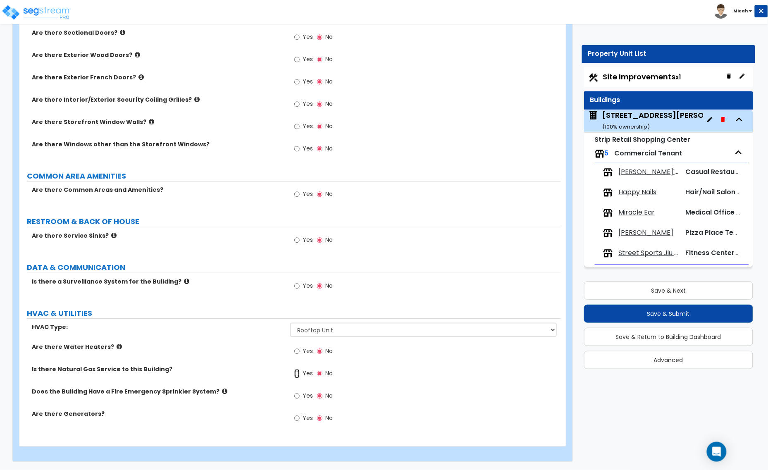
click at [294, 372] on input "Yes" at bounding box center [296, 373] width 5 height 9
radio input "true"
click at [602, 291] on button "Save & Next" at bounding box center [668, 290] width 169 height 18
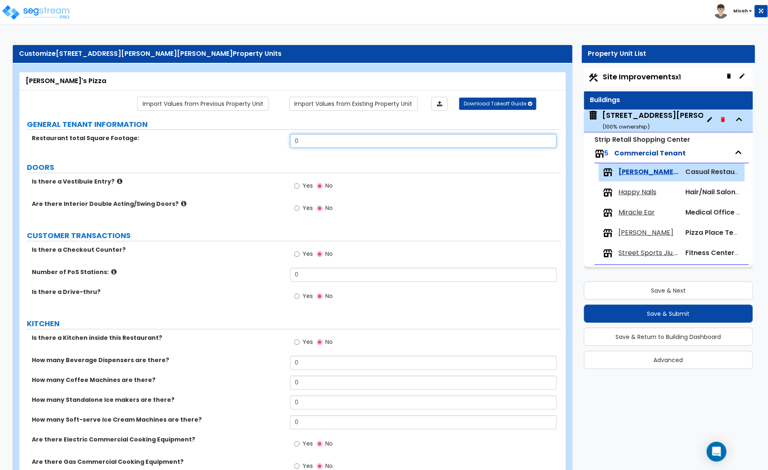
drag, startPoint x: 258, startPoint y: 141, endPoint x: 253, endPoint y: 141, distance: 5.0
click at [253, 141] on div "Restaurant total Square Footage: 0" at bounding box center [289, 144] width 541 height 20
type input "4,500"
click at [298, 207] on input "Yes" at bounding box center [296, 208] width 5 height 9
radio input "true"
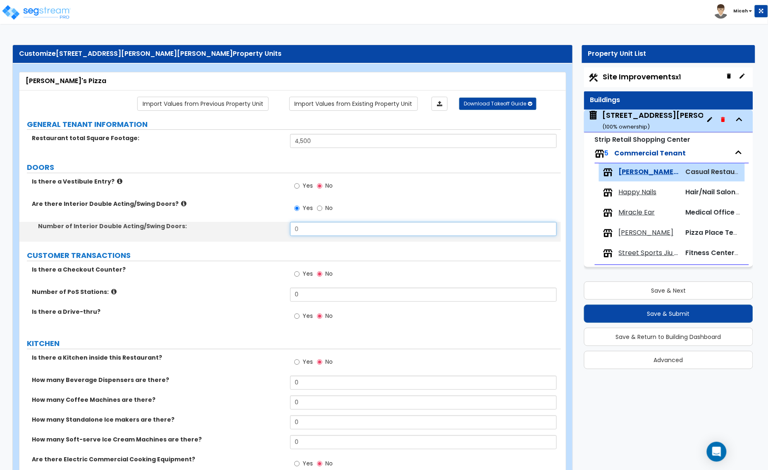
drag, startPoint x: 310, startPoint y: 230, endPoint x: 281, endPoint y: 231, distance: 29.0
click at [281, 231] on div "Number of Interior Double Acting/Swing Doors: 0" at bounding box center [289, 232] width 541 height 20
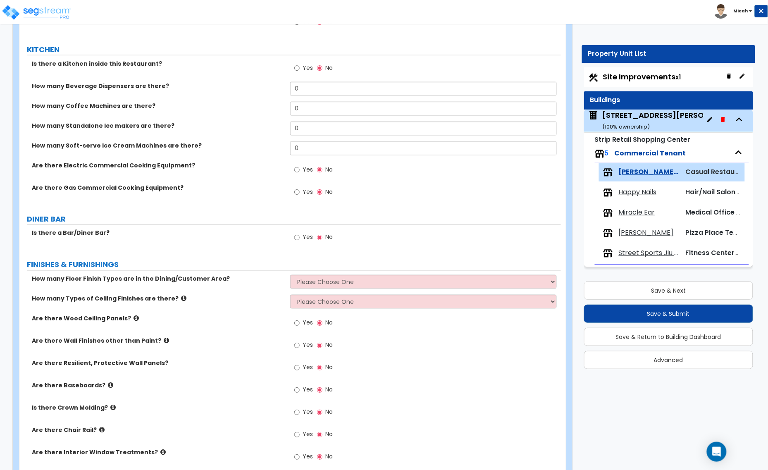
scroll to position [362, 0]
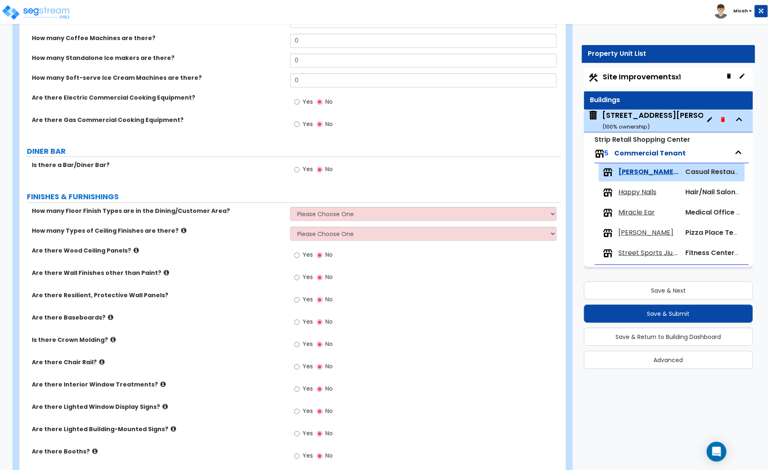
type input "1"
click at [296, 172] on input "Yes" at bounding box center [296, 169] width 5 height 9
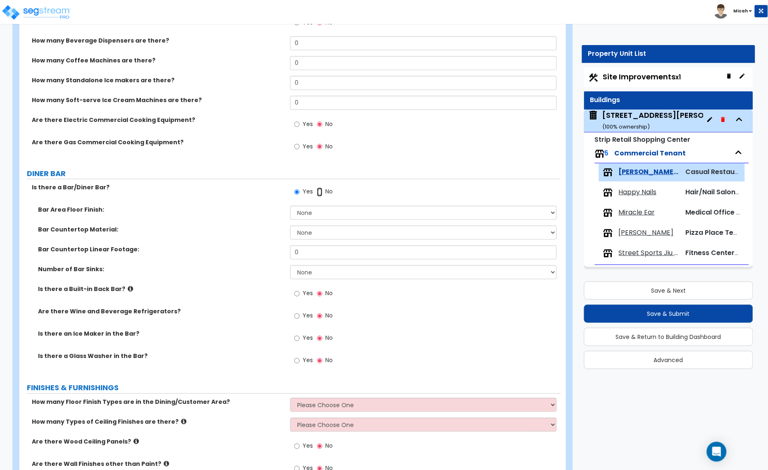
click at [317, 195] on input "No" at bounding box center [319, 192] width 5 height 9
radio input "false"
radio input "true"
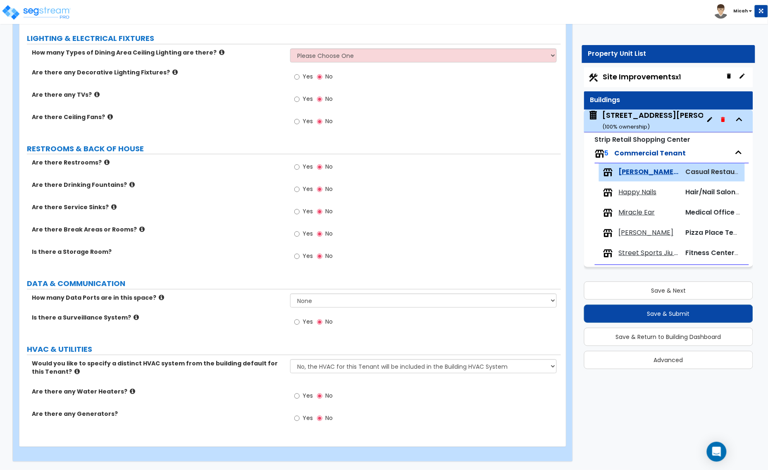
scroll to position [830, 0]
click at [650, 288] on button "Save & Next" at bounding box center [668, 290] width 169 height 18
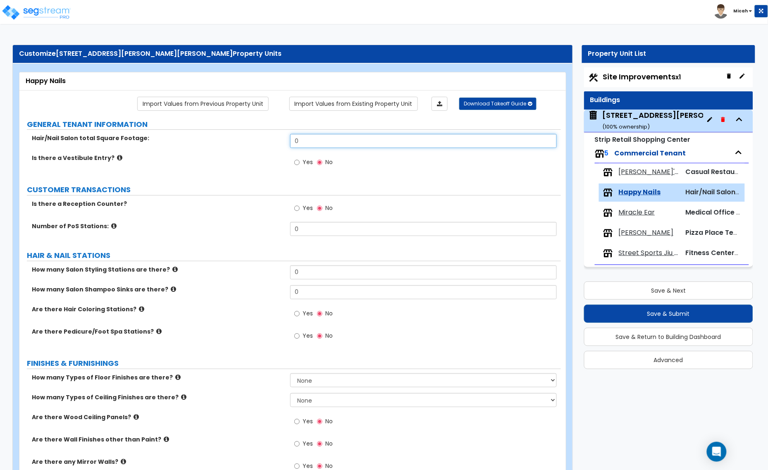
click at [274, 140] on div "Hair/Nail Salon total Square Footage: 0" at bounding box center [289, 144] width 541 height 20
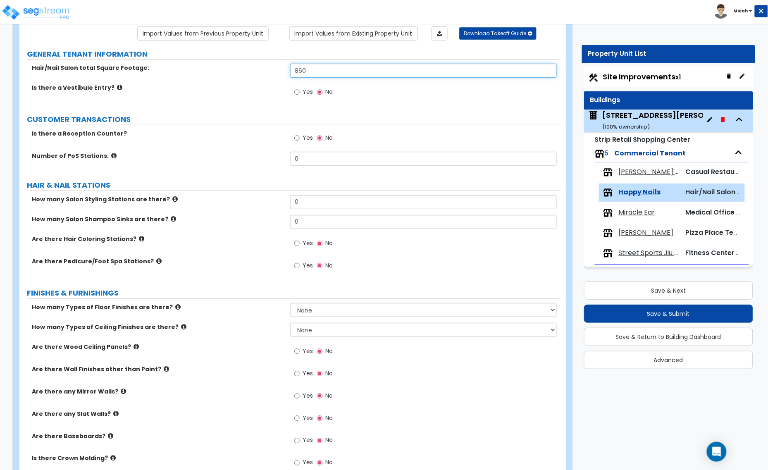
scroll to position [103, 0]
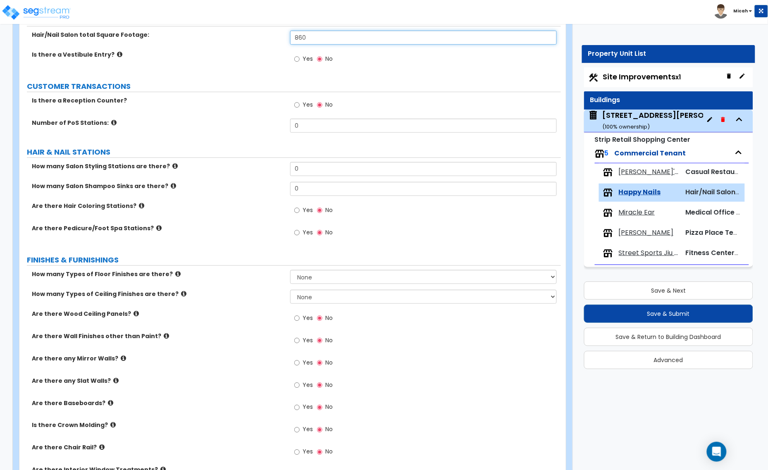
type input "860"
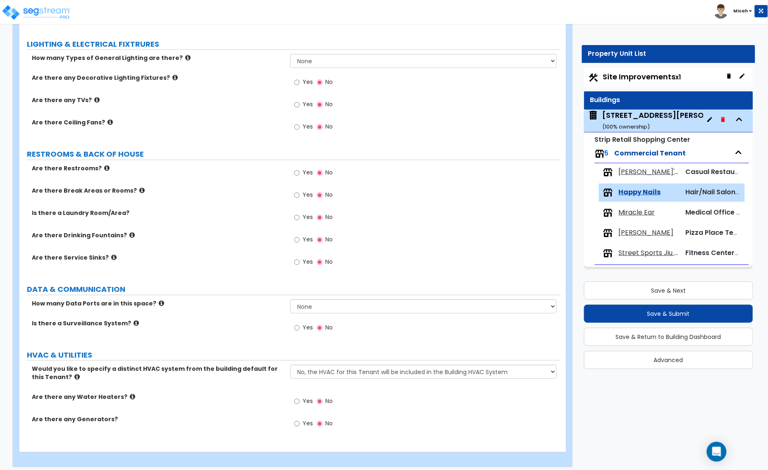
scroll to position [656, 0]
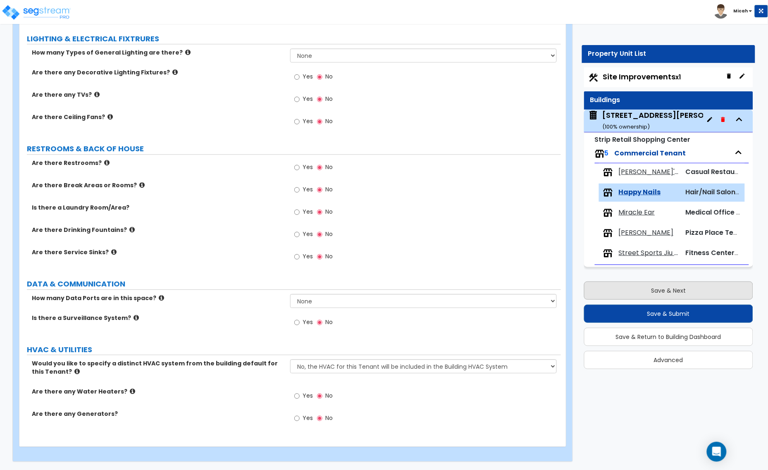
click at [627, 281] on div "Save & Next Save & Submit Save & Return to Building Dashboard Advanced" at bounding box center [668, 322] width 169 height 93
click at [612, 289] on button "Save & Next" at bounding box center [668, 290] width 169 height 18
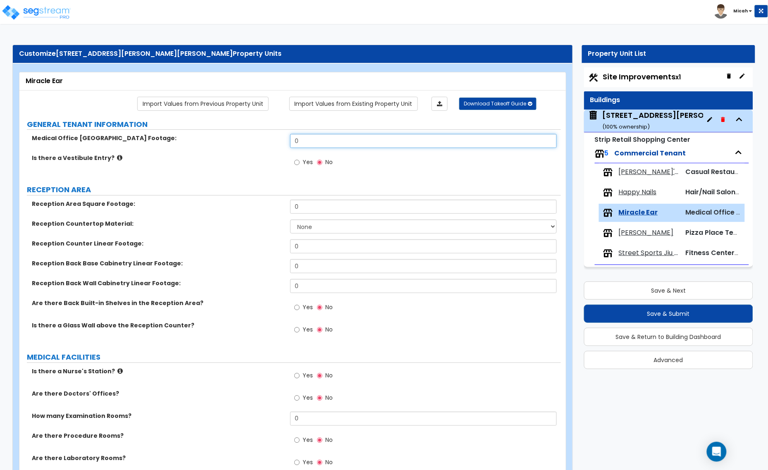
drag, startPoint x: 302, startPoint y: 139, endPoint x: 281, endPoint y: 140, distance: 21.1
click at [281, 140] on div "Medical Office [GEOGRAPHIC_DATA] Footage: 0" at bounding box center [289, 144] width 541 height 20
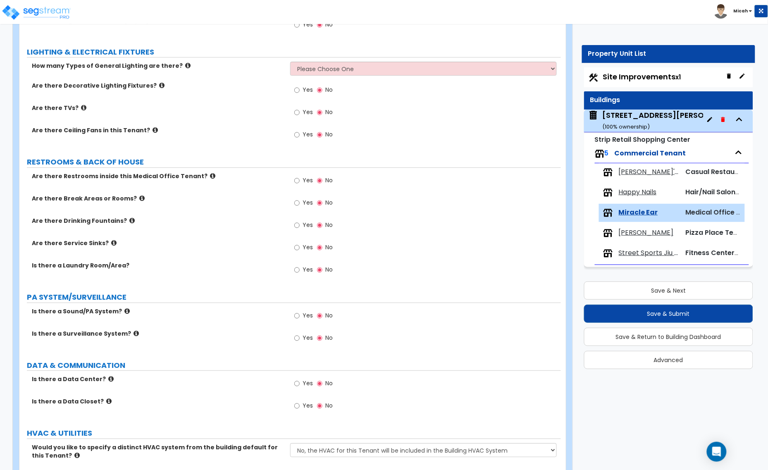
scroll to position [943, 0]
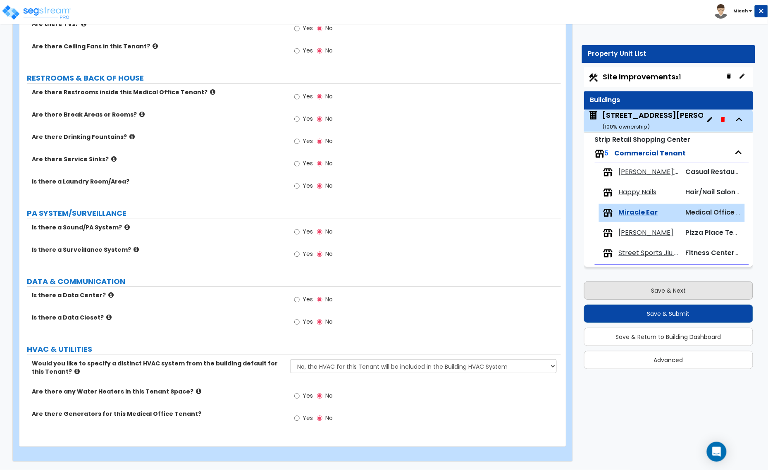
type input "1,250"
click at [635, 292] on button "Save & Next" at bounding box center [668, 290] width 169 height 18
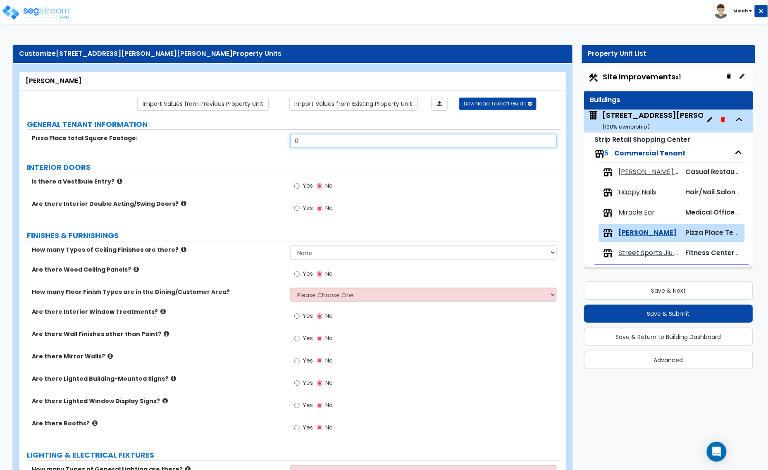
drag, startPoint x: 299, startPoint y: 141, endPoint x: 283, endPoint y: 141, distance: 15.7
click at [285, 141] on div "Pizza Place total Square Footage: 0" at bounding box center [289, 144] width 541 height 20
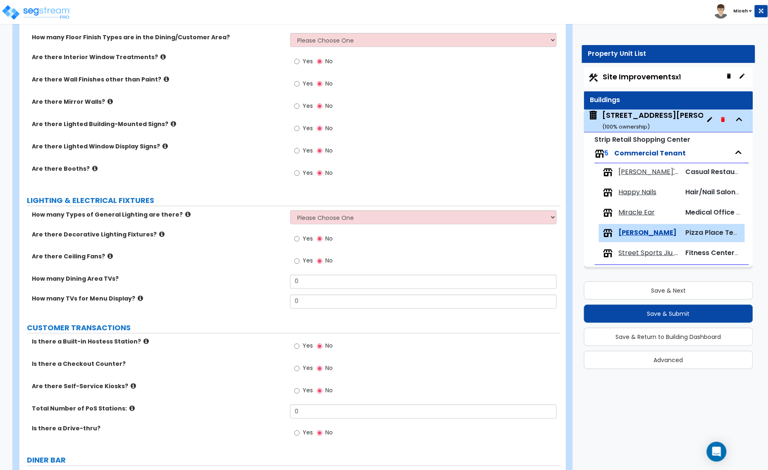
scroll to position [310, 0]
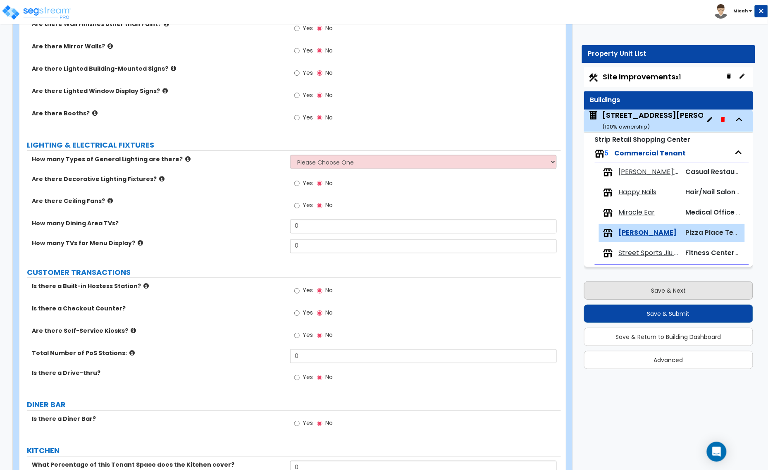
type input "1,383"
click at [647, 286] on button "Save & Next" at bounding box center [668, 290] width 169 height 18
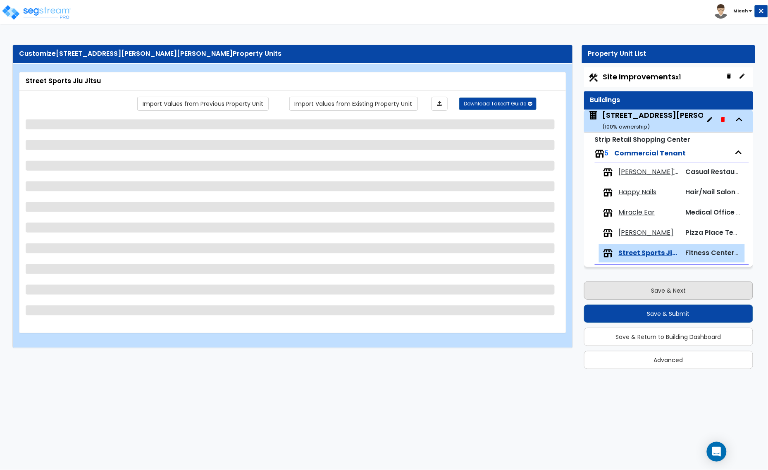
scroll to position [0, 0]
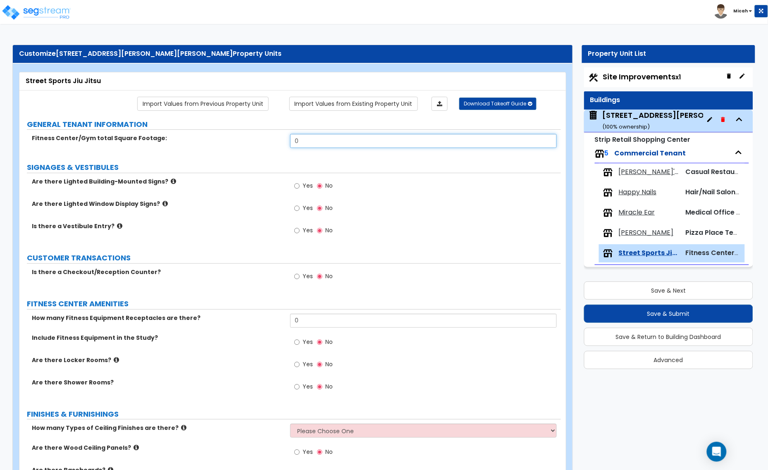
drag, startPoint x: 307, startPoint y: 142, endPoint x: 289, endPoint y: 143, distance: 17.4
click at [289, 143] on div "Fitness Center/Gym total Square Footage: 0" at bounding box center [289, 144] width 541 height 20
type input "1,800"
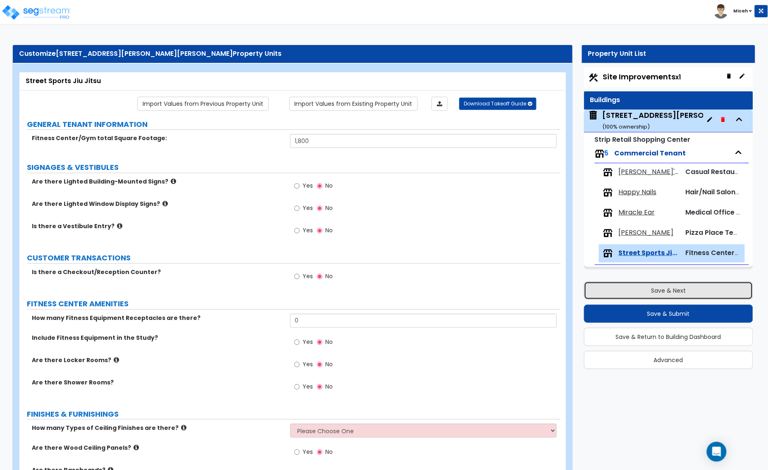
click at [619, 286] on button "Save & Next" at bounding box center [668, 290] width 169 height 18
select select "2"
select select "1"
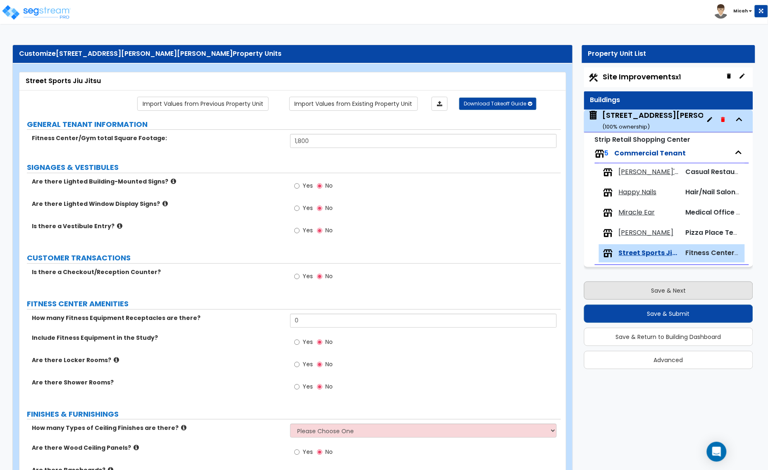
select select "1"
select select "2"
select select "3"
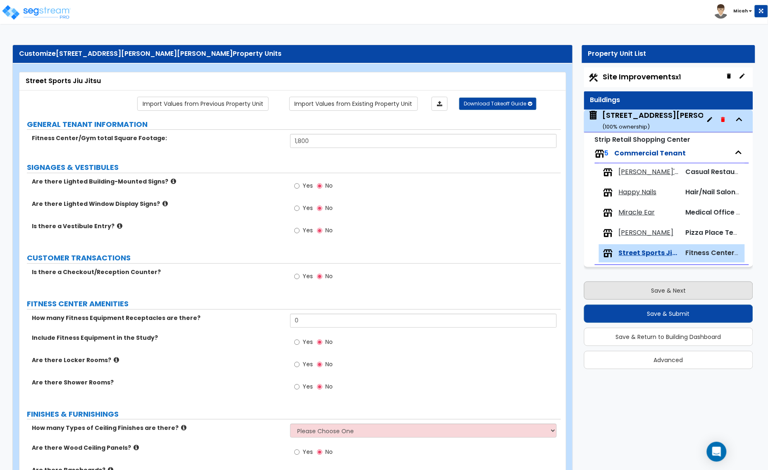
select select "7"
select select "1"
select select "10"
select select "3"
select select "4"
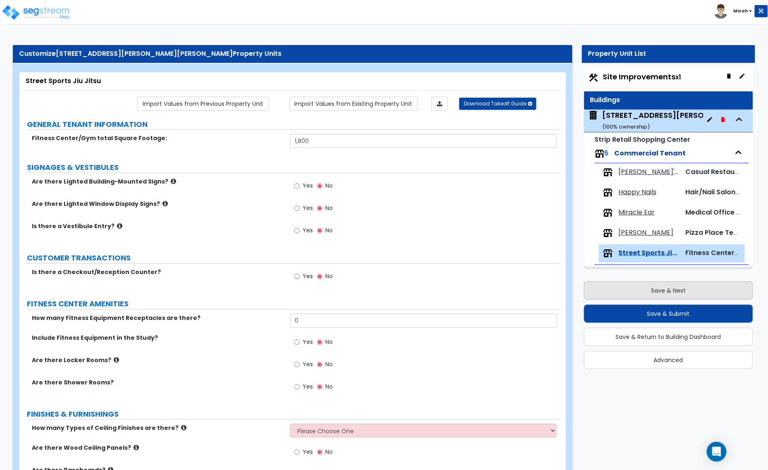
select select "5"
select select "3"
select select "1"
select select "4"
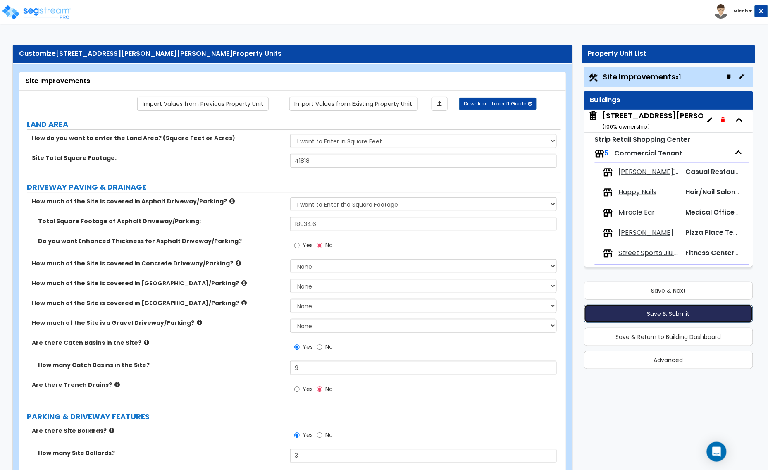
click at [617, 317] on button "Save & Submit" at bounding box center [668, 314] width 169 height 18
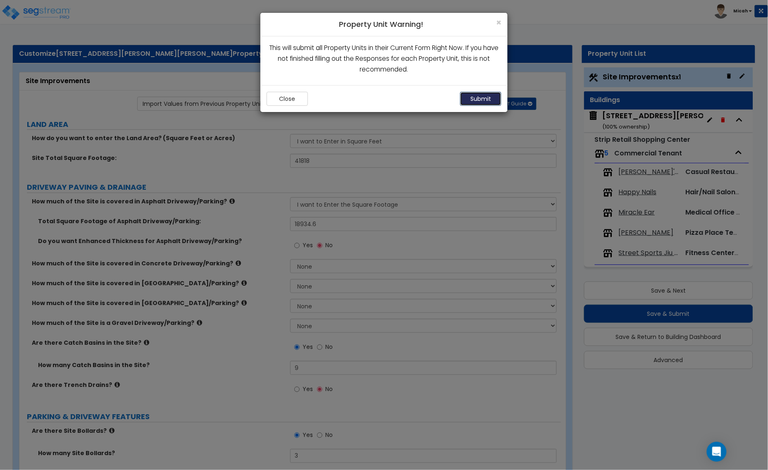
click at [480, 98] on button "Submit" at bounding box center [480, 99] width 41 height 14
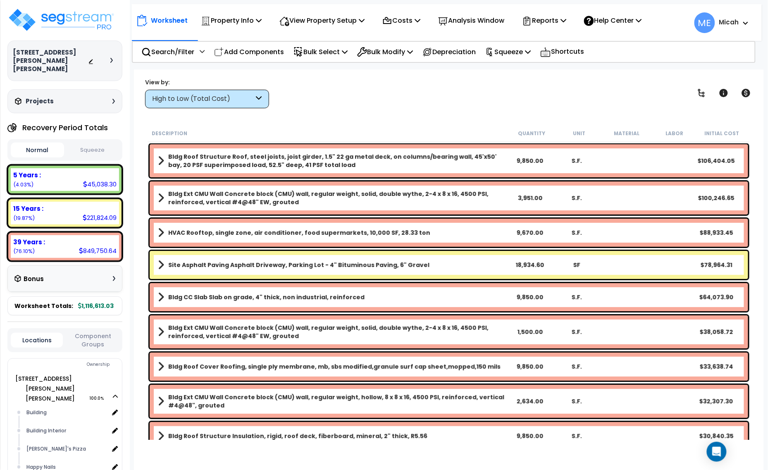
click at [264, 98] on div "High to Low (Total Cost)" at bounding box center [207, 99] width 124 height 19
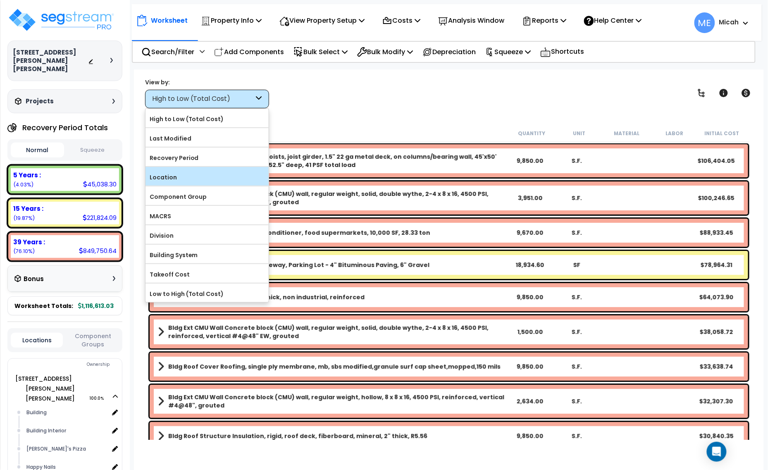
click at [199, 179] on label "Location" at bounding box center [206, 177] width 123 height 12
click at [0, 0] on input "Location" at bounding box center [0, 0] width 0 height 0
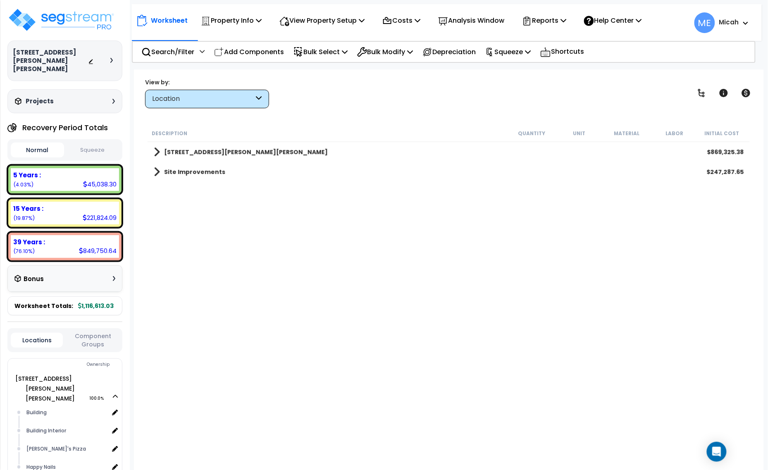
click at [154, 149] on span at bounding box center [157, 152] width 6 height 12
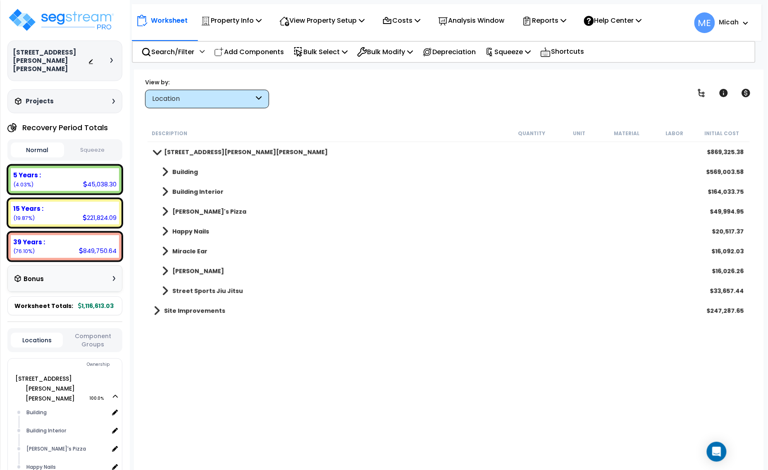
click at [744, 18] on span at bounding box center [743, 23] width 9 height 10
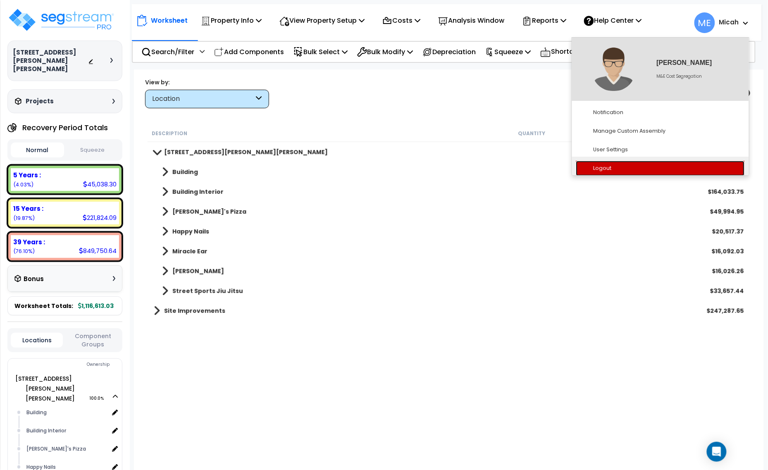
click at [625, 164] on link "Logout" at bounding box center [660, 168] width 169 height 15
